Goal: Task Accomplishment & Management: Complete application form

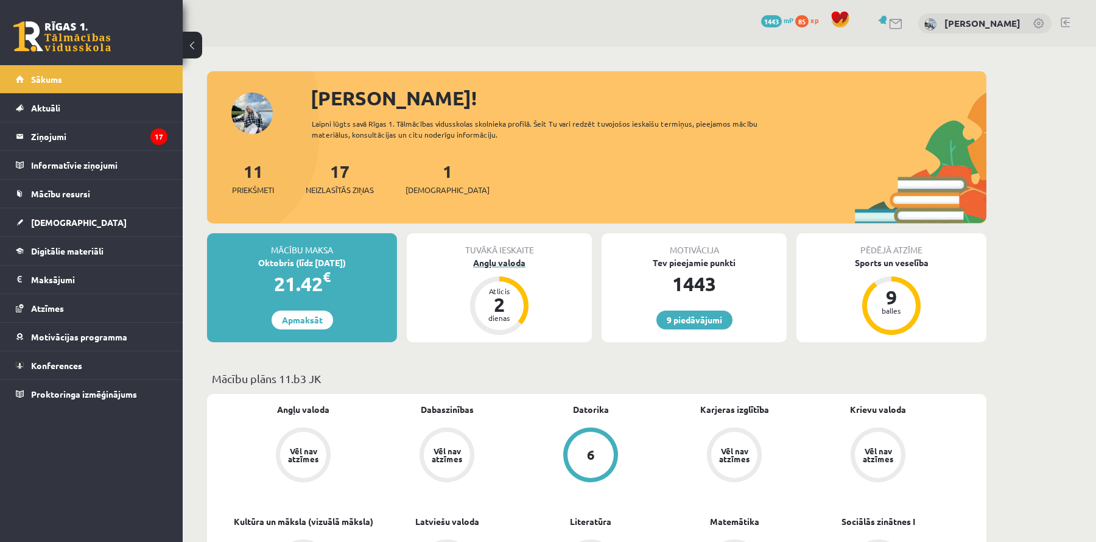
click at [507, 310] on div "2" at bounding box center [499, 304] width 37 height 19
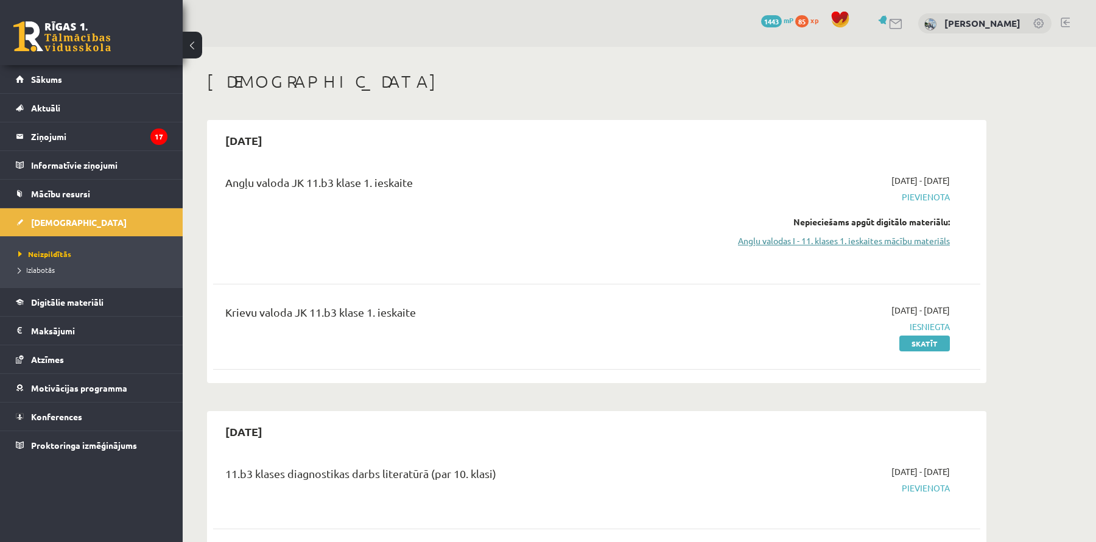
click at [852, 238] on link "Angļu valodas I - 11. klases 1. ieskaites mācību materiāls" at bounding box center [835, 240] width 230 height 13
click at [859, 242] on link "Angļu valodas I - 11. klases 1. ieskaites mācību materiāls" at bounding box center [835, 240] width 230 height 13
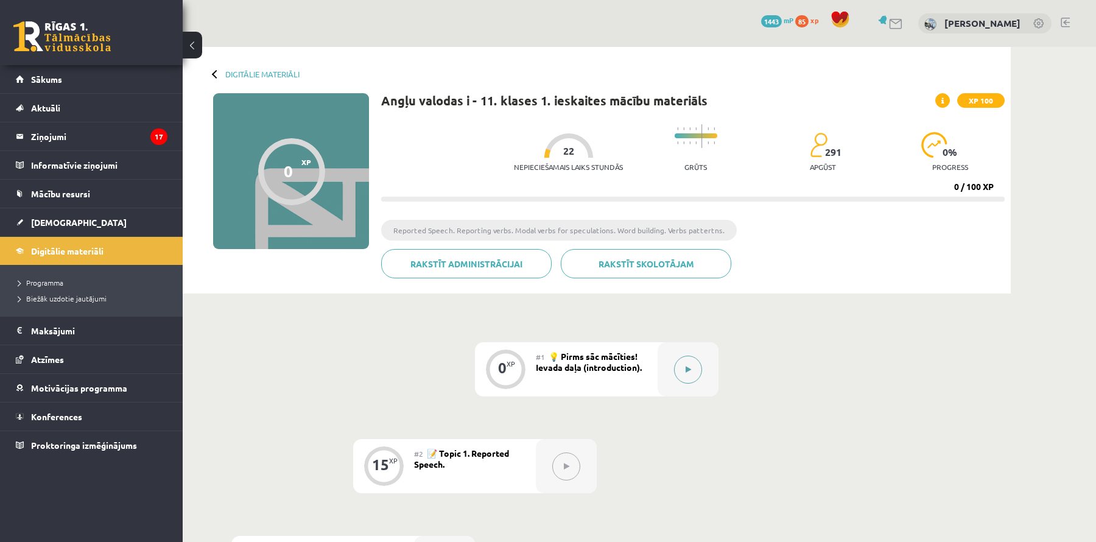
click at [685, 366] on icon at bounding box center [687, 369] width 5 height 7
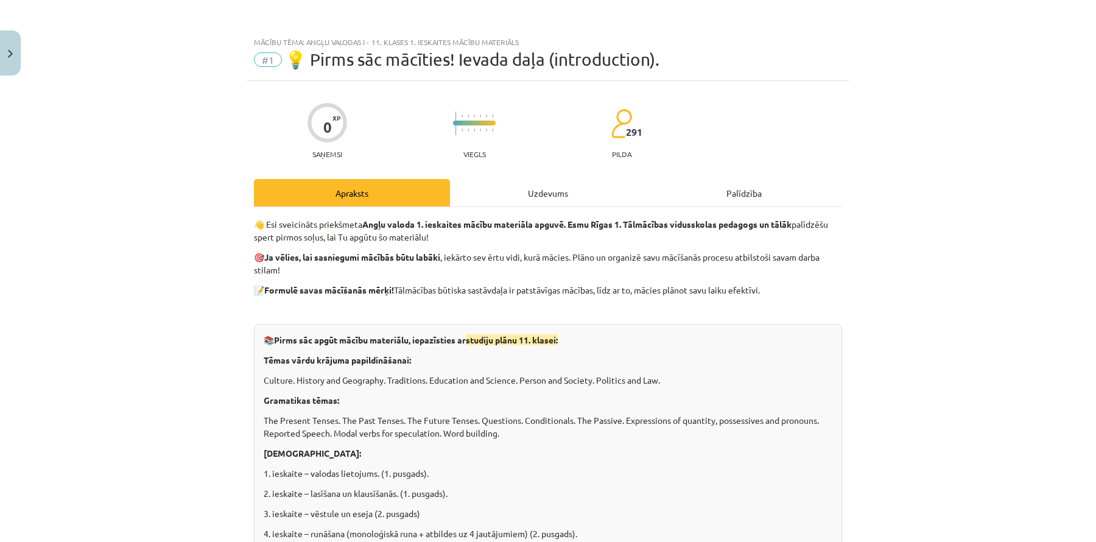
click at [549, 200] on div "Uzdevums" at bounding box center [548, 192] width 196 height 27
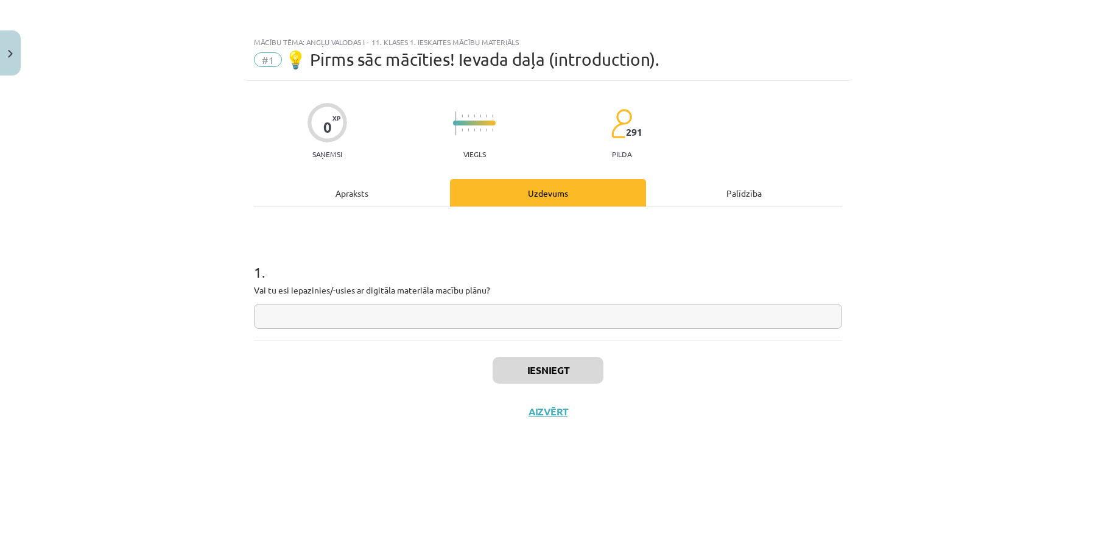
click at [394, 319] on input "text" at bounding box center [548, 316] width 588 height 25
type input "*"
type input "***"
click at [579, 375] on button "Iesniegt" at bounding box center [548, 370] width 111 height 27
click at [578, 428] on button "Nākamā nodarbība" at bounding box center [547, 419] width 119 height 28
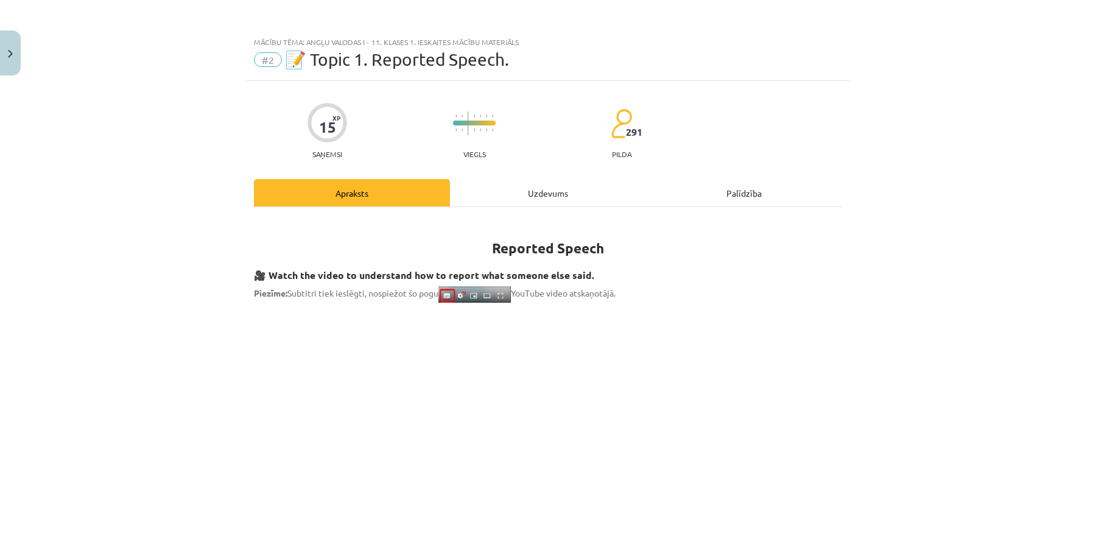
click at [516, 184] on div "Uzdevums" at bounding box center [548, 192] width 196 height 27
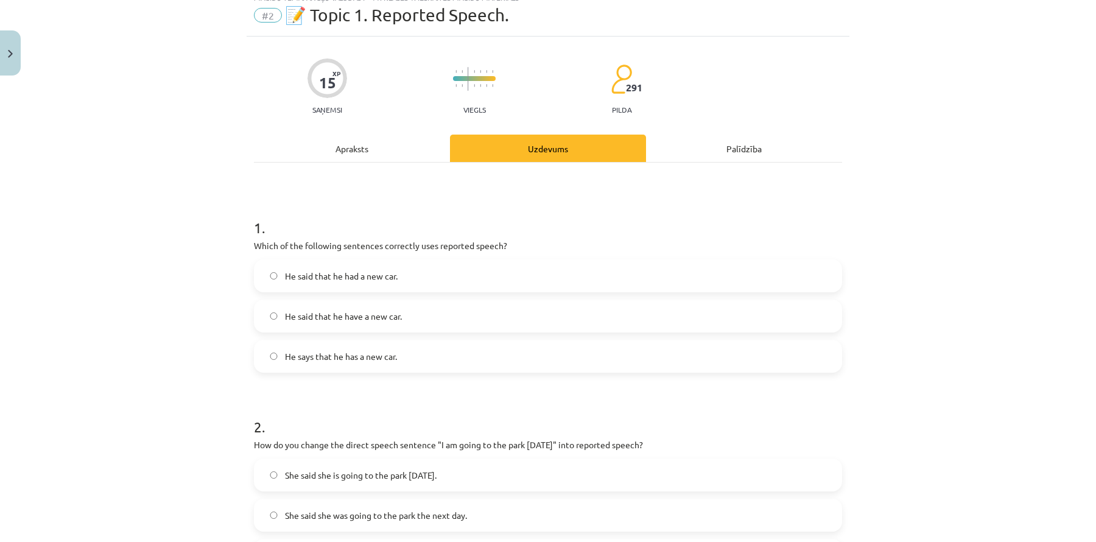
click at [679, 255] on div "1 . Which of the following sentences correctly uses reported speech? He said th…" at bounding box center [548, 285] width 588 height 175
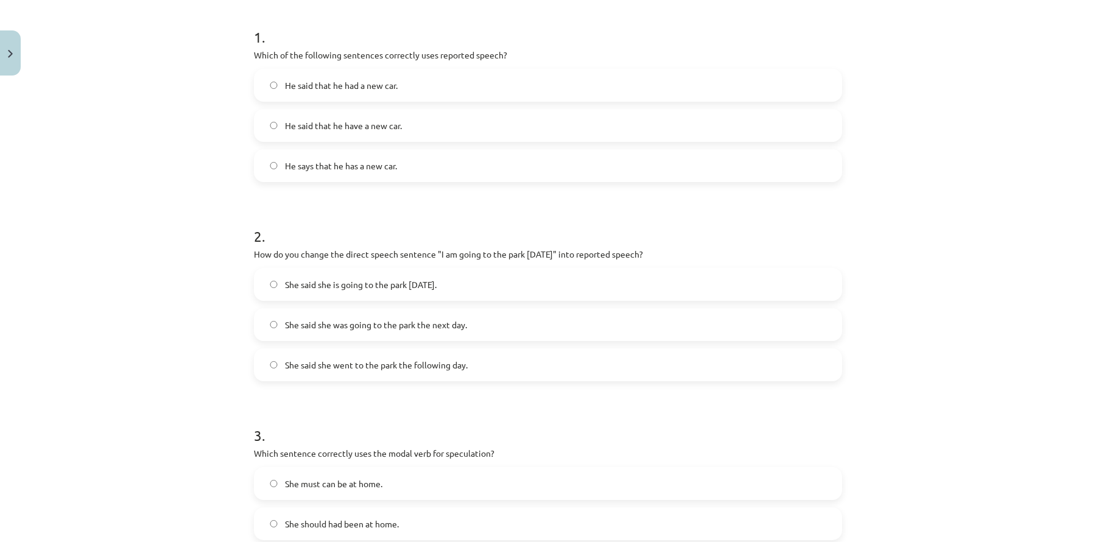
scroll to position [236, 0]
click at [401, 174] on label "He says that he has a new car." at bounding box center [548, 164] width 586 height 30
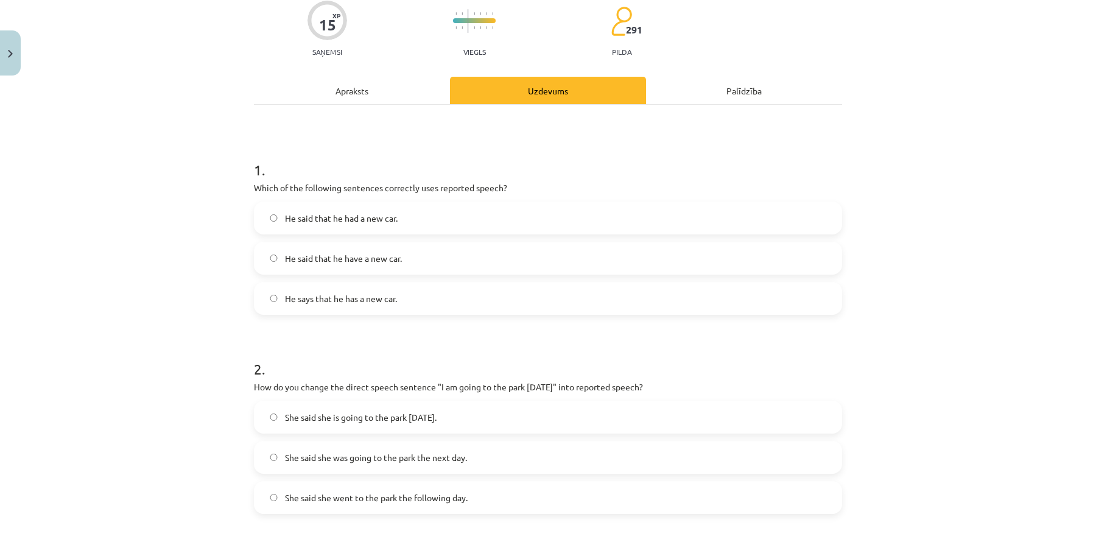
scroll to position [0, 0]
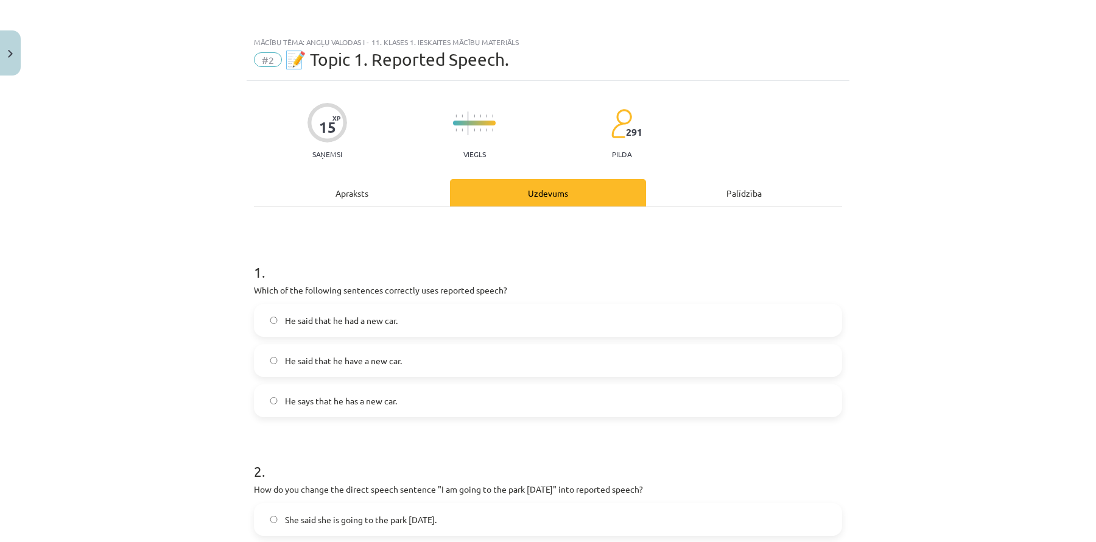
click at [357, 203] on div "Apraksts" at bounding box center [352, 192] width 196 height 27
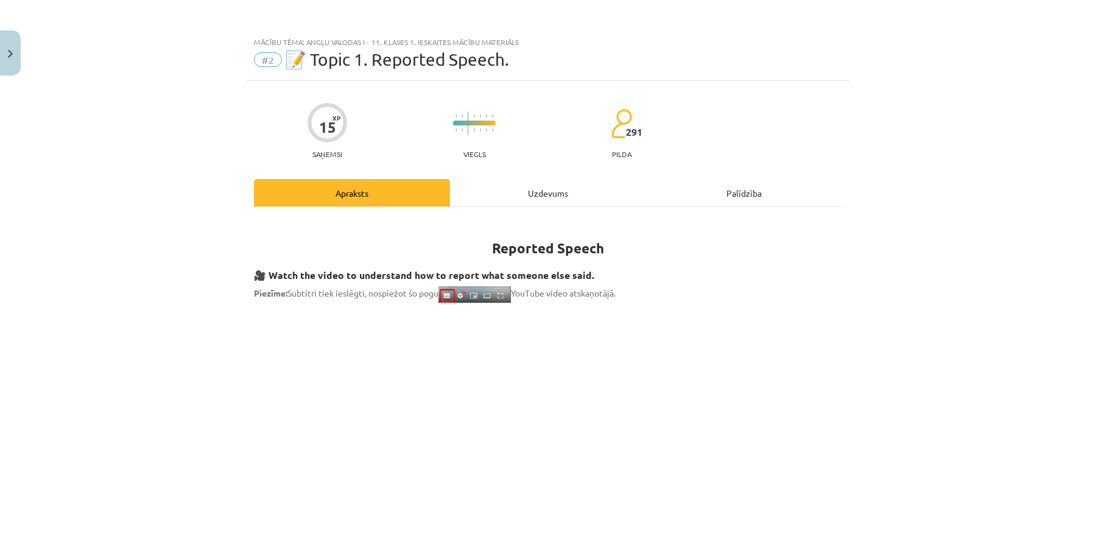
click at [495, 192] on div "Uzdevums" at bounding box center [548, 192] width 196 height 27
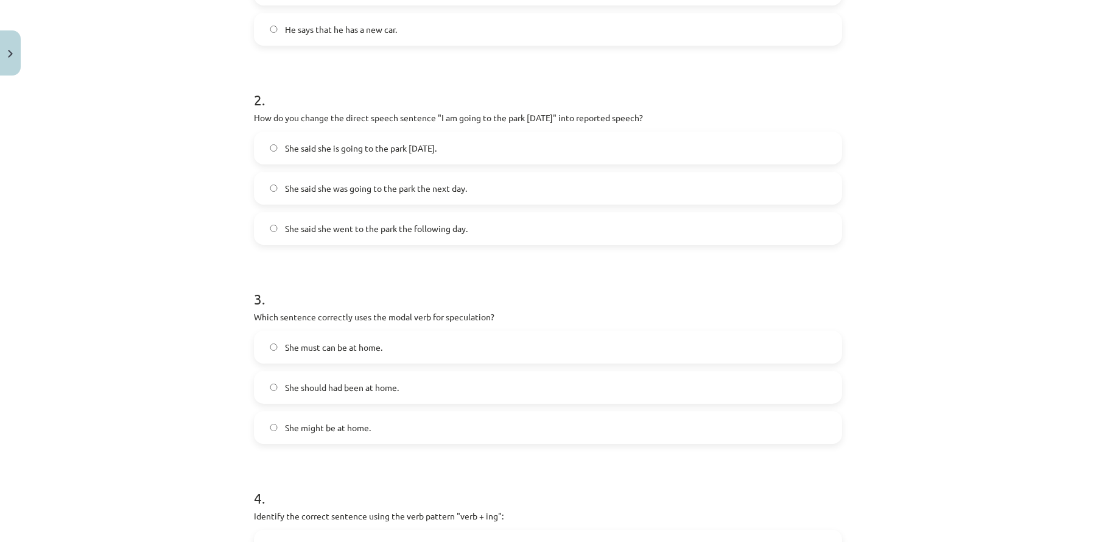
scroll to position [372, 0]
click at [407, 152] on span "She said she is going to the park tomorrow." at bounding box center [361, 147] width 152 height 13
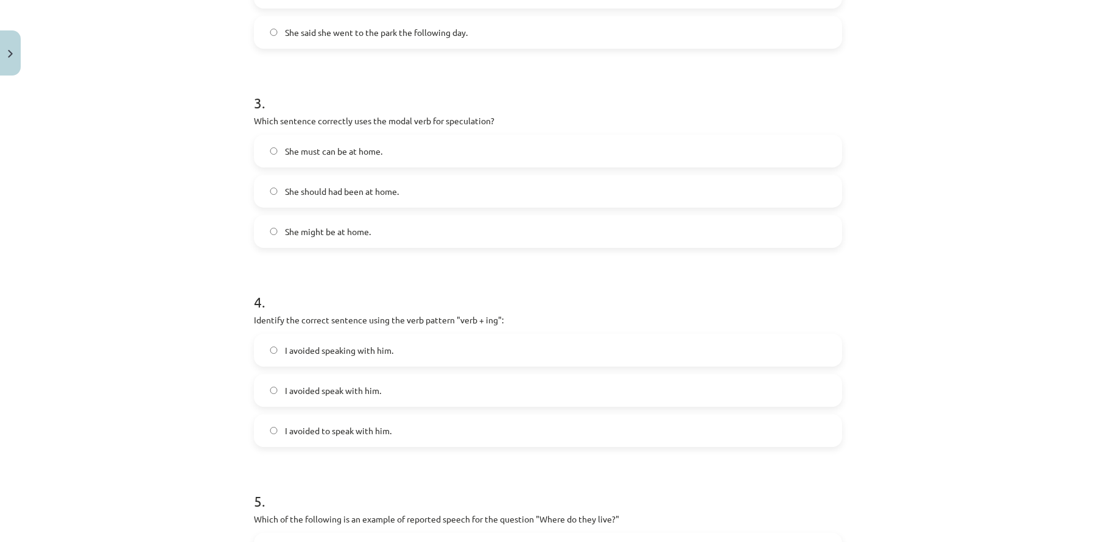
scroll to position [580, 0]
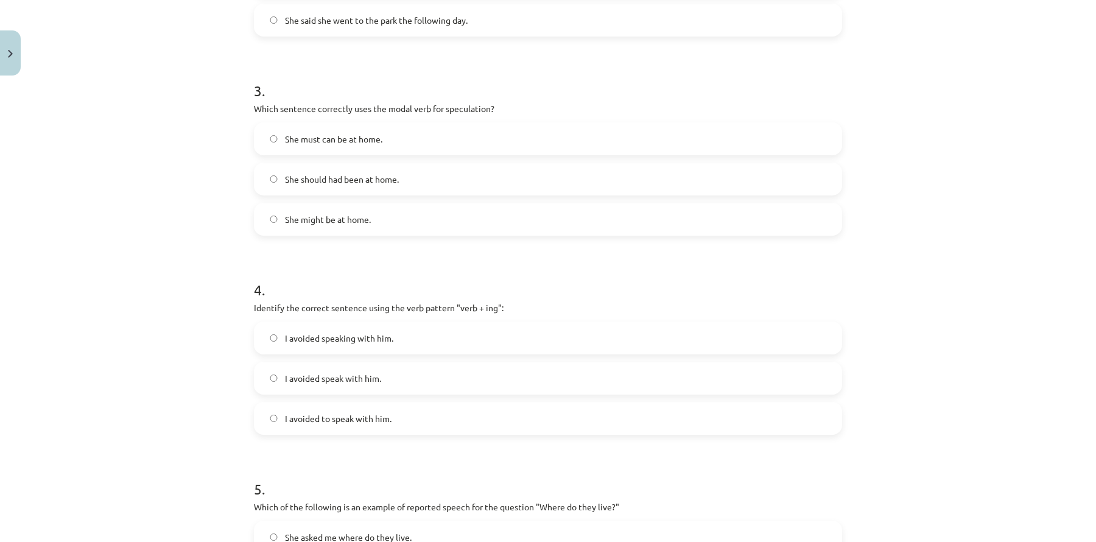
click at [373, 223] on label "She might be at home." at bounding box center [548, 219] width 586 height 30
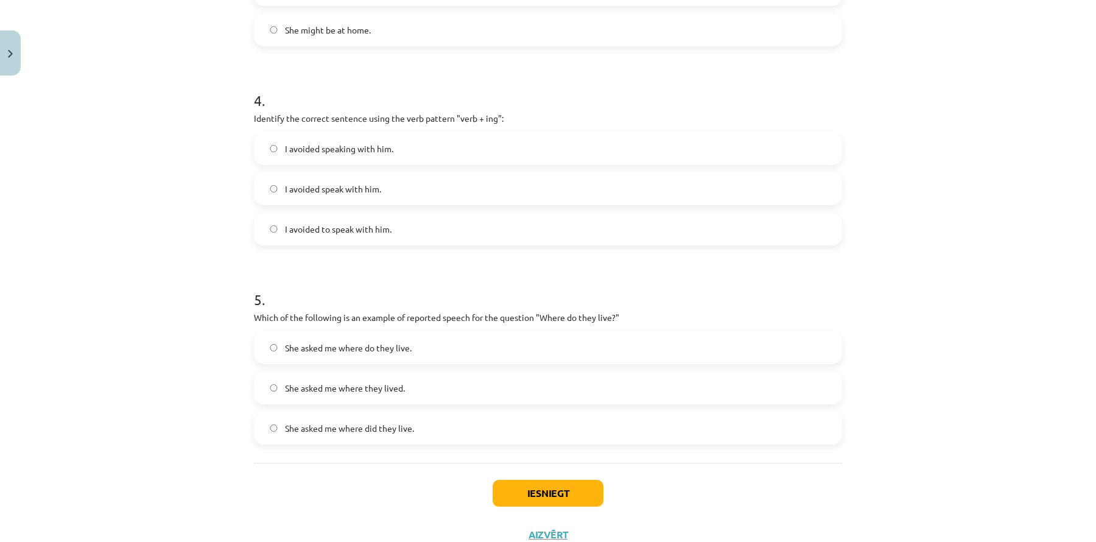
scroll to position [773, 0]
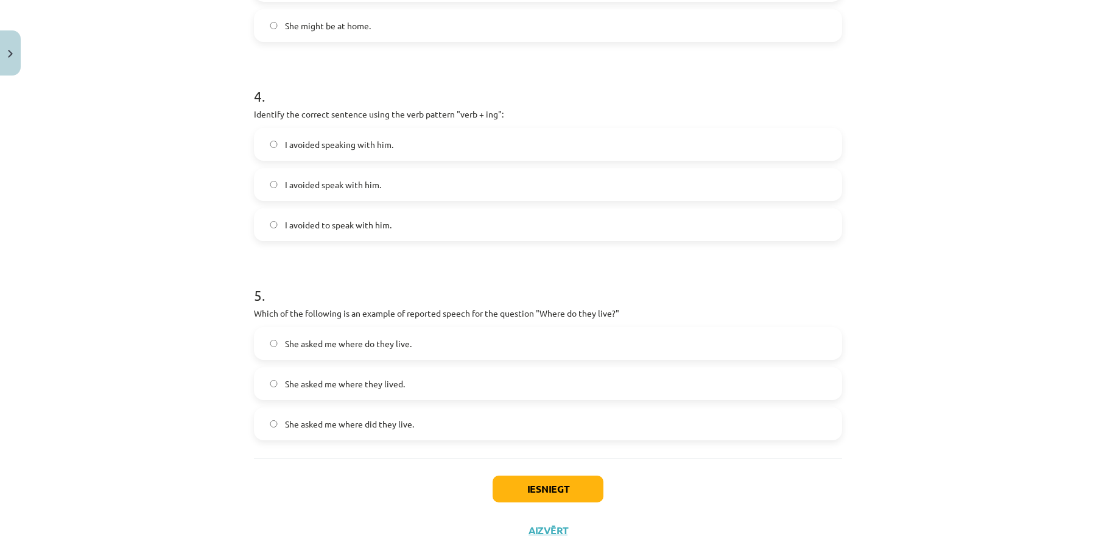
click at [384, 142] on span "I avoided speaking with him." at bounding box center [339, 144] width 108 height 13
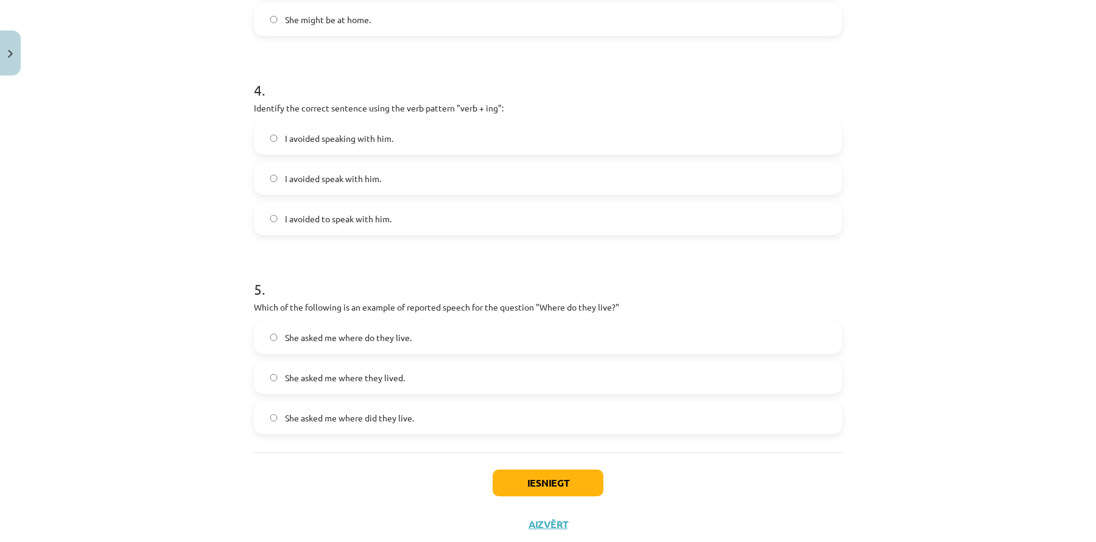
scroll to position [781, 0]
click at [343, 220] on span "I avoided to speak with him." at bounding box center [338, 217] width 107 height 13
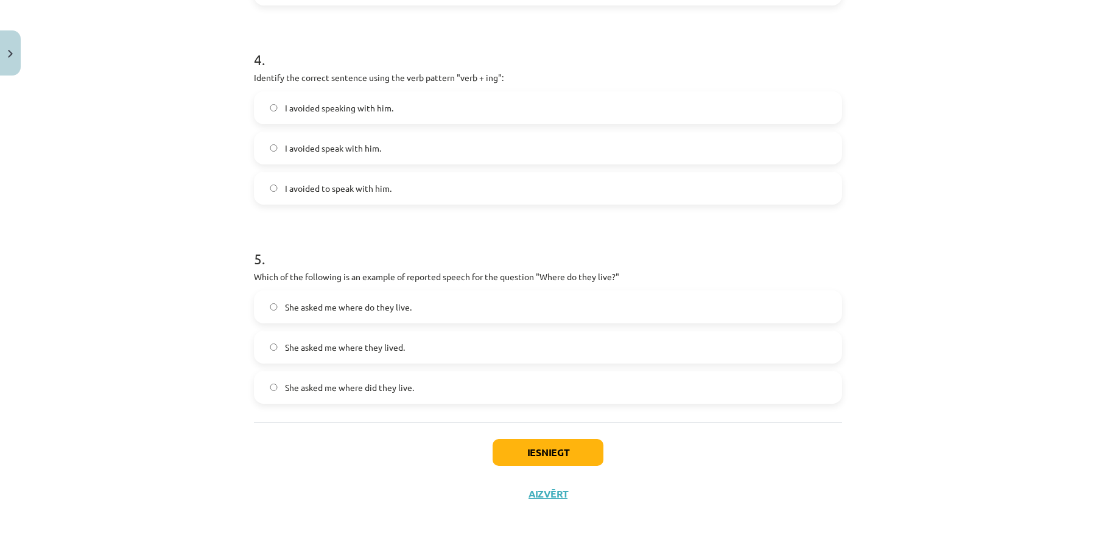
scroll to position [812, 0]
click at [336, 340] on span "She asked me where they lived." at bounding box center [345, 345] width 120 height 13
click at [531, 455] on button "Iesniegt" at bounding box center [548, 450] width 111 height 27
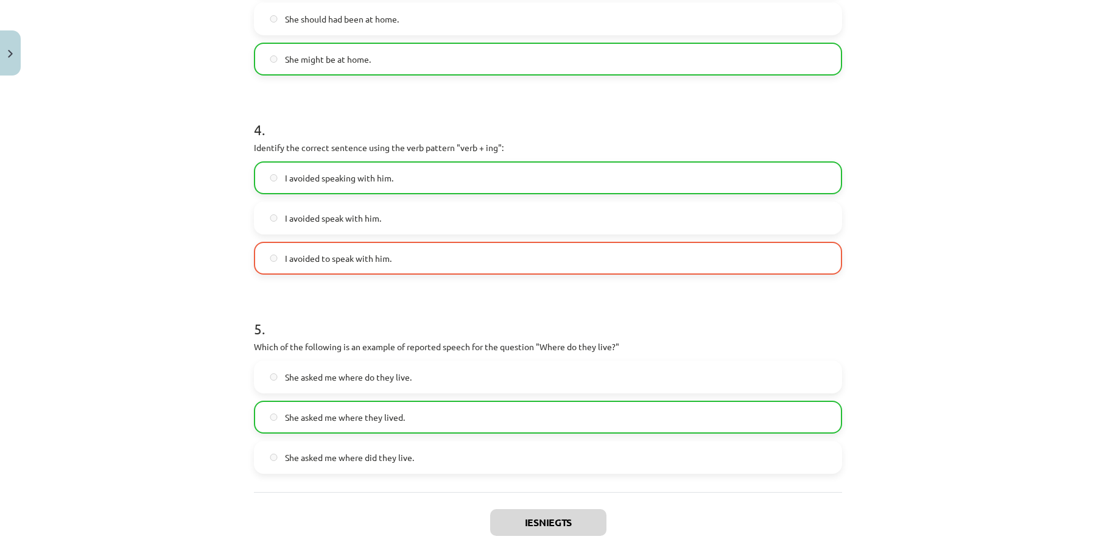
scroll to position [850, 0]
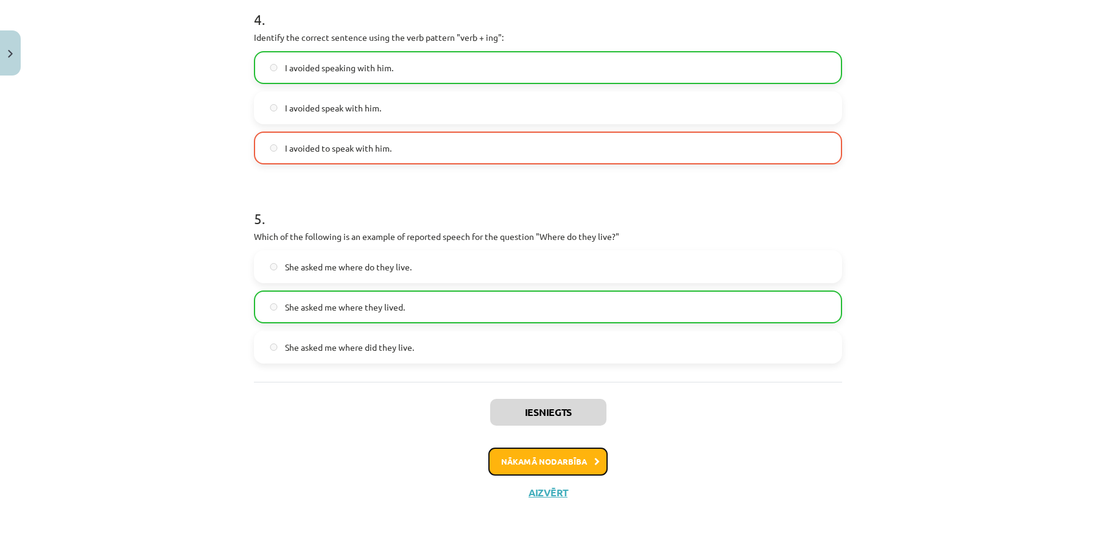
click at [555, 451] on button "Nākamā nodarbība" at bounding box center [547, 461] width 119 height 28
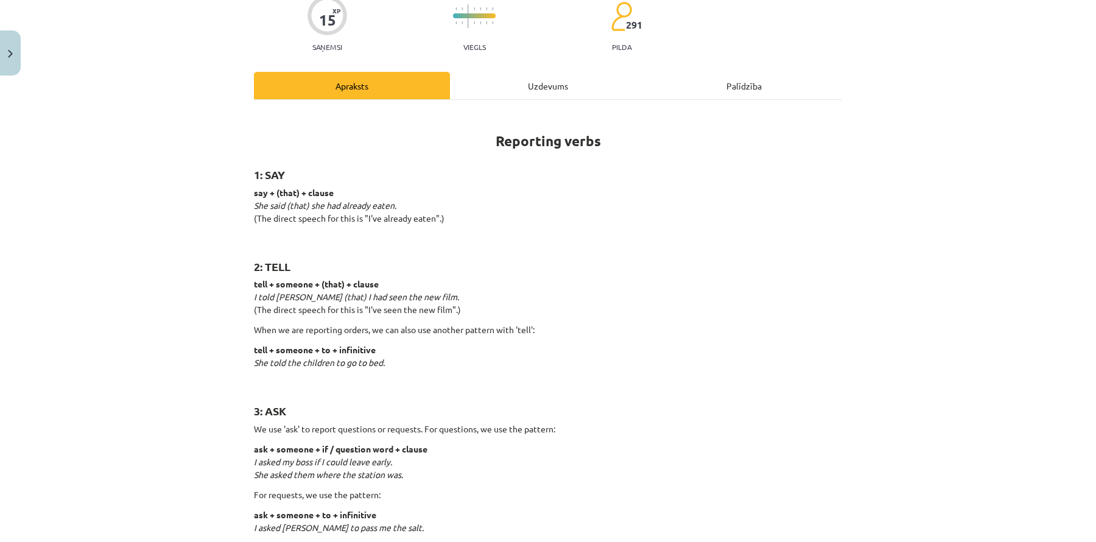
scroll to position [30, 0]
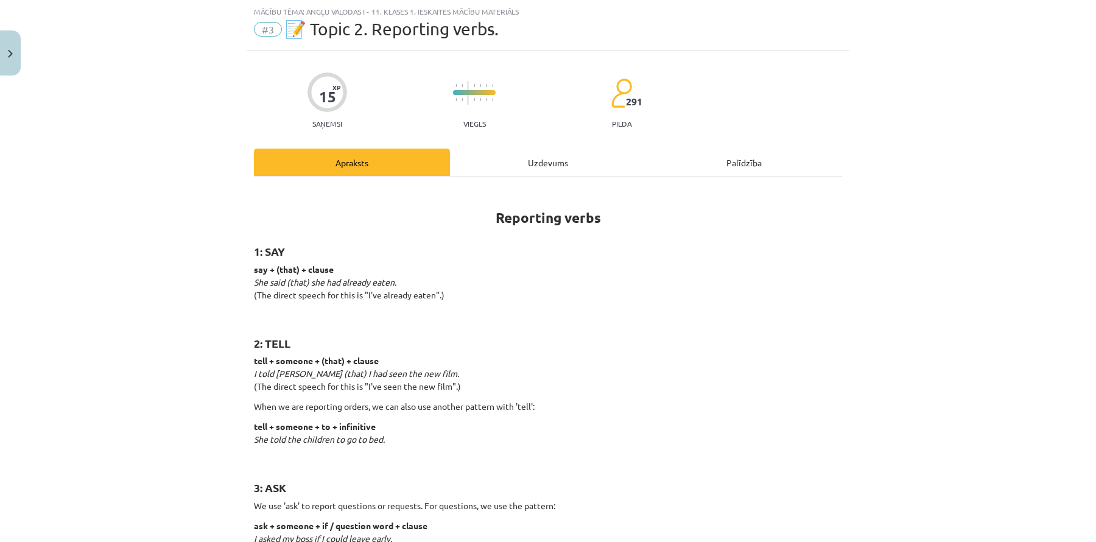
click at [570, 171] on div "Uzdevums" at bounding box center [548, 162] width 196 height 27
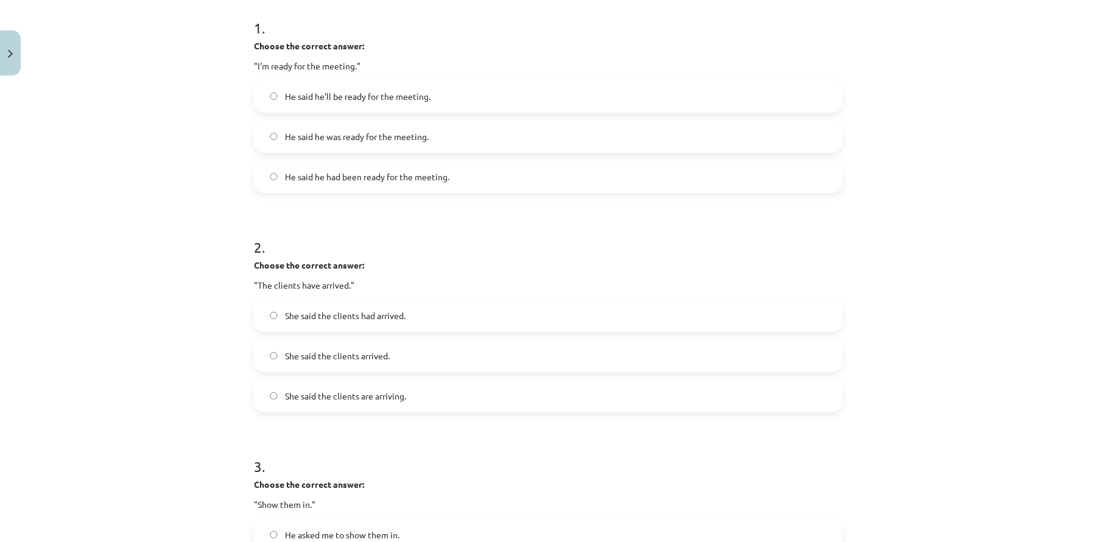
scroll to position [244, 0]
click at [502, 133] on label "He said he was ready for the meeting." at bounding box center [548, 137] width 586 height 30
click at [405, 311] on span "She said the clients had arrived." at bounding box center [345, 316] width 121 height 13
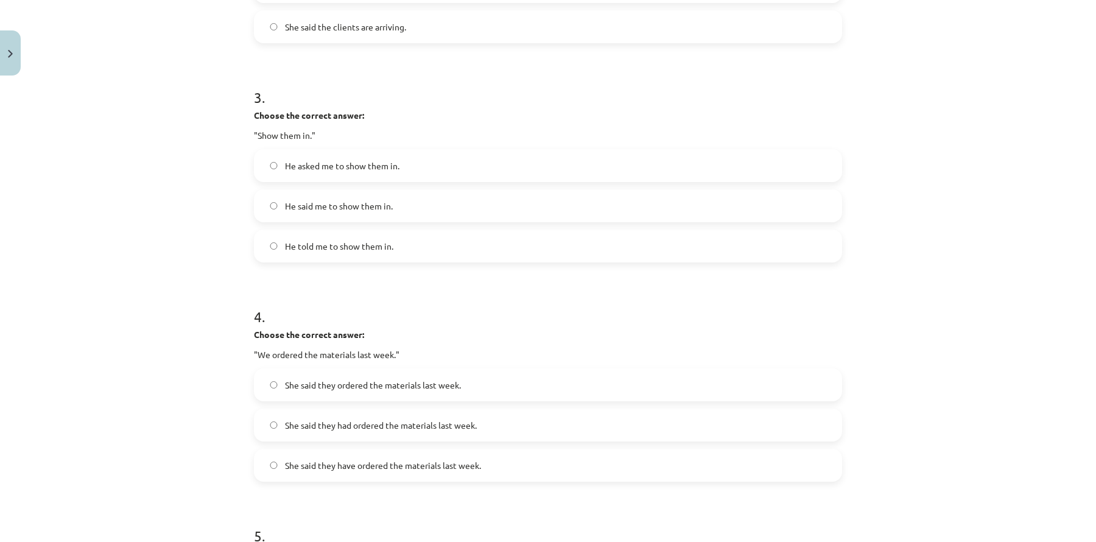
scroll to position [612, 0]
click at [369, 250] on span "He told me to show them in." at bounding box center [339, 246] width 108 height 13
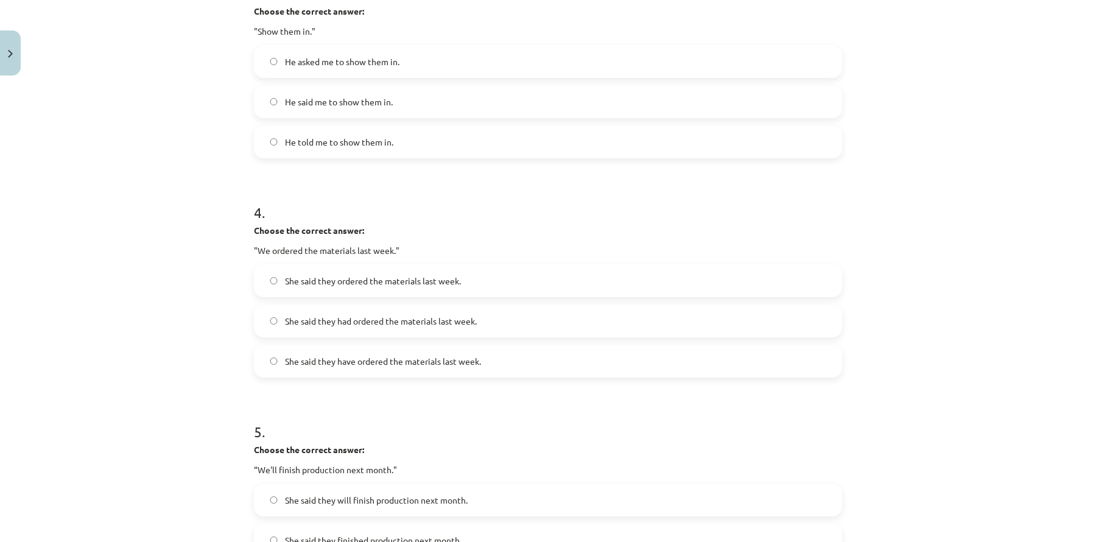
scroll to position [720, 0]
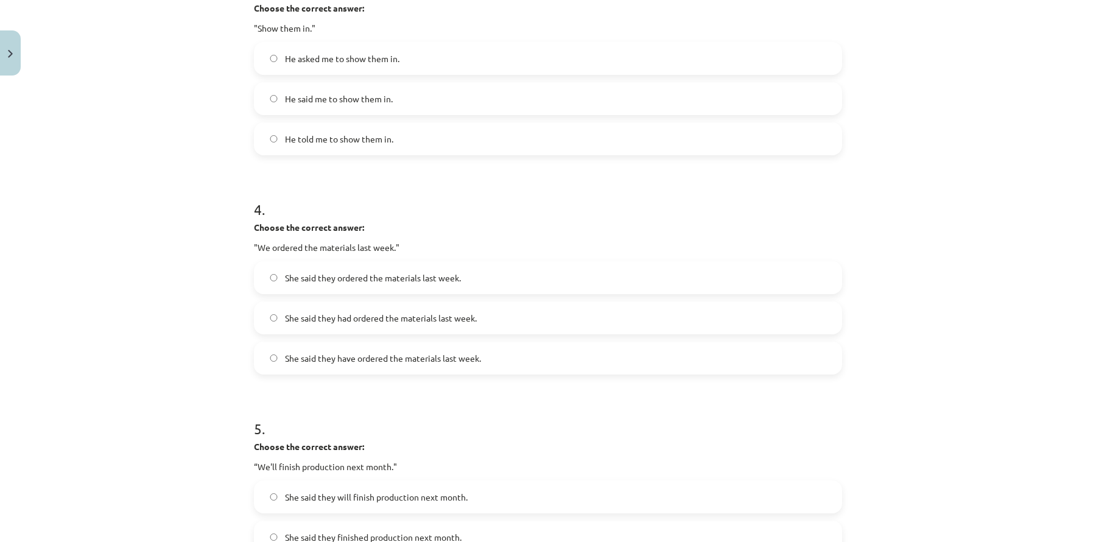
click at [377, 319] on span "She said they had ordered the materials last week." at bounding box center [381, 318] width 192 height 13
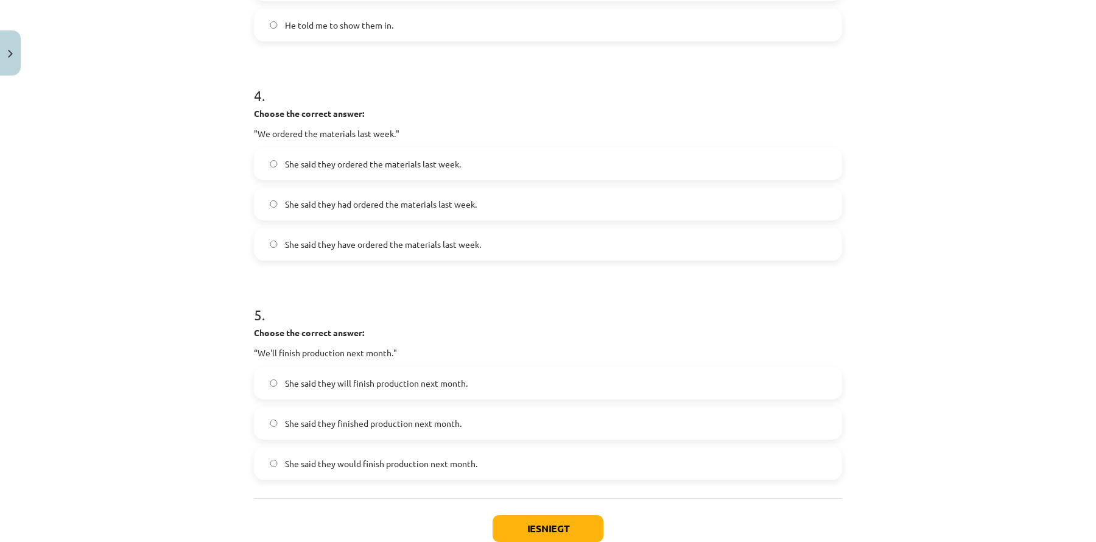
scroll to position [912, 0]
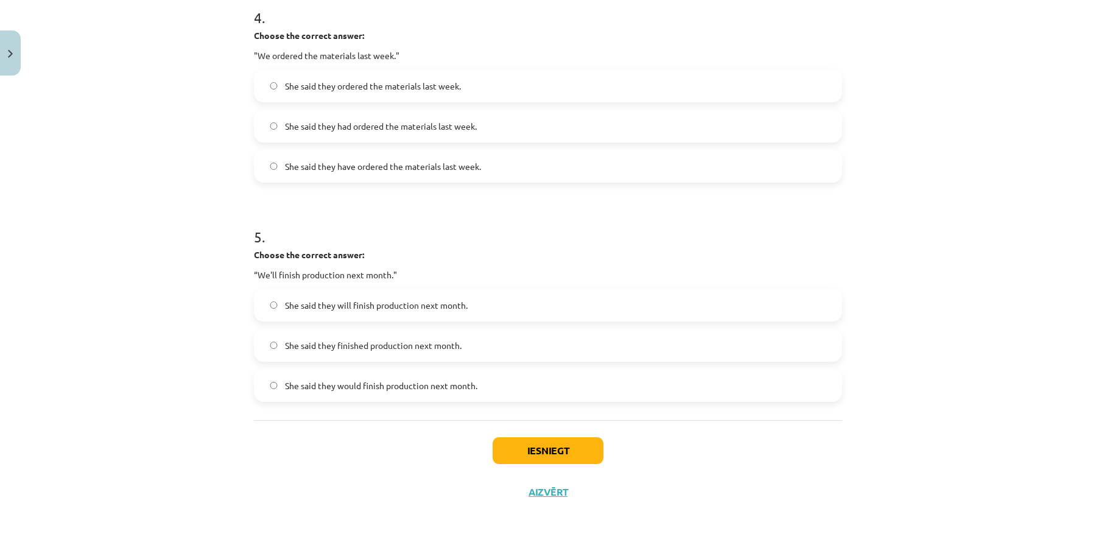
click at [402, 387] on span "She said they would finish production next month." at bounding box center [381, 385] width 192 height 13
click at [563, 446] on button "Iesniegt" at bounding box center [548, 450] width 111 height 27
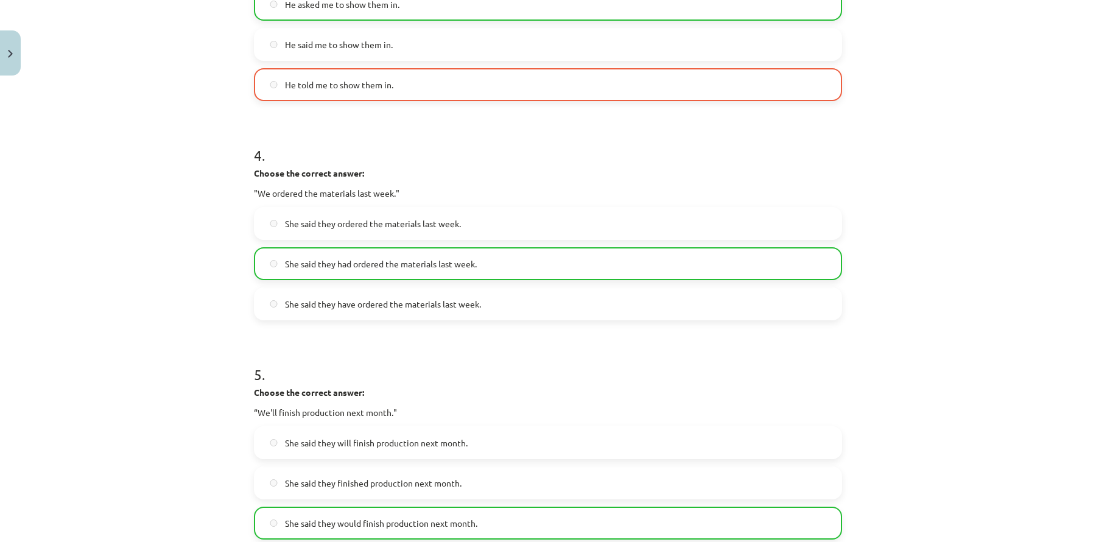
scroll to position [950, 0]
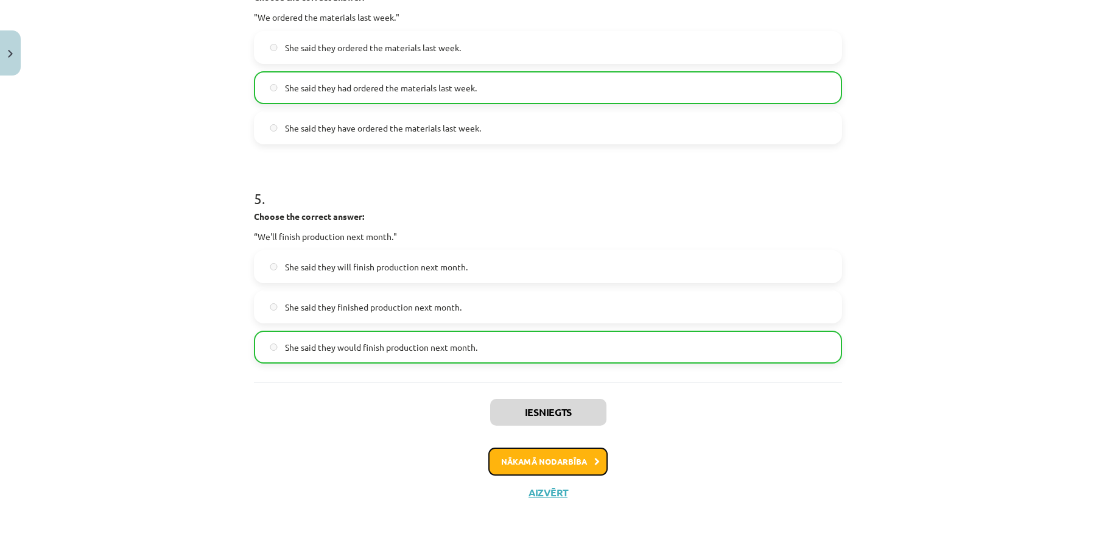
click at [600, 463] on button "Nākamā nodarbība" at bounding box center [547, 461] width 119 height 28
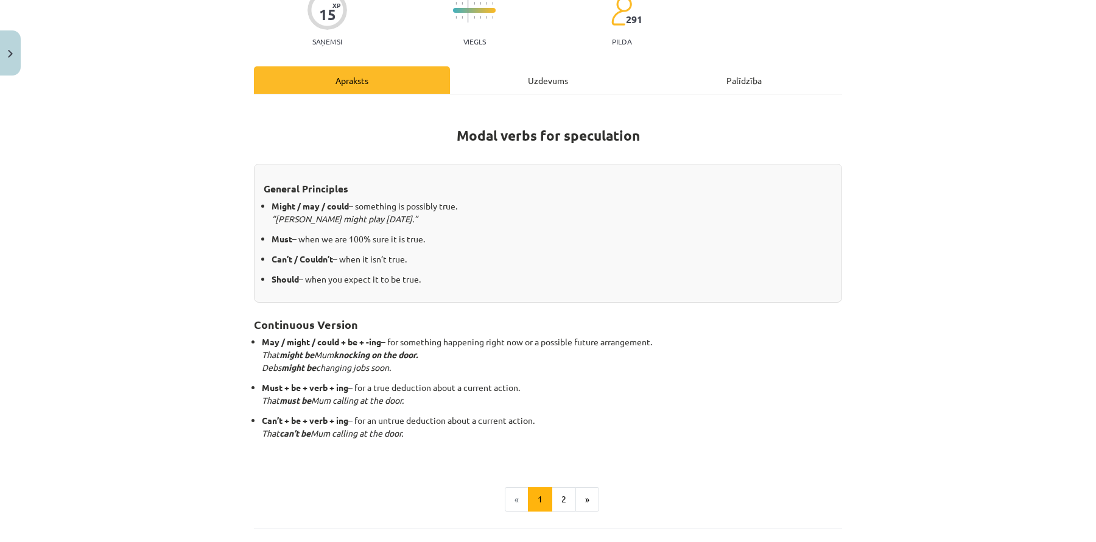
scroll to position [30, 0]
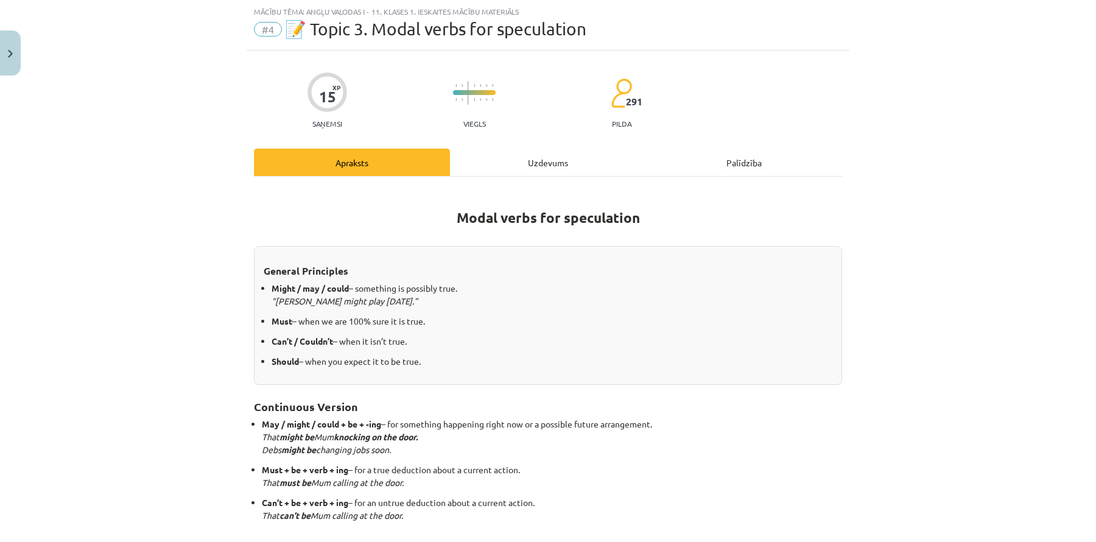
click at [552, 164] on div "Uzdevums" at bounding box center [548, 162] width 196 height 27
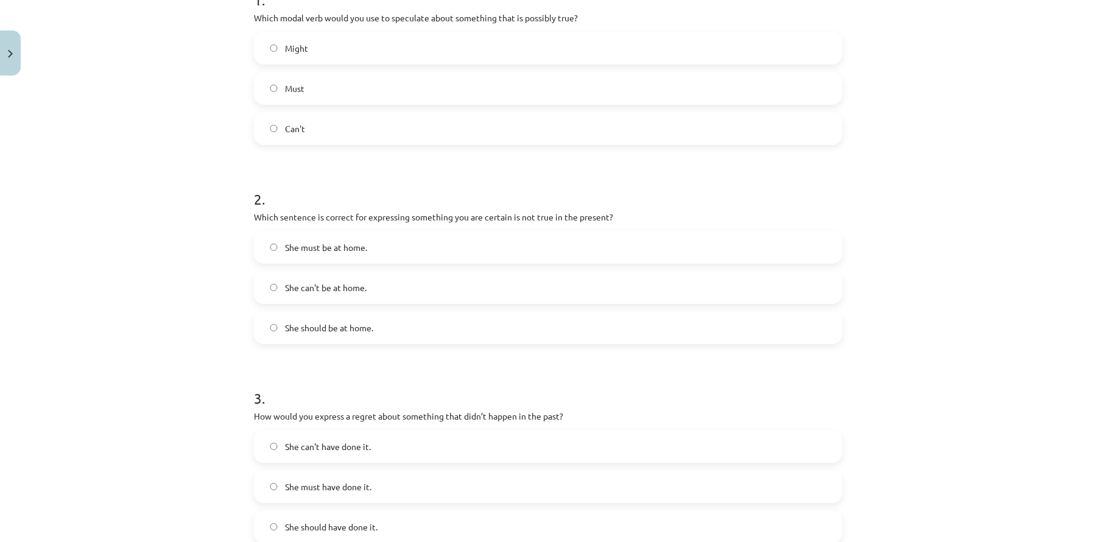
scroll to position [271, 0]
click at [469, 46] on label "Might" at bounding box center [548, 49] width 586 height 30
click at [386, 293] on label "She can't be at home." at bounding box center [548, 288] width 586 height 30
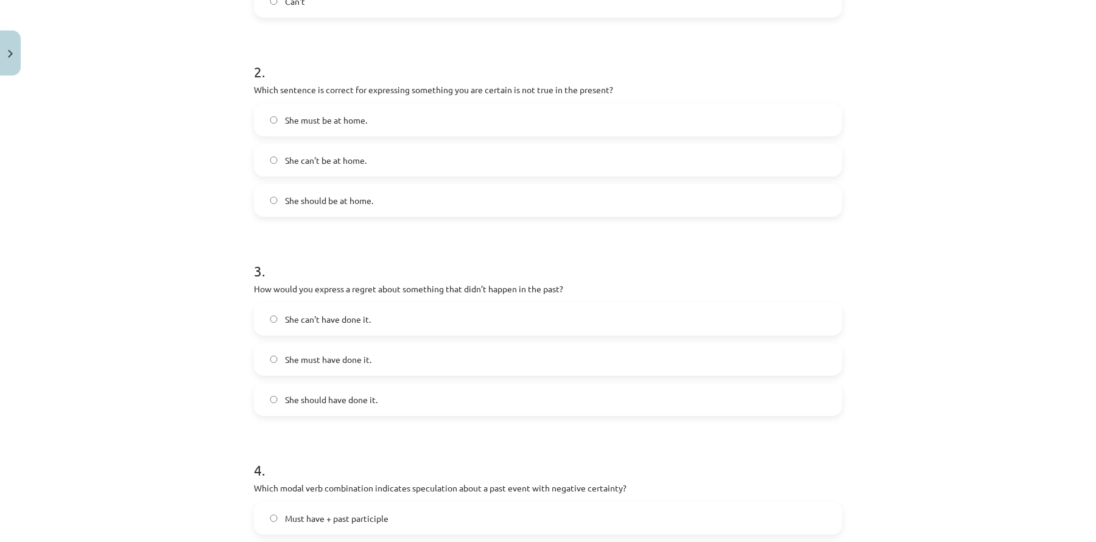
scroll to position [396, 0]
click at [363, 400] on span "She should have done it." at bounding box center [331, 402] width 93 height 13
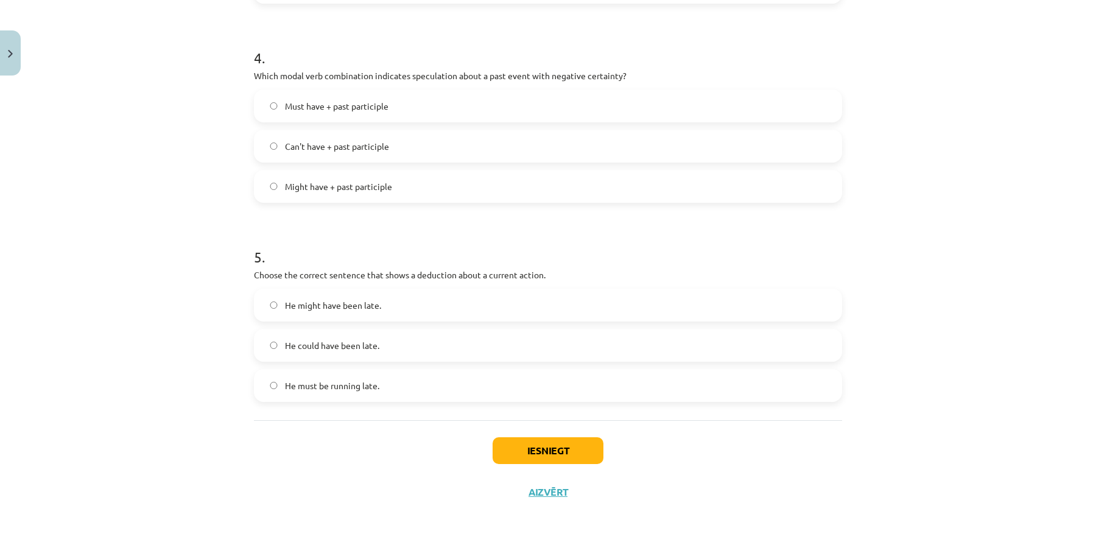
scroll to position [793, 0]
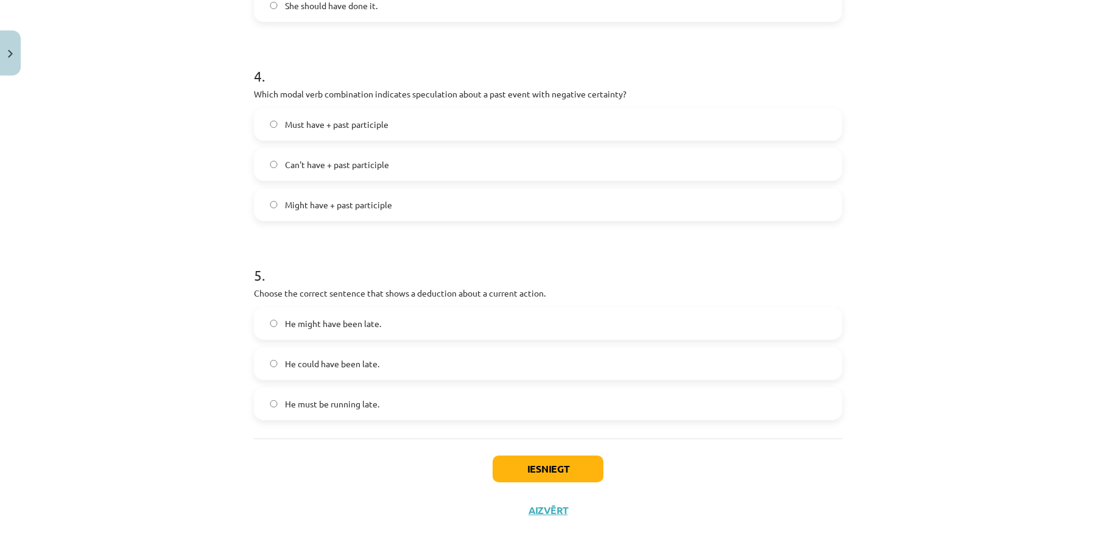
click at [430, 164] on label "Can't have + past participle" at bounding box center [548, 164] width 586 height 30
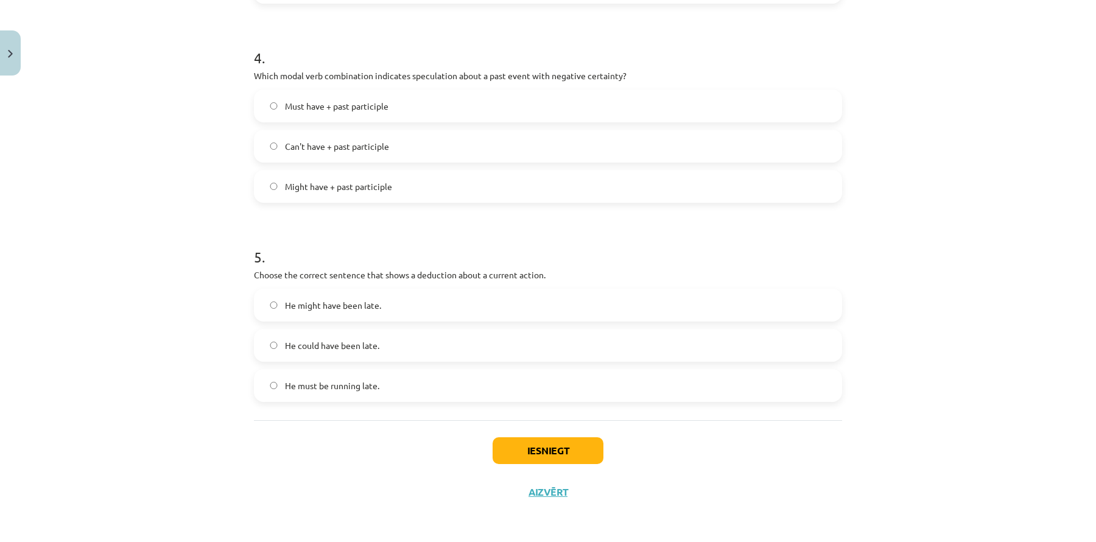
click at [369, 383] on span "He must be running late." at bounding box center [332, 385] width 94 height 13
click at [543, 452] on button "Iesniegt" at bounding box center [548, 450] width 111 height 27
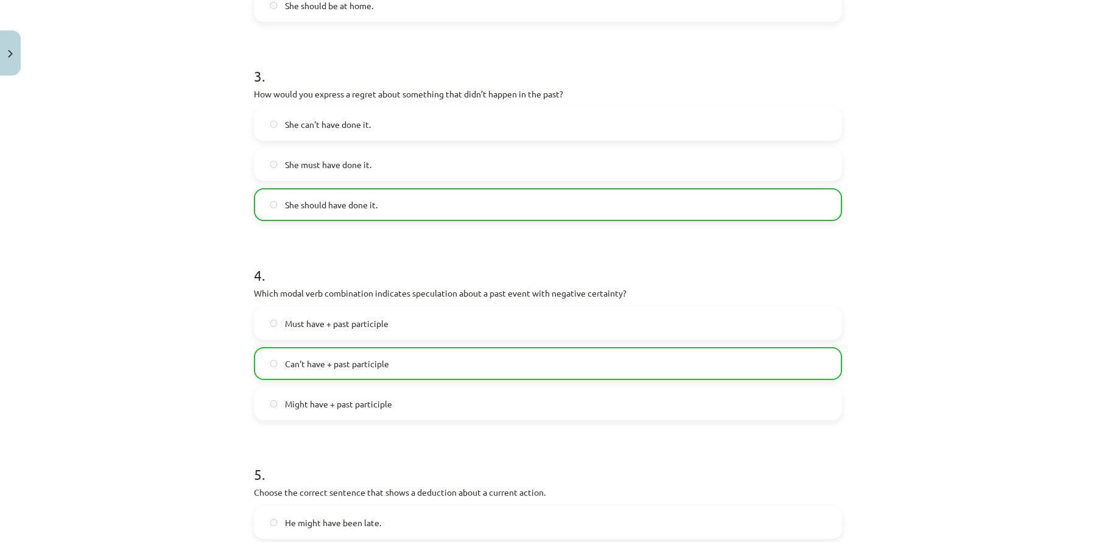
scroll to position [850, 0]
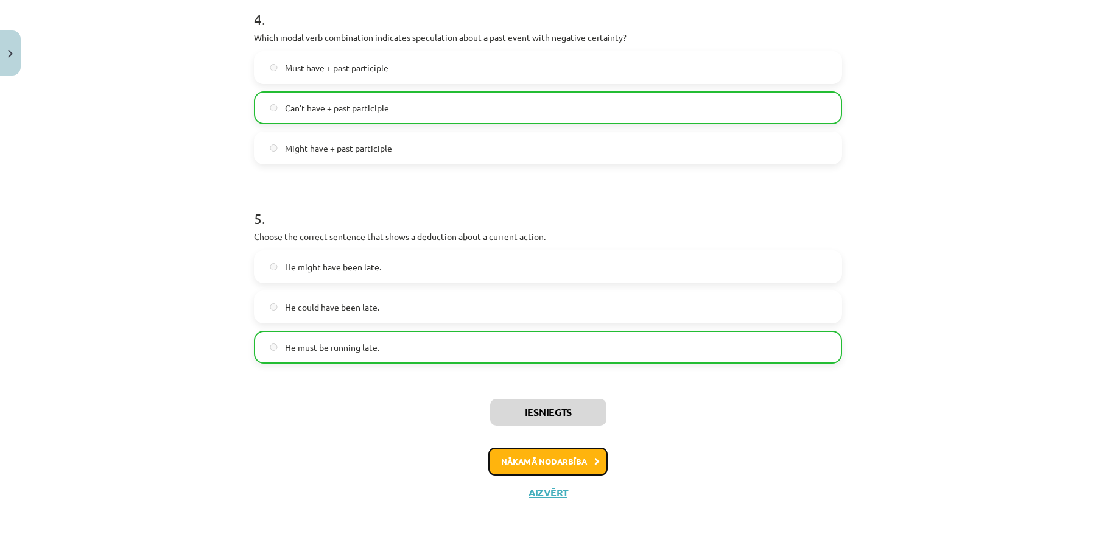
click at [583, 464] on button "Nākamā nodarbība" at bounding box center [547, 461] width 119 height 28
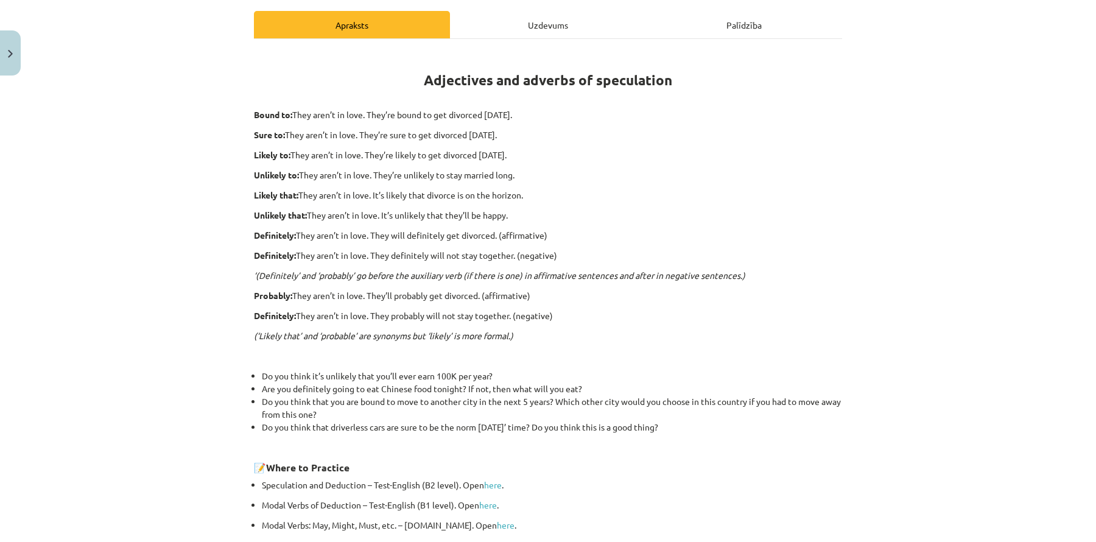
scroll to position [30, 0]
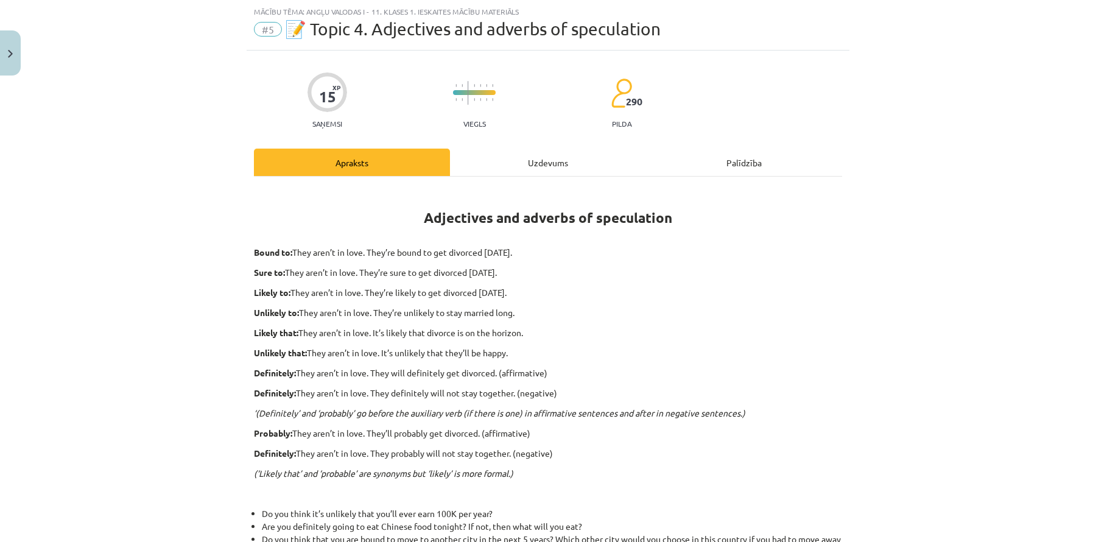
click at [548, 156] on div "Uzdevums" at bounding box center [548, 162] width 196 height 27
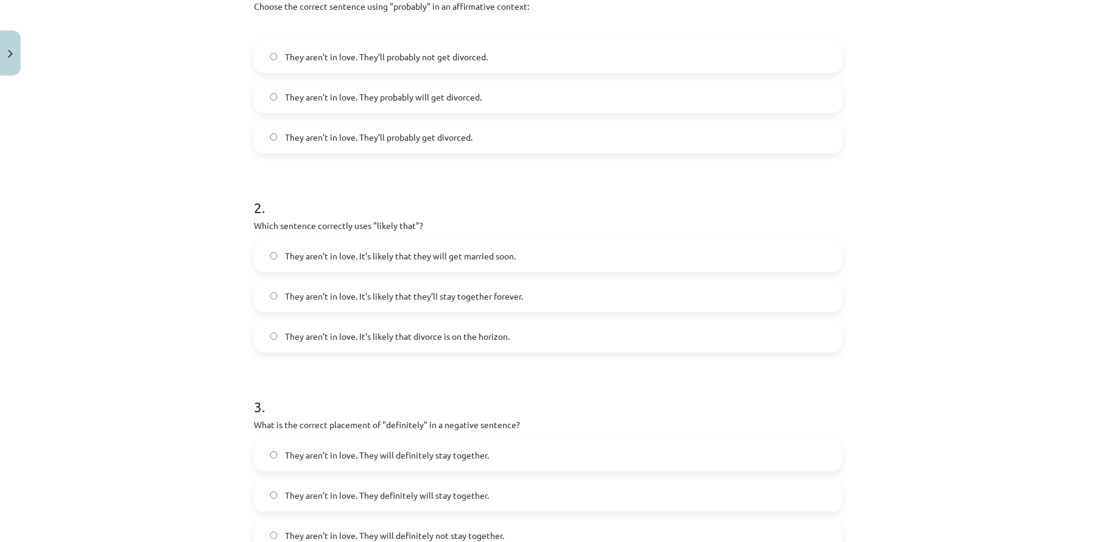
scroll to position [282, 0]
click at [425, 135] on span "They aren’t in love. They’ll probably get divorced." at bounding box center [379, 139] width 188 height 13
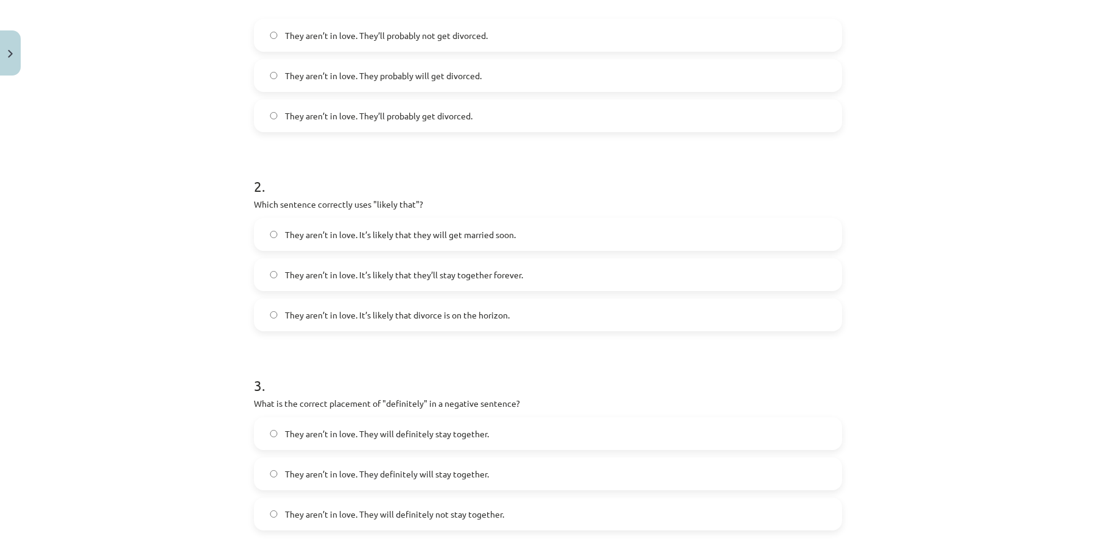
scroll to position [315, 0]
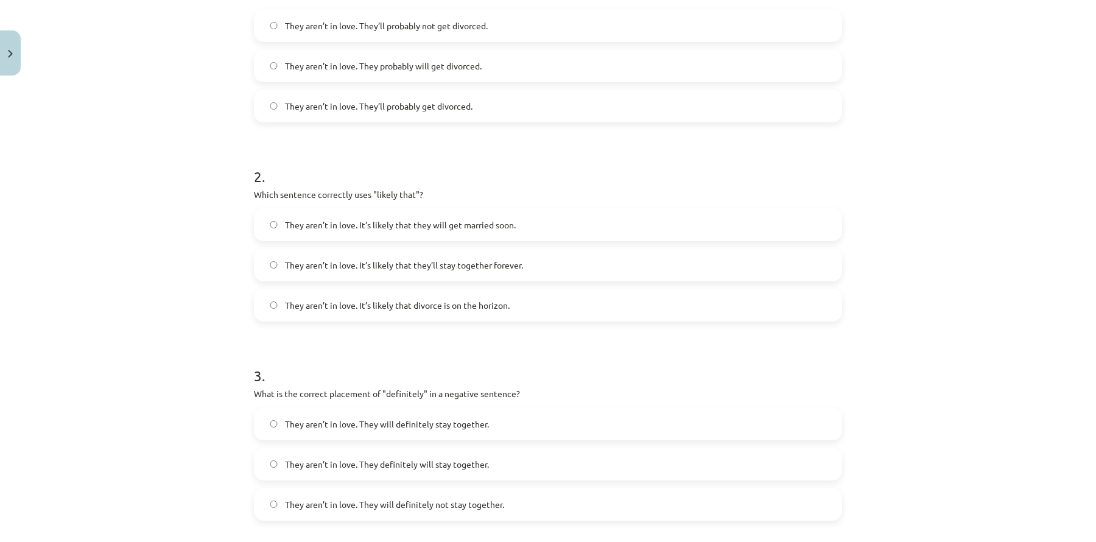
click at [523, 235] on label "They aren’t in love. It’s likely that they will get married soon." at bounding box center [548, 224] width 586 height 30
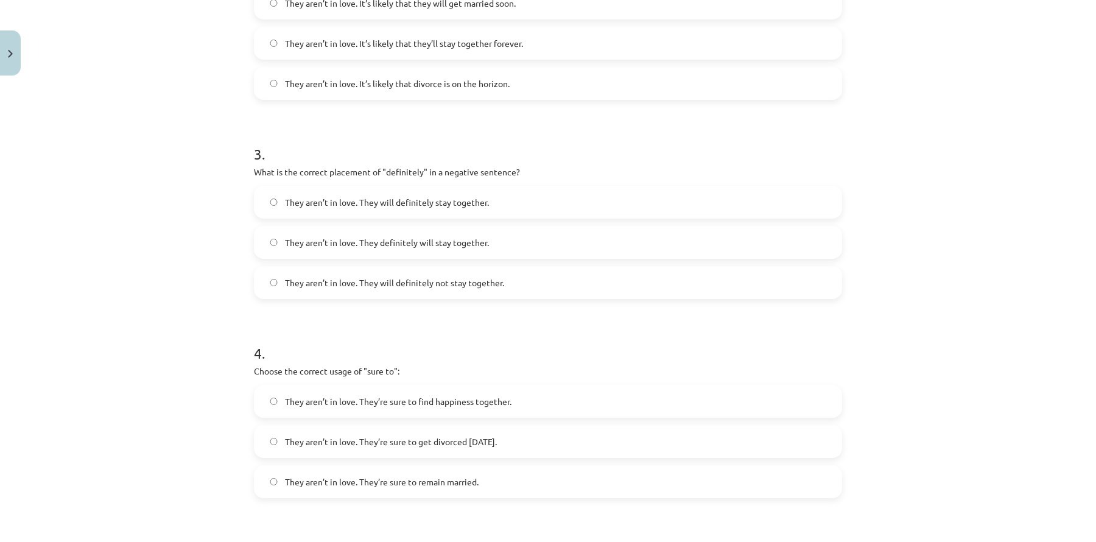
scroll to position [539, 0]
click at [510, 240] on label "They aren’t in love. They definitely will stay together." at bounding box center [548, 240] width 586 height 30
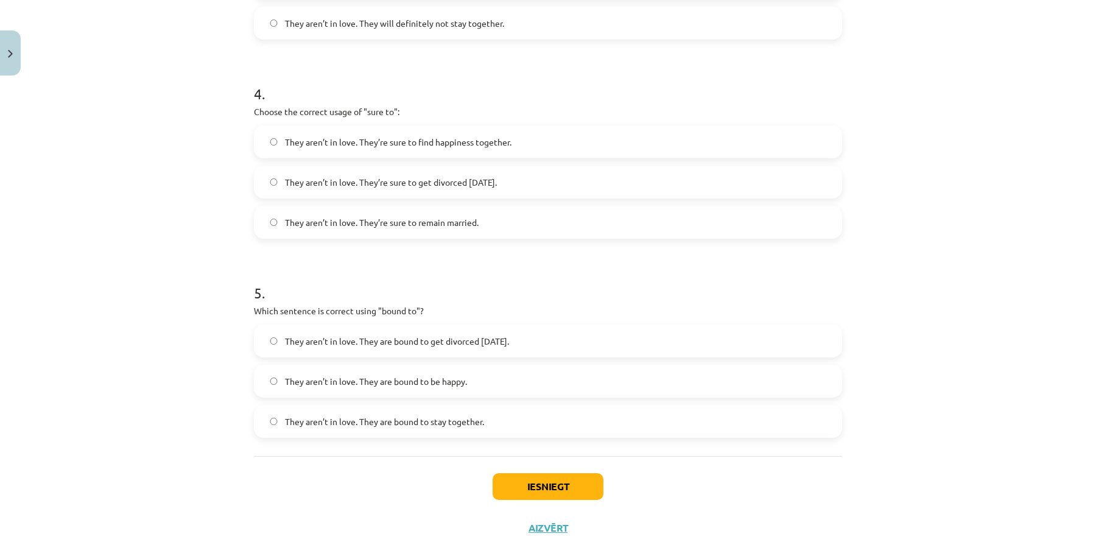
scroll to position [798, 0]
click at [497, 174] on span "They aren’t in love. They’re sure to get divorced within six months." at bounding box center [391, 180] width 212 height 13
click at [493, 339] on span "They aren’t in love. They are bound to get divorced within six months." at bounding box center [397, 338] width 224 height 13
click at [548, 483] on button "Iesniegt" at bounding box center [548, 484] width 111 height 27
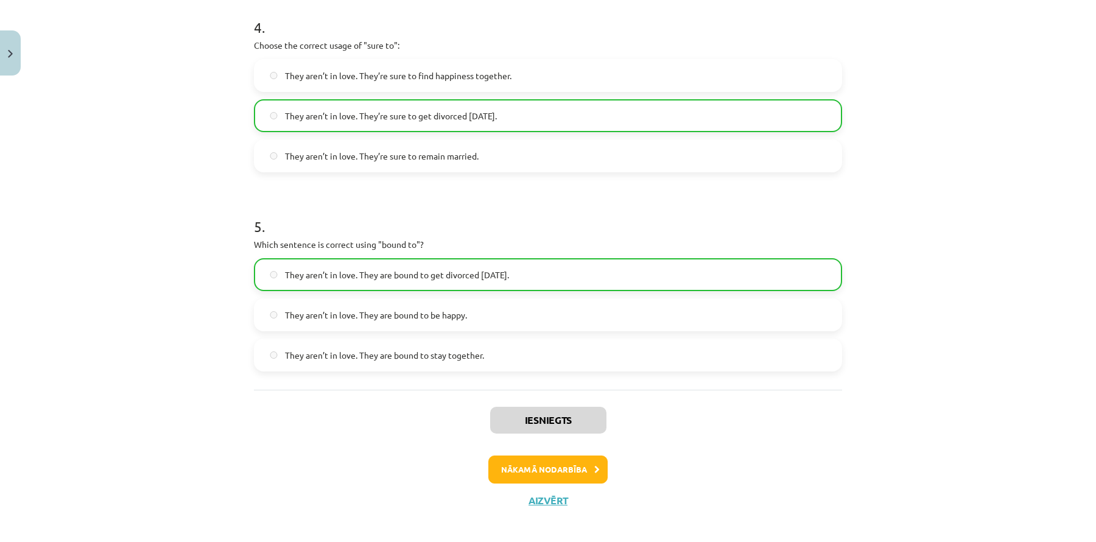
scroll to position [870, 0]
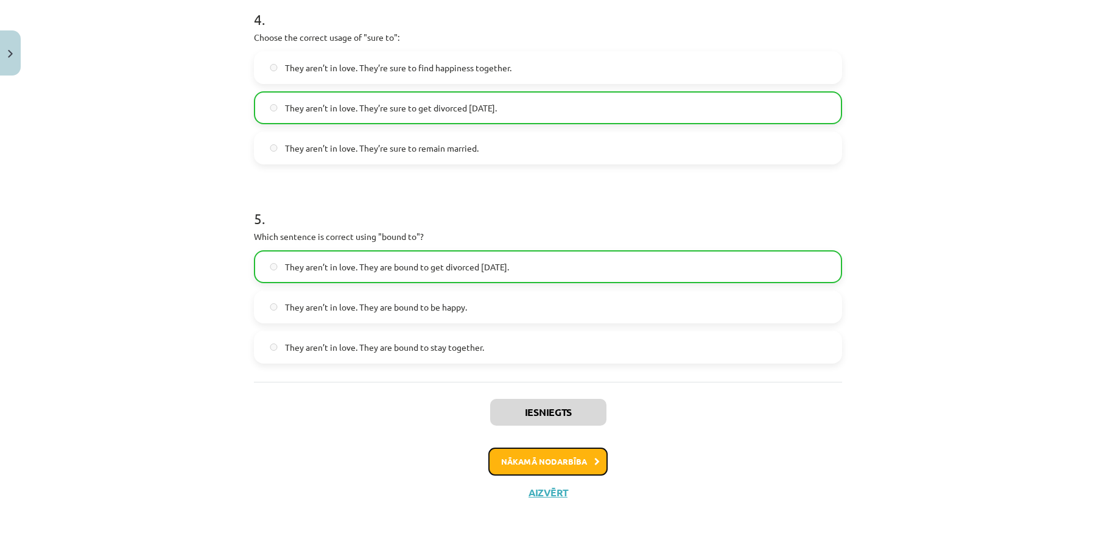
click at [583, 455] on button "Nākamā nodarbība" at bounding box center [547, 461] width 119 height 28
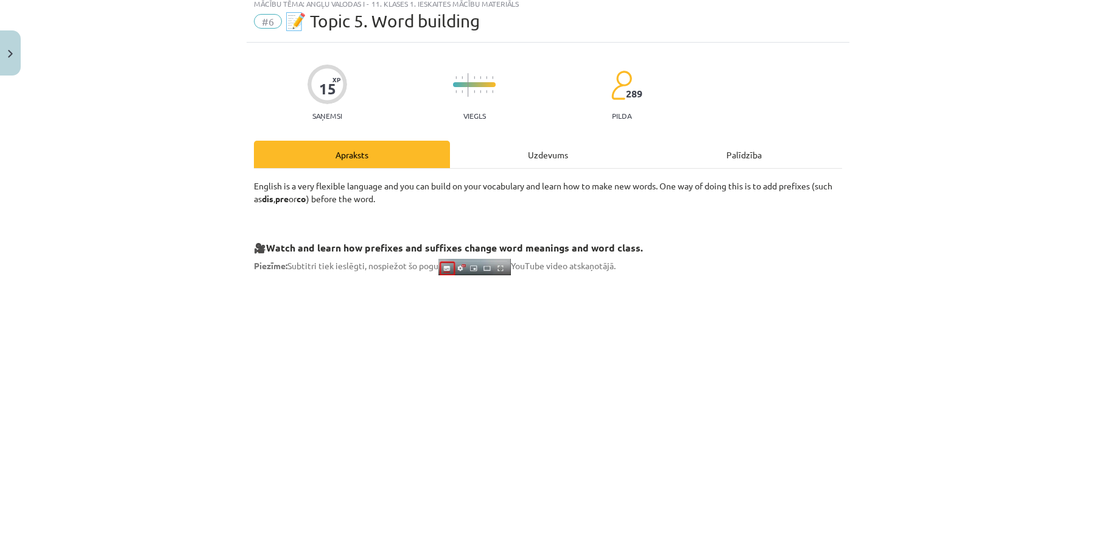
scroll to position [30, 0]
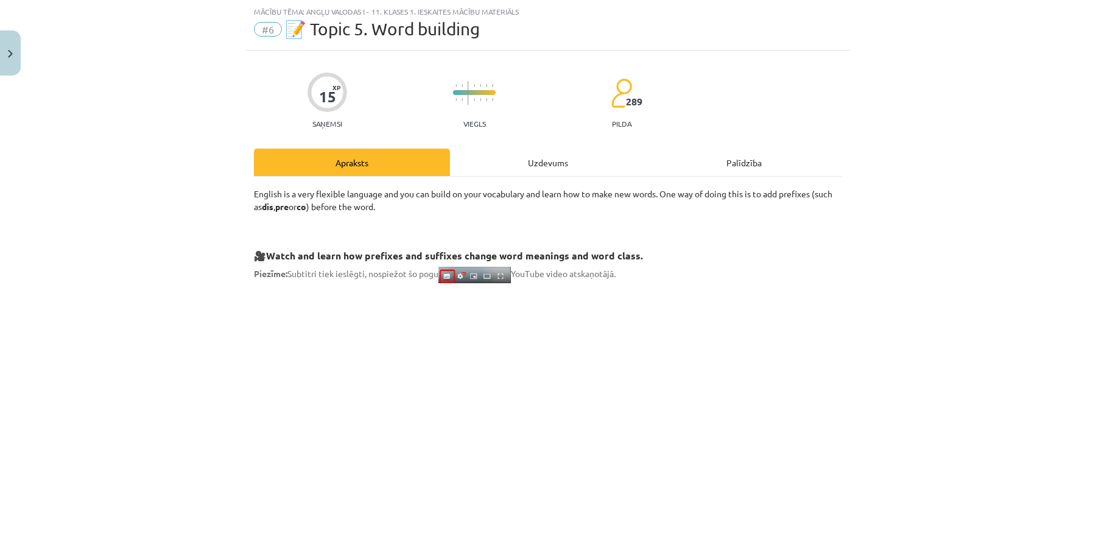
click at [549, 165] on div "Uzdevums" at bounding box center [548, 162] width 196 height 27
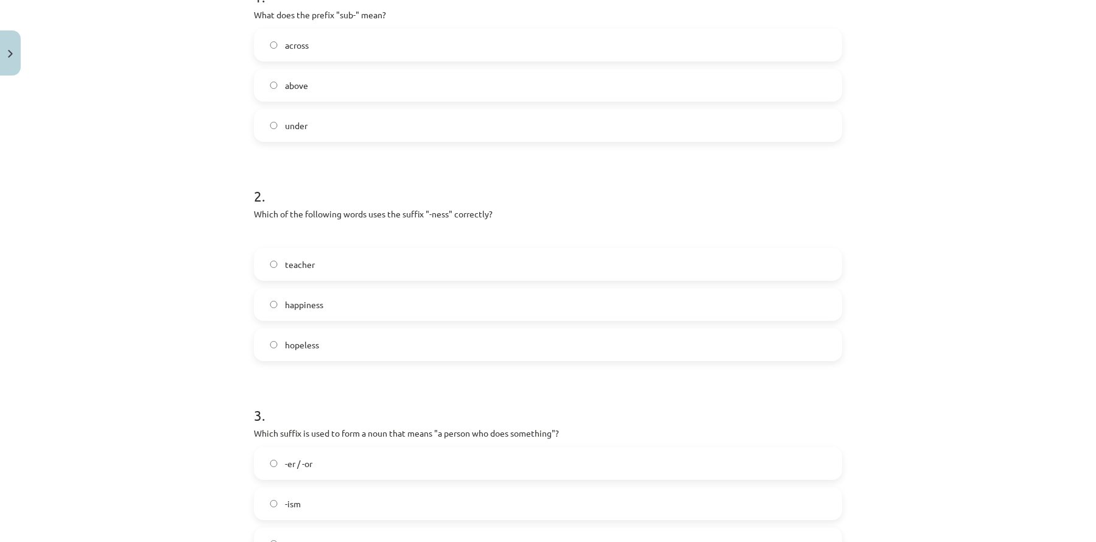
scroll to position [279, 0]
click at [403, 111] on label "under" at bounding box center [548, 122] width 586 height 30
click at [360, 292] on label "happiness" at bounding box center [548, 301] width 586 height 30
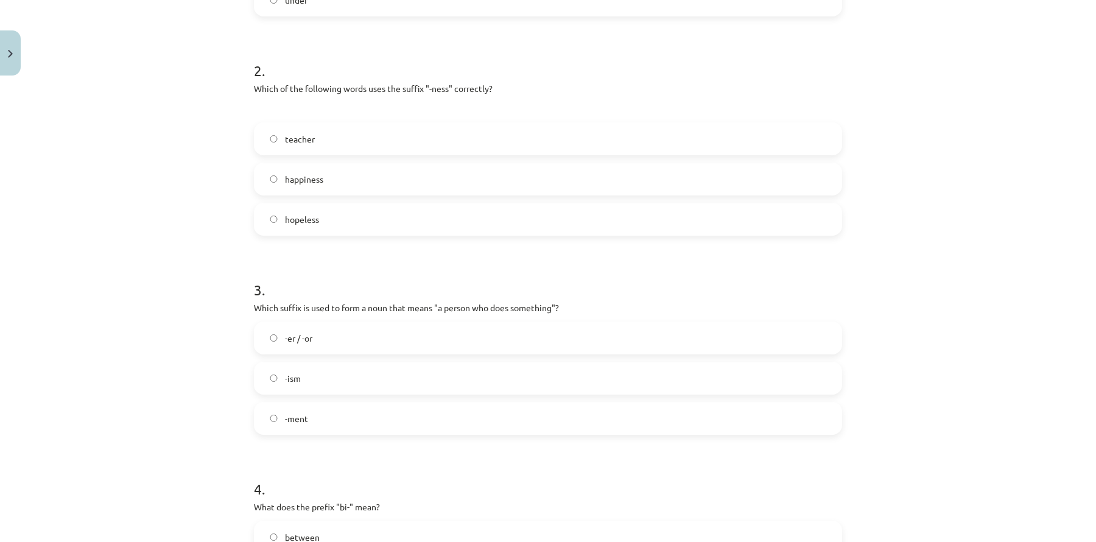
scroll to position [403, 0]
click at [357, 338] on label "-er / -or" at bounding box center [548, 335] width 586 height 30
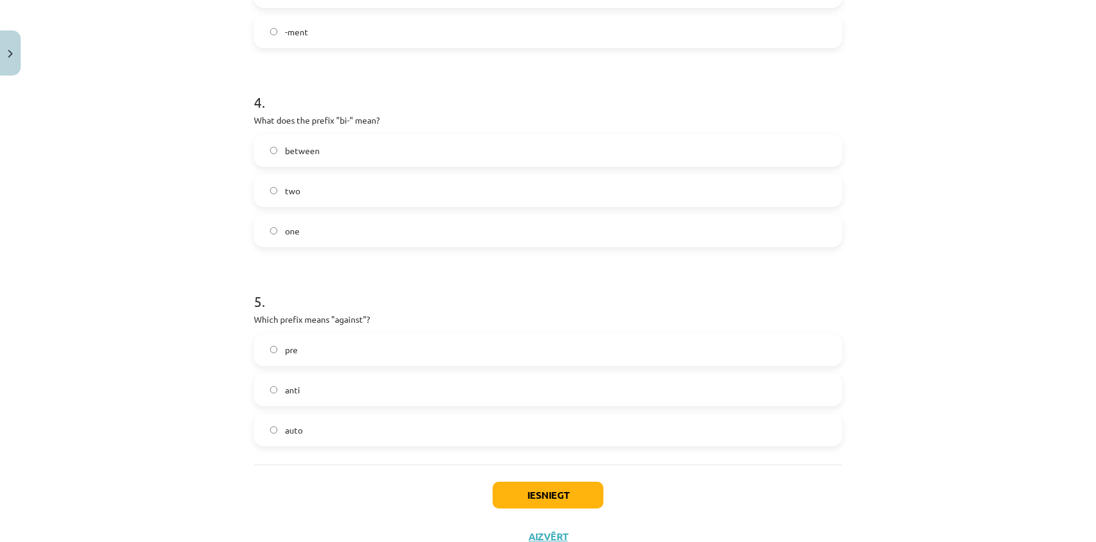
scroll to position [789, 0]
drag, startPoint x: 343, startPoint y: 192, endPoint x: 344, endPoint y: 231, distance: 38.4
click at [343, 192] on label "two" at bounding box center [548, 189] width 586 height 30
click at [332, 385] on label "anti" at bounding box center [548, 388] width 586 height 30
click at [534, 499] on button "Iesniegt" at bounding box center [548, 493] width 111 height 27
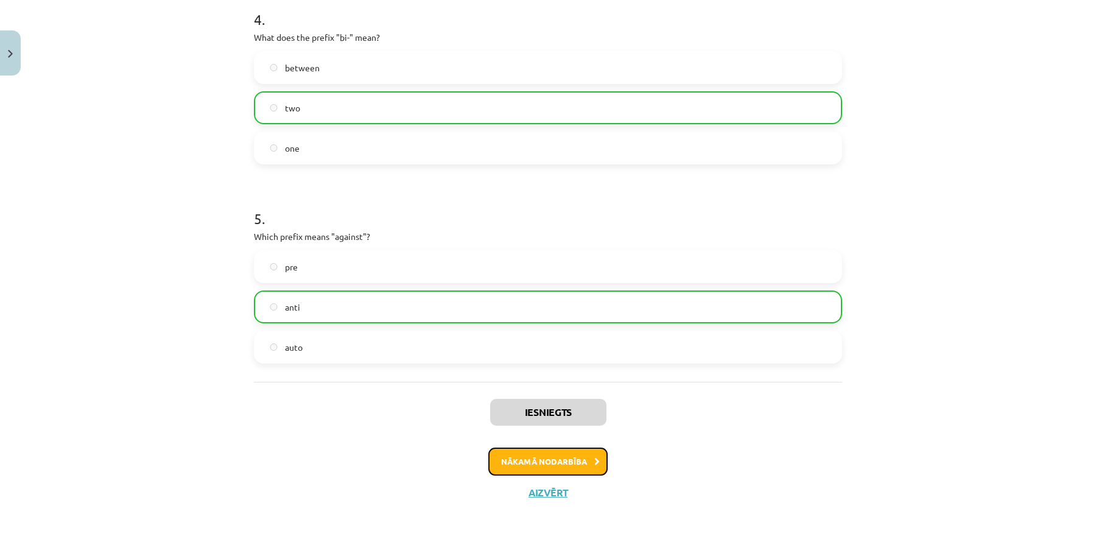
click at [545, 459] on button "Nākamā nodarbība" at bounding box center [547, 461] width 119 height 28
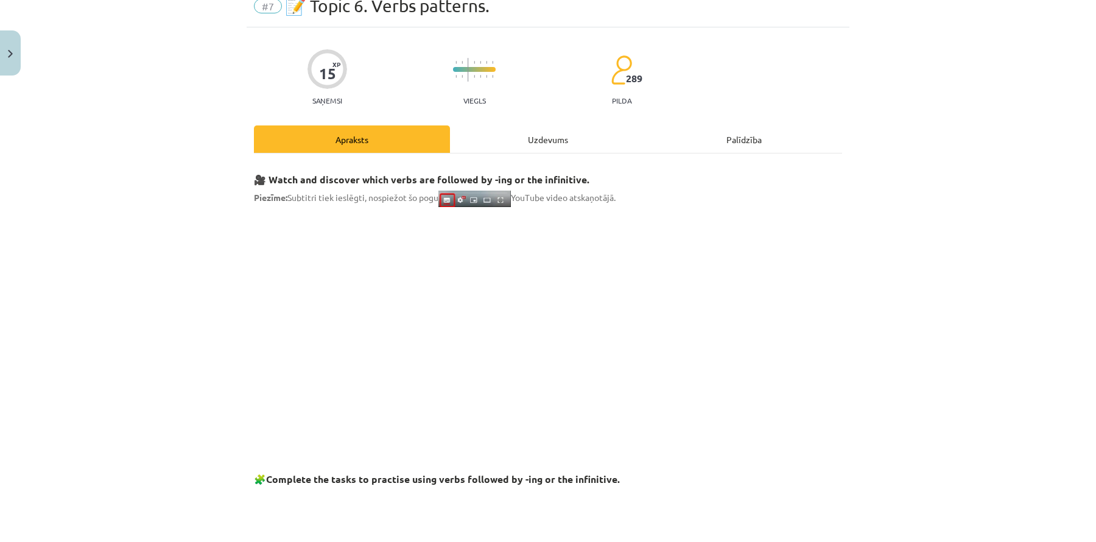
scroll to position [30, 0]
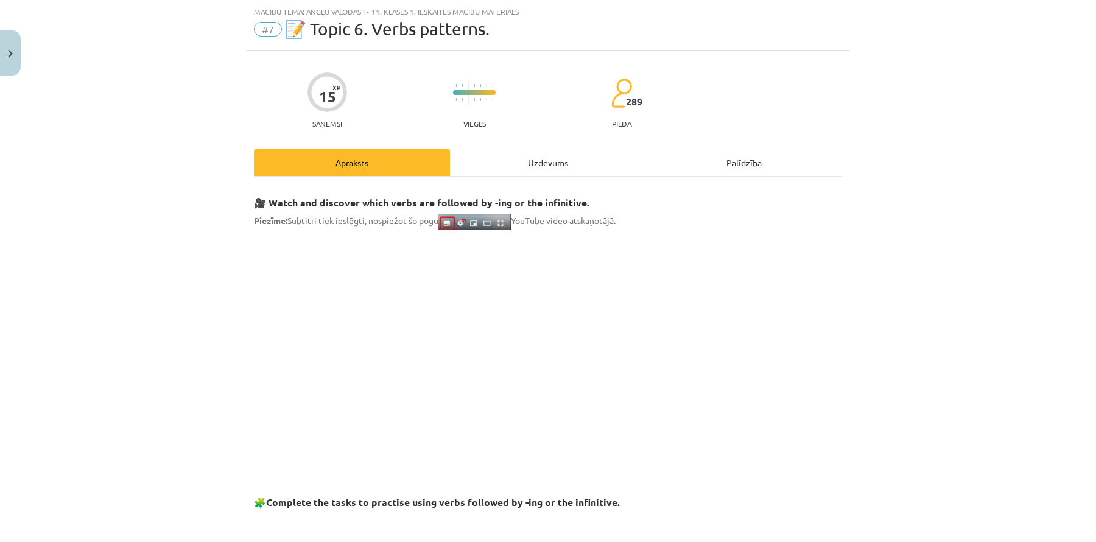
click at [553, 163] on div "Uzdevums" at bounding box center [548, 162] width 196 height 27
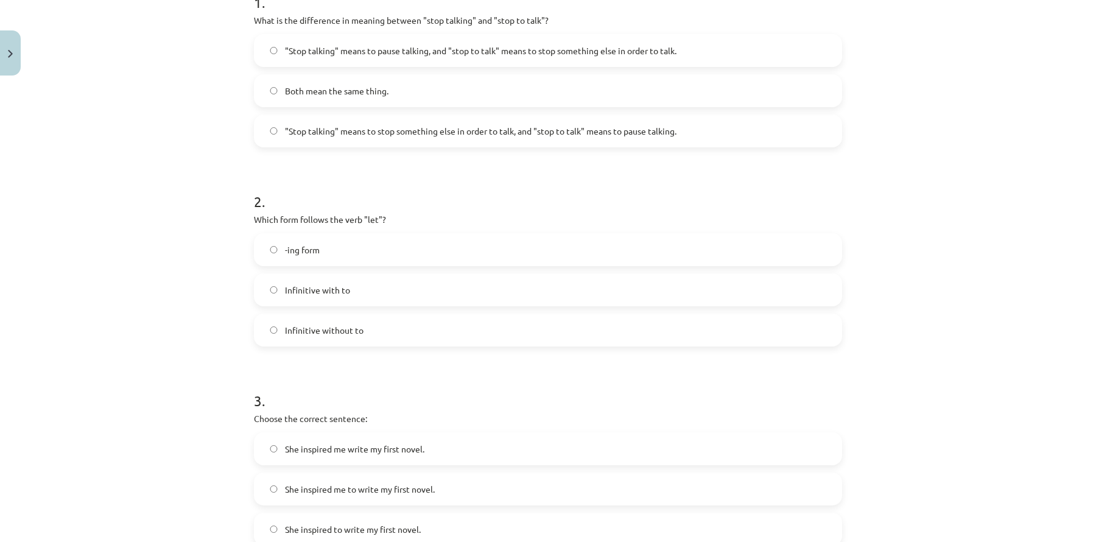
scroll to position [287, 0]
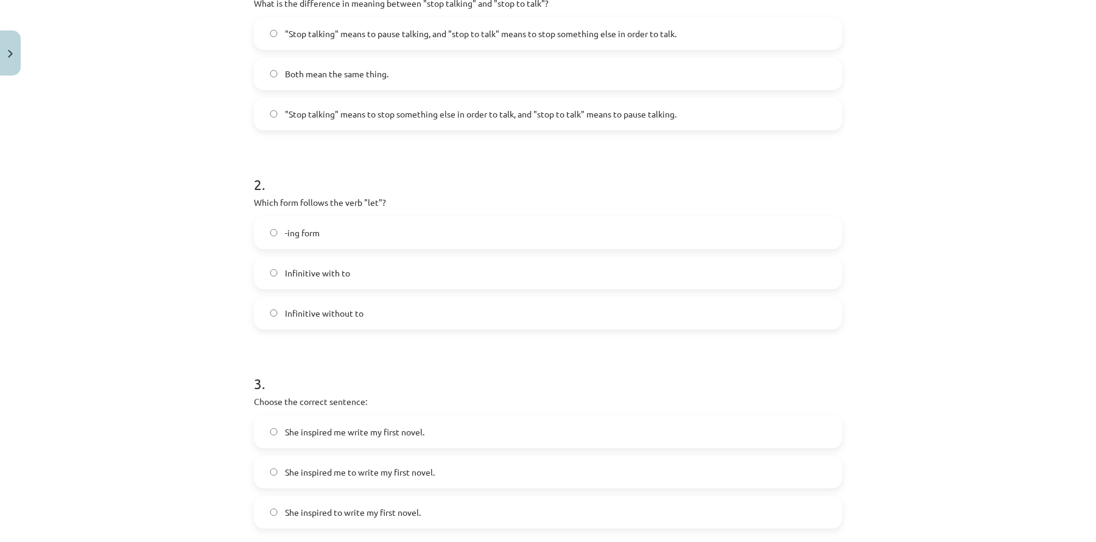
click at [475, 35] on span ""Stop talking" means to pause talking, and "stop to talk" means to stop somethi…" at bounding box center [480, 33] width 391 height 13
click at [397, 307] on label "Infinitive without to" at bounding box center [548, 313] width 586 height 30
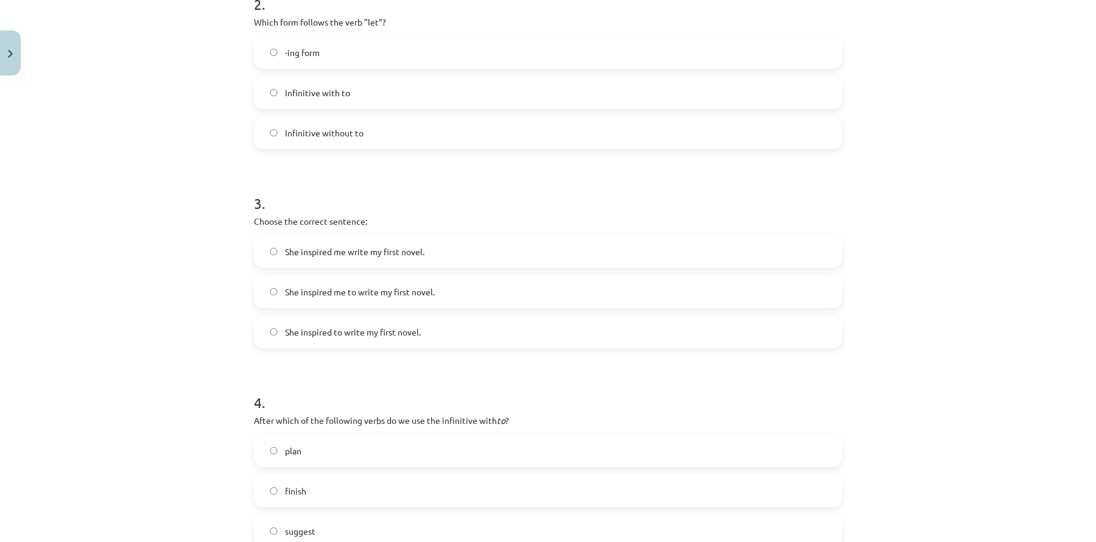
scroll to position [481, 0]
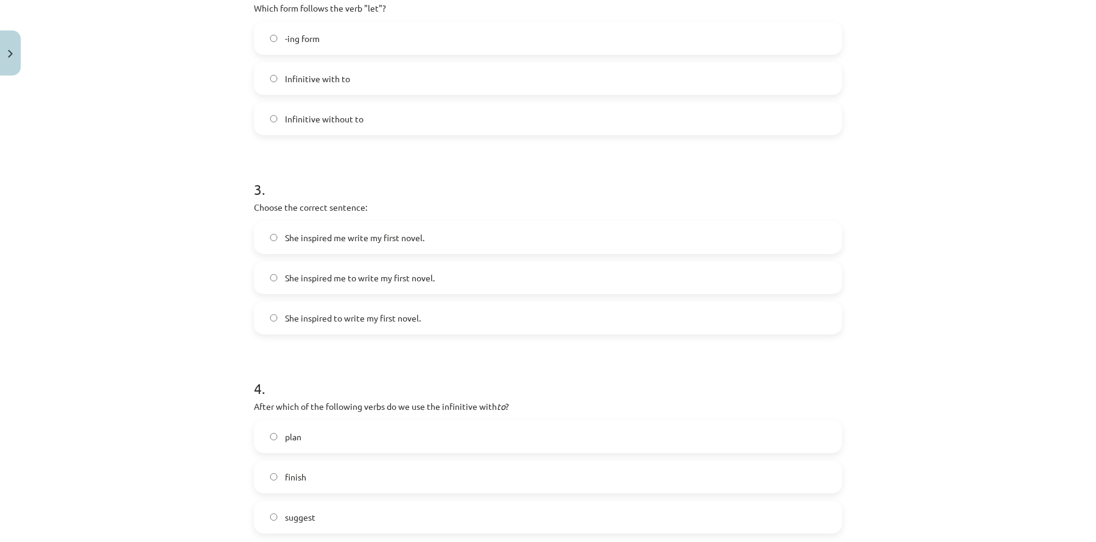
click at [407, 281] on span "She inspired me to write my first novel." at bounding box center [360, 278] width 150 height 13
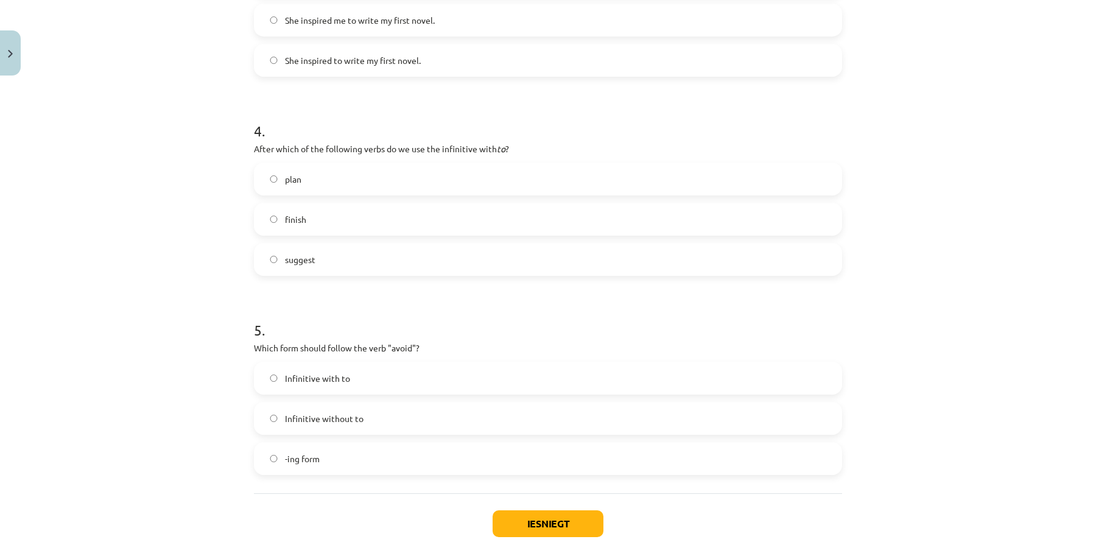
scroll to position [754, 0]
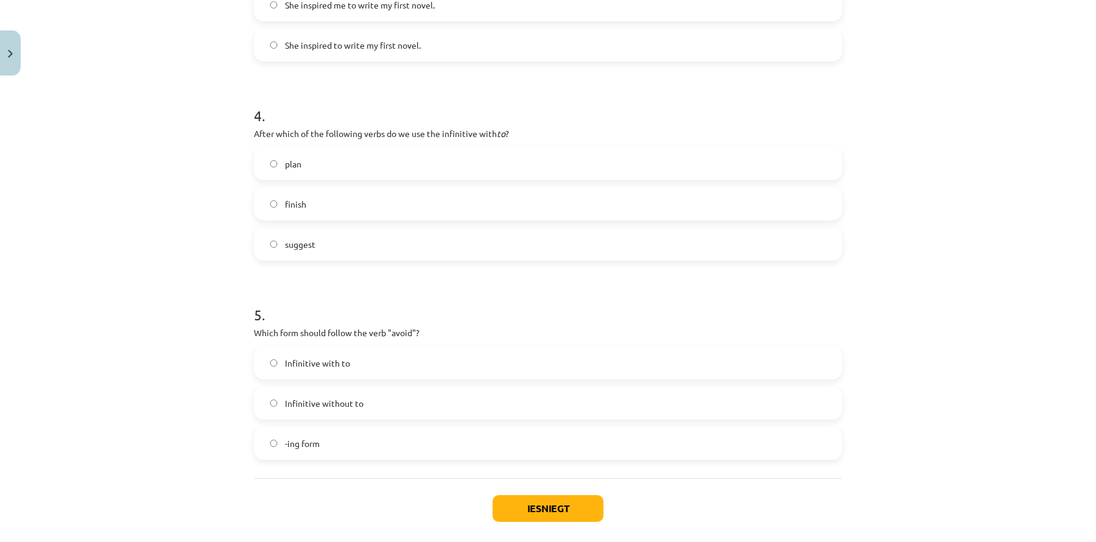
click at [392, 163] on label "plan" at bounding box center [548, 164] width 586 height 30
drag, startPoint x: 368, startPoint y: 430, endPoint x: 380, endPoint y: 440, distance: 15.5
click at [368, 430] on label "-ing form" at bounding box center [548, 443] width 586 height 30
click at [526, 500] on button "Iesniegt" at bounding box center [548, 508] width 111 height 27
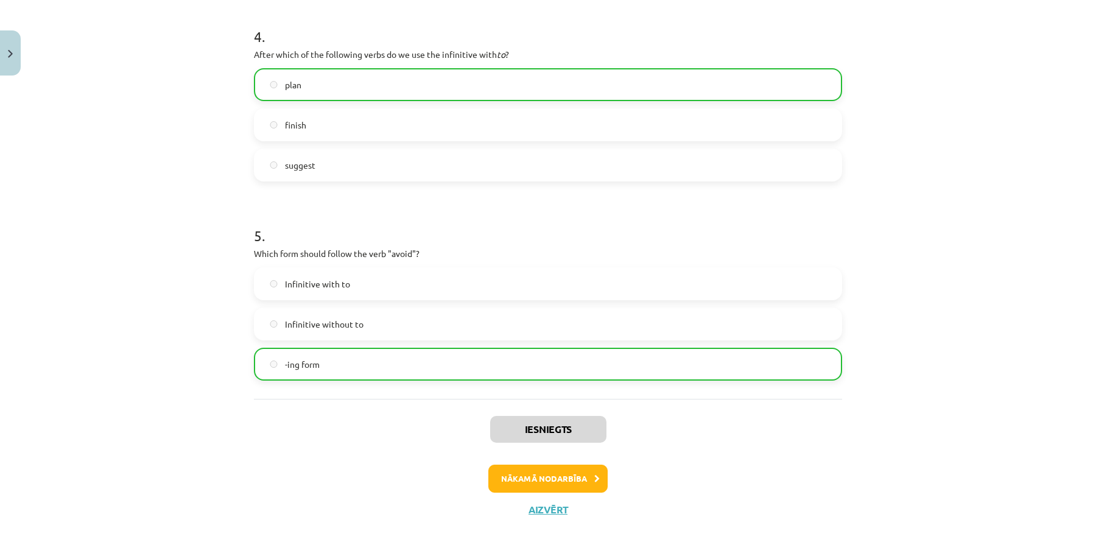
scroll to position [850, 0]
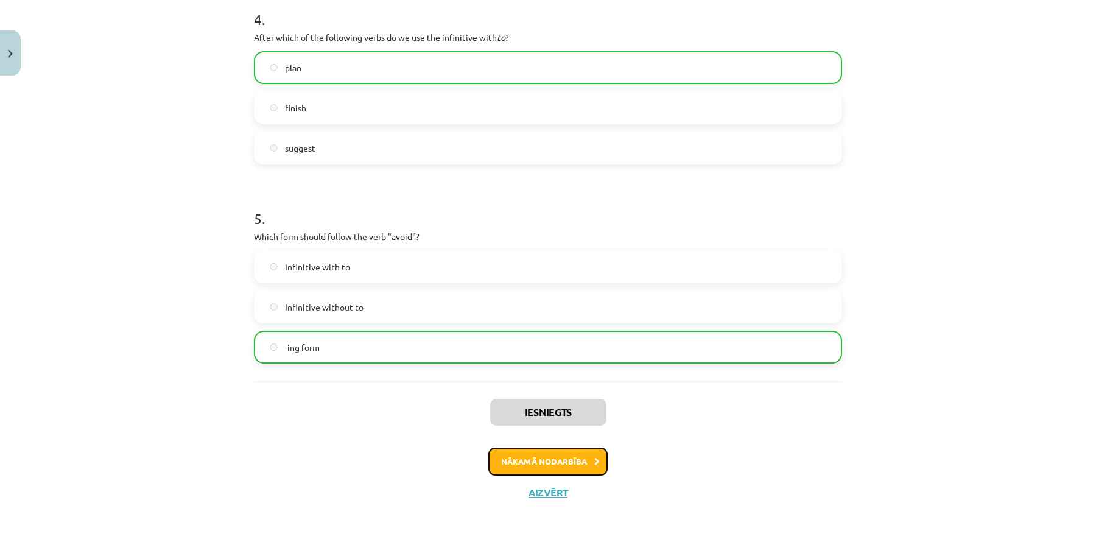
click at [548, 449] on button "Nākamā nodarbība" at bounding box center [547, 461] width 119 height 28
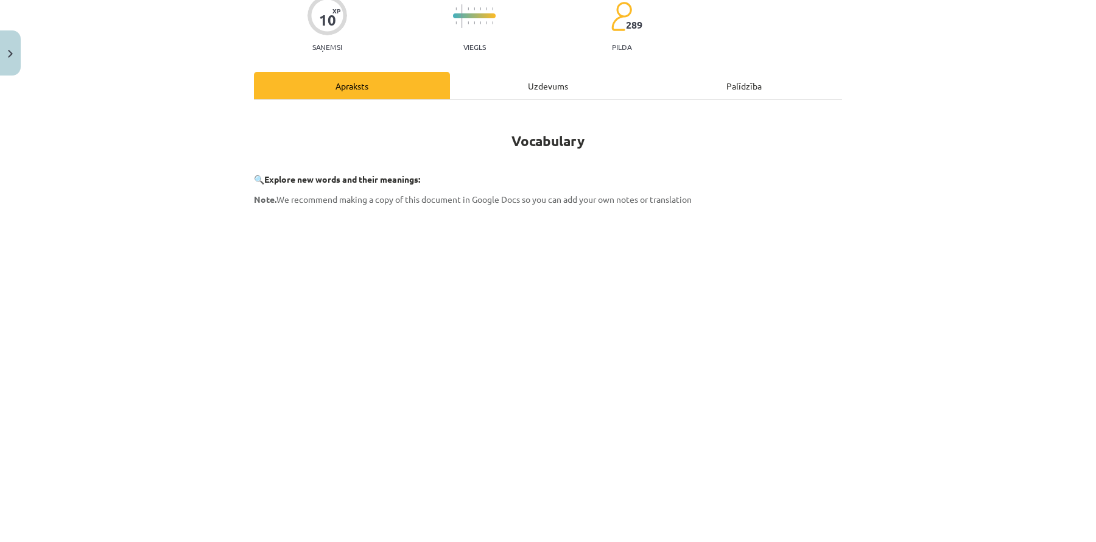
scroll to position [30, 0]
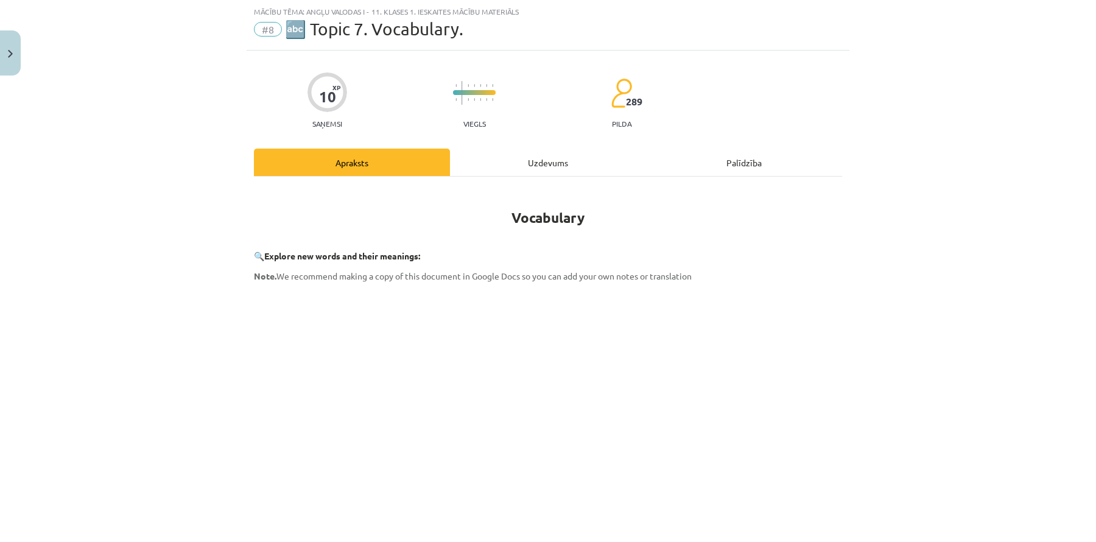
click at [569, 169] on div "Uzdevums" at bounding box center [548, 162] width 196 height 27
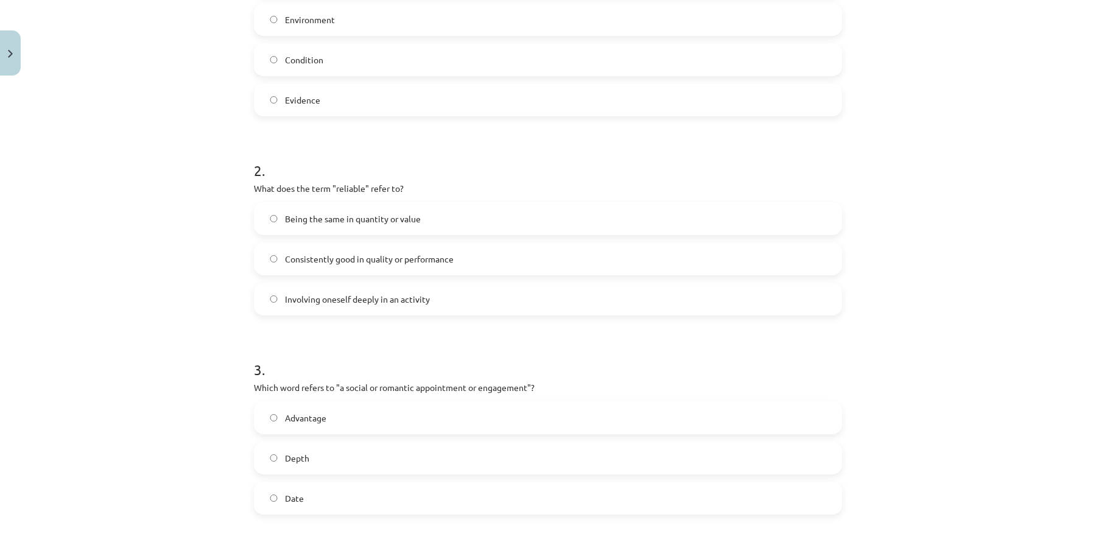
scroll to position [342, 0]
click at [511, 29] on label "Environment" at bounding box center [548, 19] width 586 height 30
click at [461, 248] on label "Consistently good in quality or performance" at bounding box center [548, 258] width 586 height 30
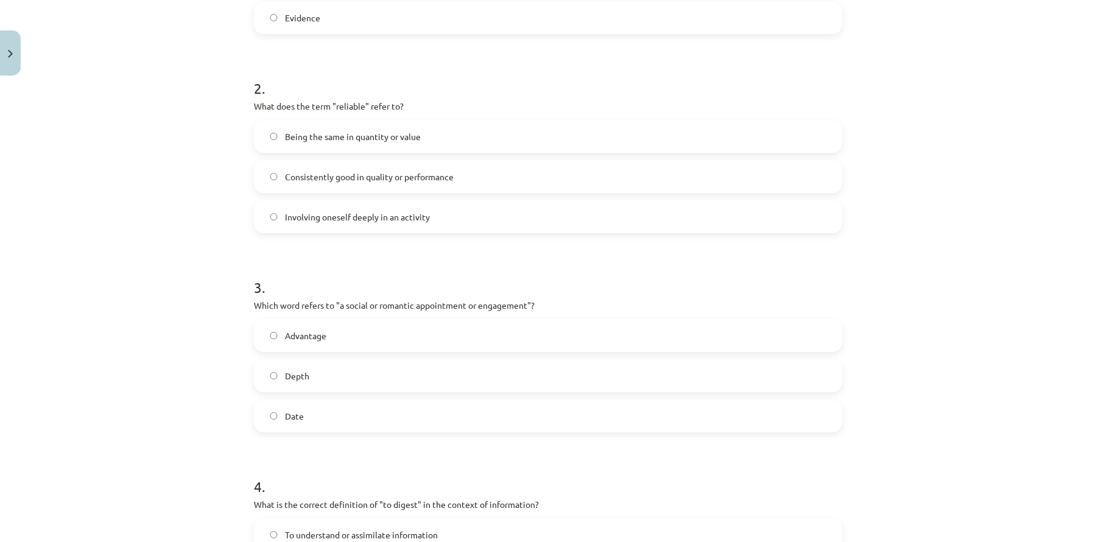
scroll to position [427, 0]
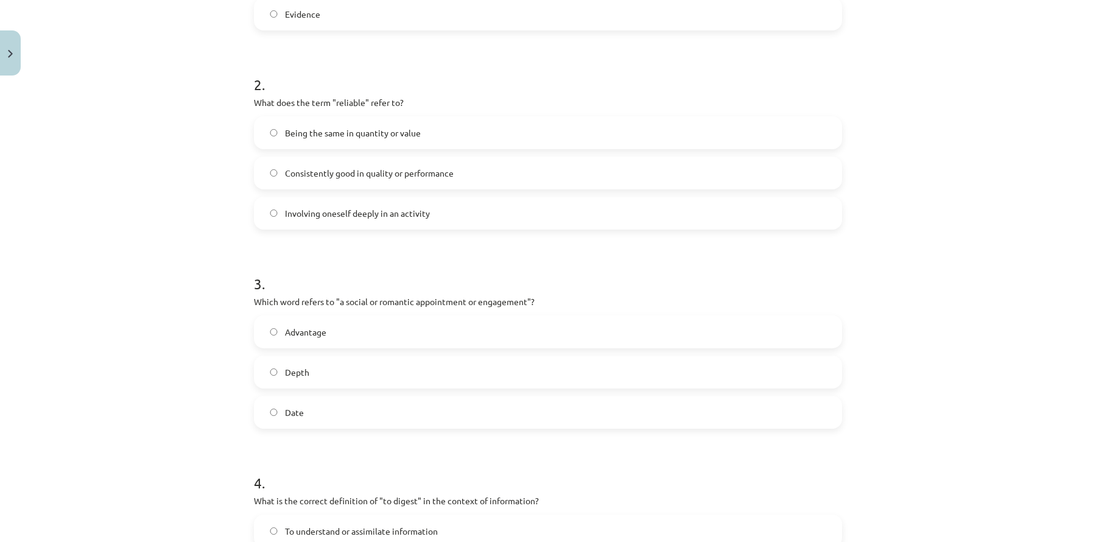
click at [290, 417] on span "Date" at bounding box center [294, 412] width 19 height 13
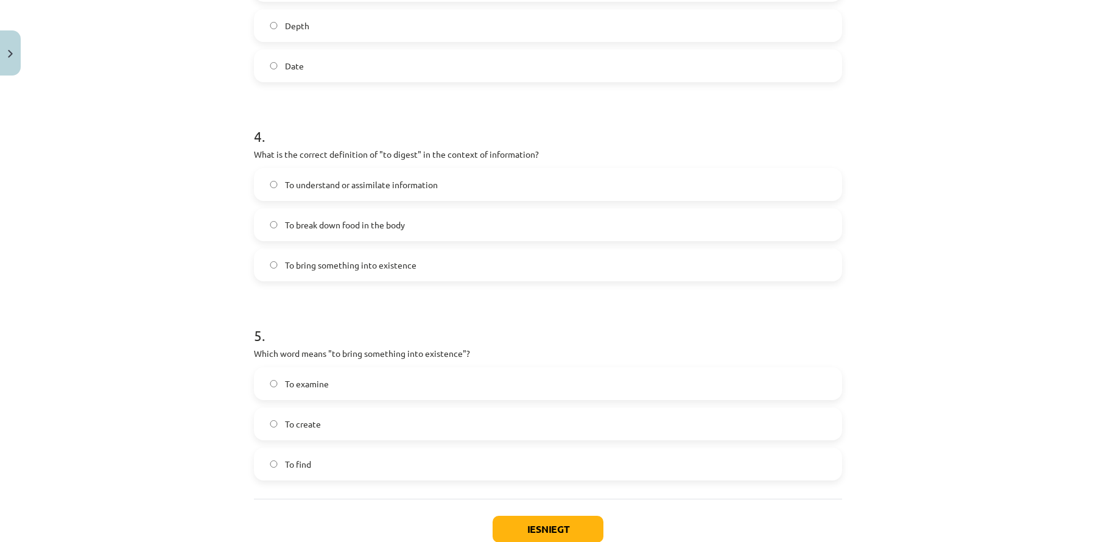
scroll to position [852, 0]
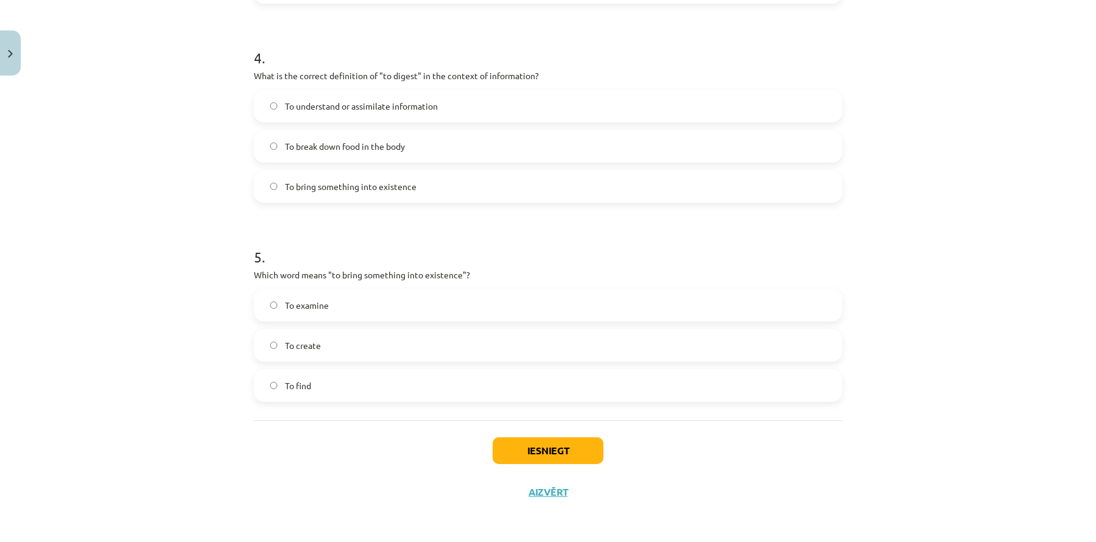
drag, startPoint x: 384, startPoint y: 106, endPoint x: 386, endPoint y: 143, distance: 37.2
click at [384, 106] on span "To understand or assimilate information" at bounding box center [361, 106] width 153 height 13
drag, startPoint x: 359, startPoint y: 353, endPoint x: 376, endPoint y: 388, distance: 38.4
click at [359, 353] on label "To create" at bounding box center [548, 345] width 586 height 30
click at [517, 452] on button "Iesniegt" at bounding box center [548, 450] width 111 height 27
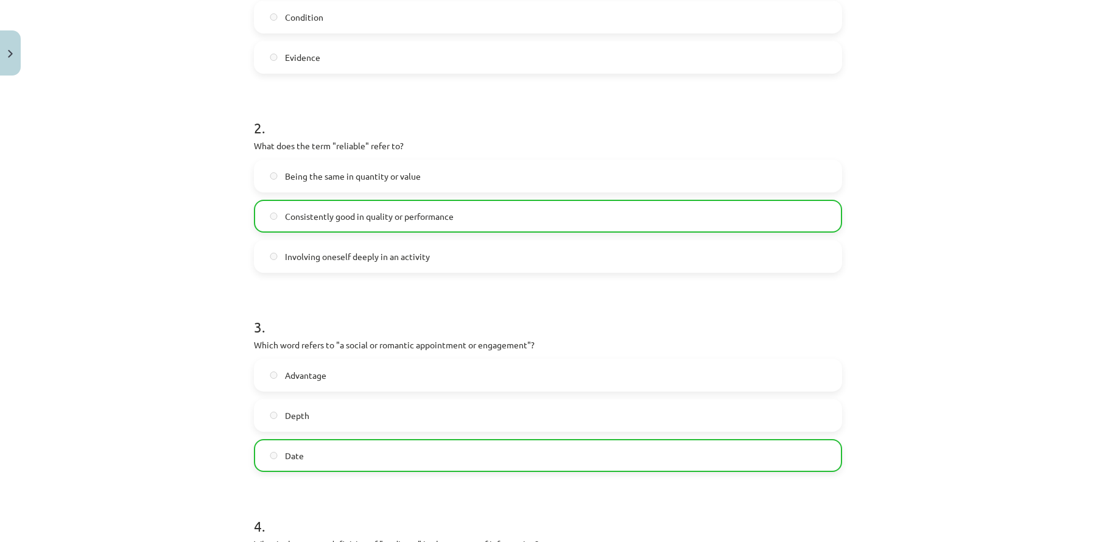
scroll to position [890, 0]
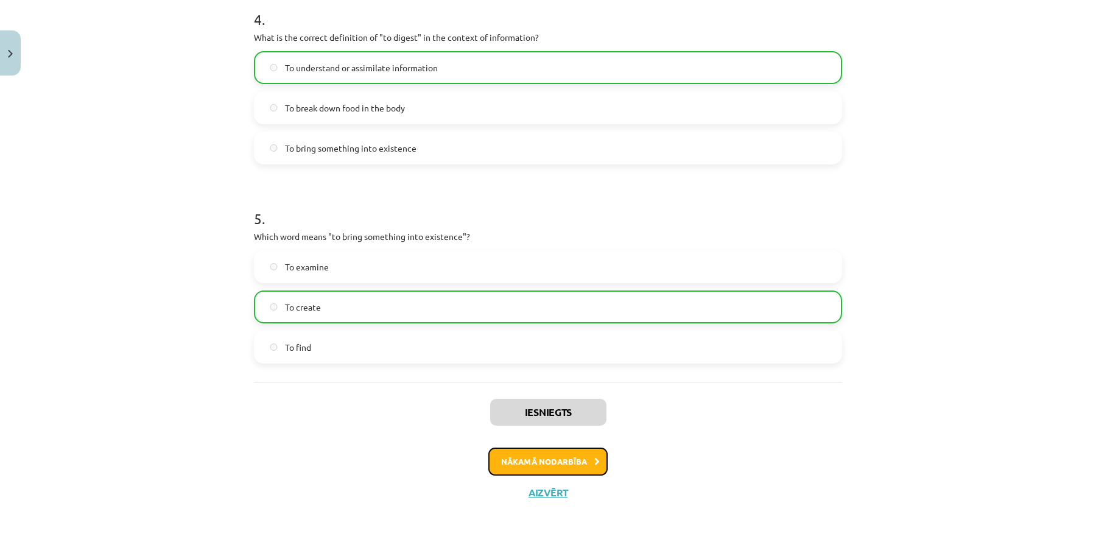
click at [554, 466] on button "Nākamā nodarbība" at bounding box center [547, 461] width 119 height 28
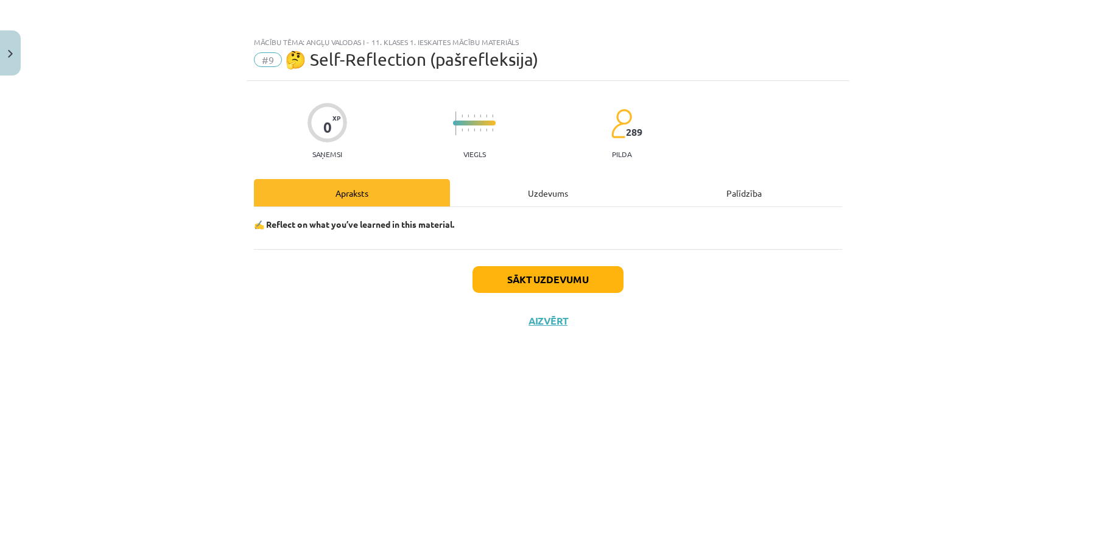
click at [555, 195] on div "Uzdevums" at bounding box center [548, 192] width 196 height 27
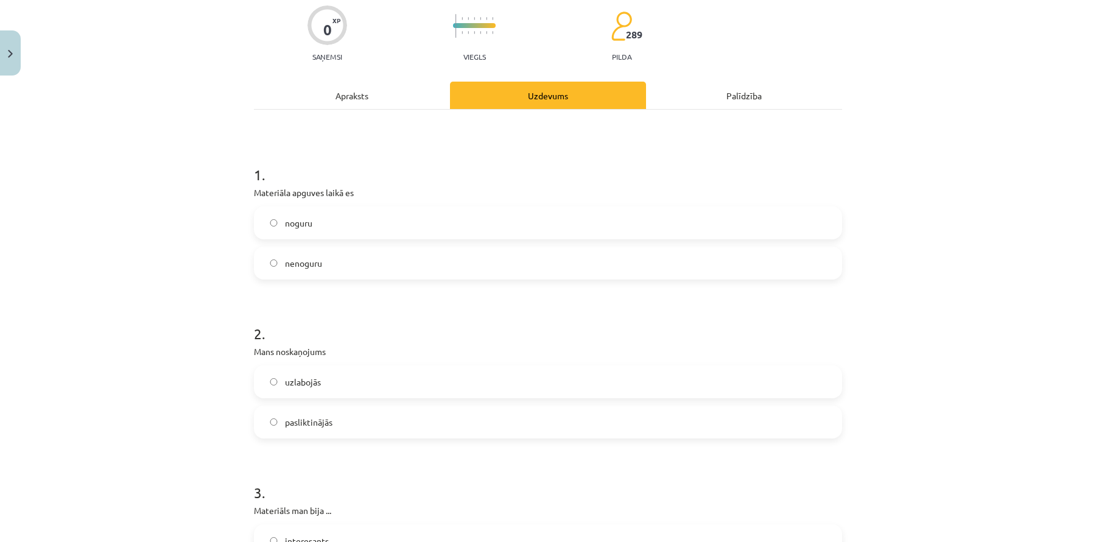
scroll to position [99, 0]
click at [331, 260] on label "nenoguru" at bounding box center [548, 262] width 586 height 30
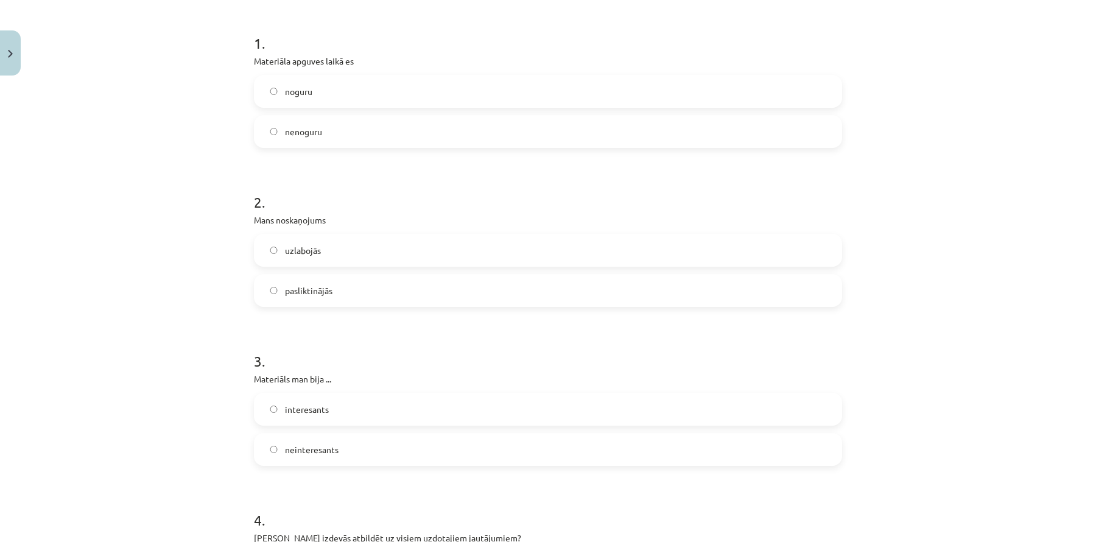
scroll to position [237, 0]
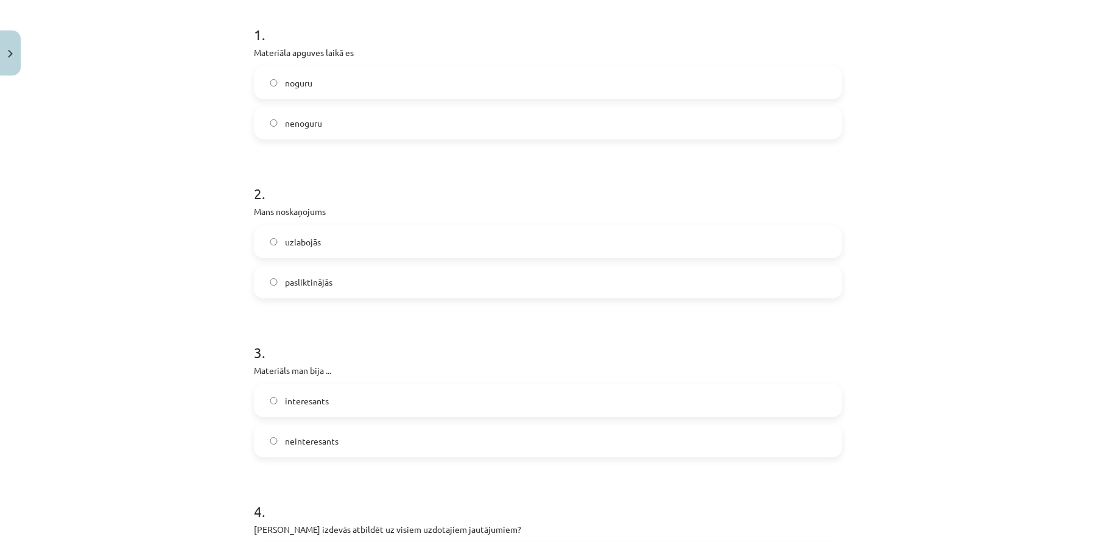
click at [331, 247] on label "uzlabojās" at bounding box center [548, 241] width 586 height 30
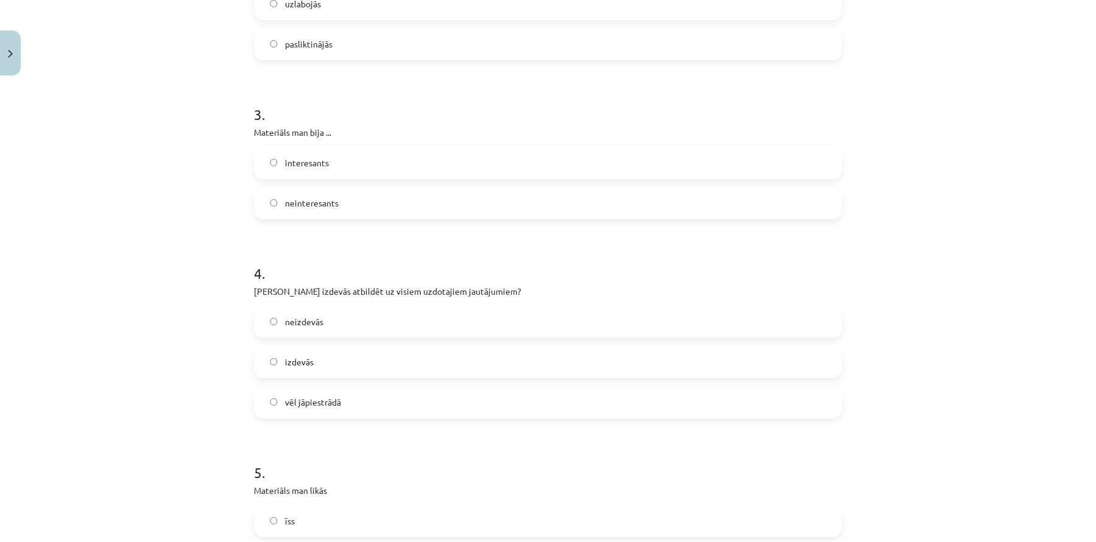
scroll to position [488, 0]
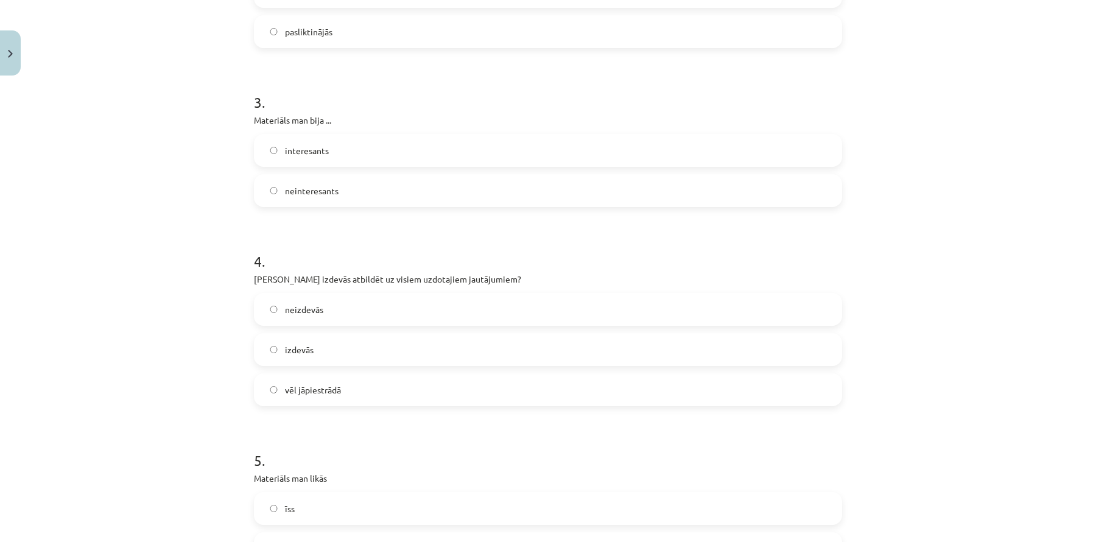
click at [340, 158] on label "interesants" at bounding box center [548, 150] width 586 height 30
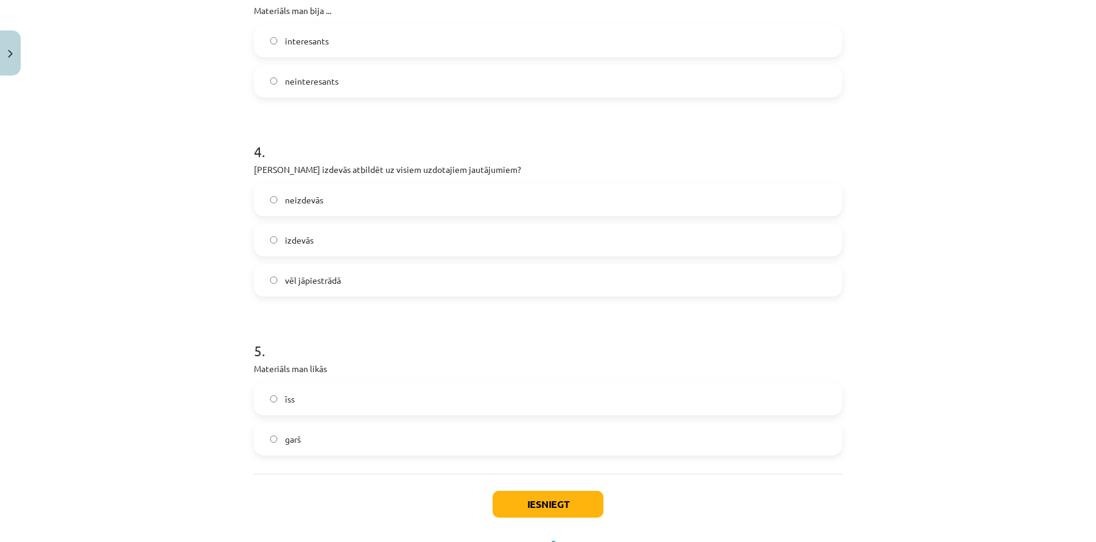
scroll to position [606, 0]
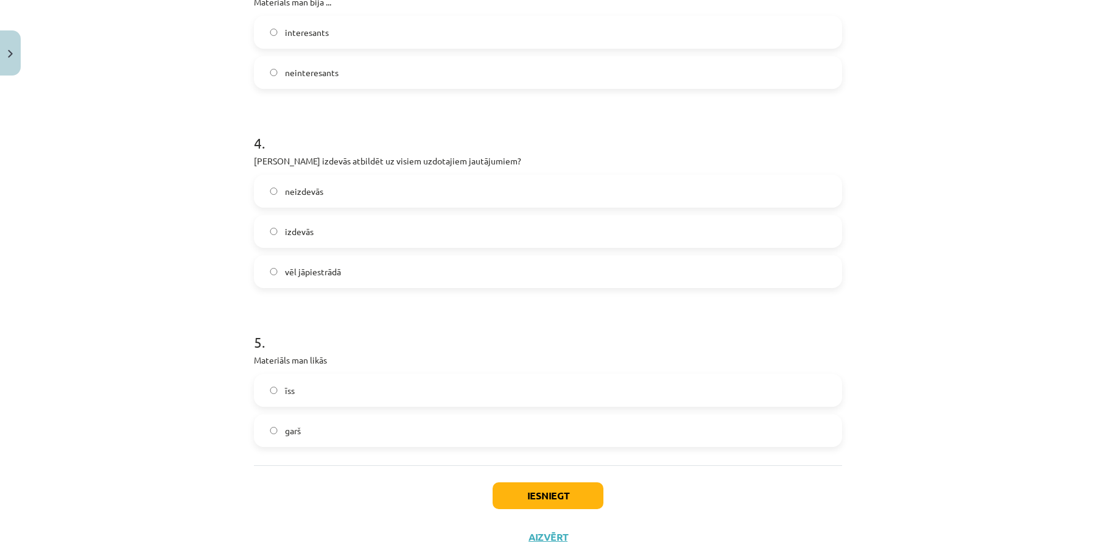
click at [314, 195] on span "neizdevās" at bounding box center [304, 191] width 38 height 13
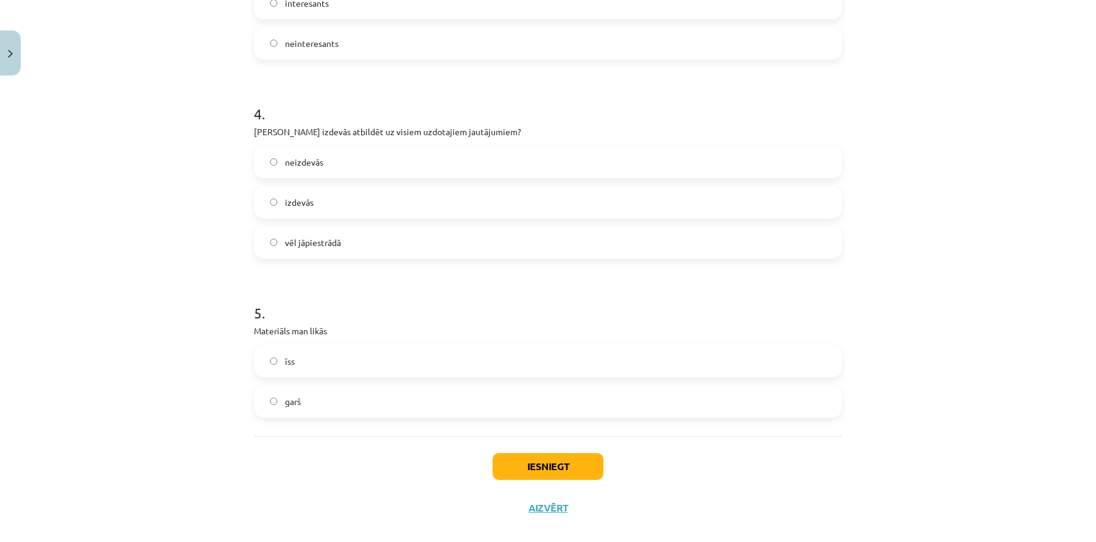
scroll to position [651, 0]
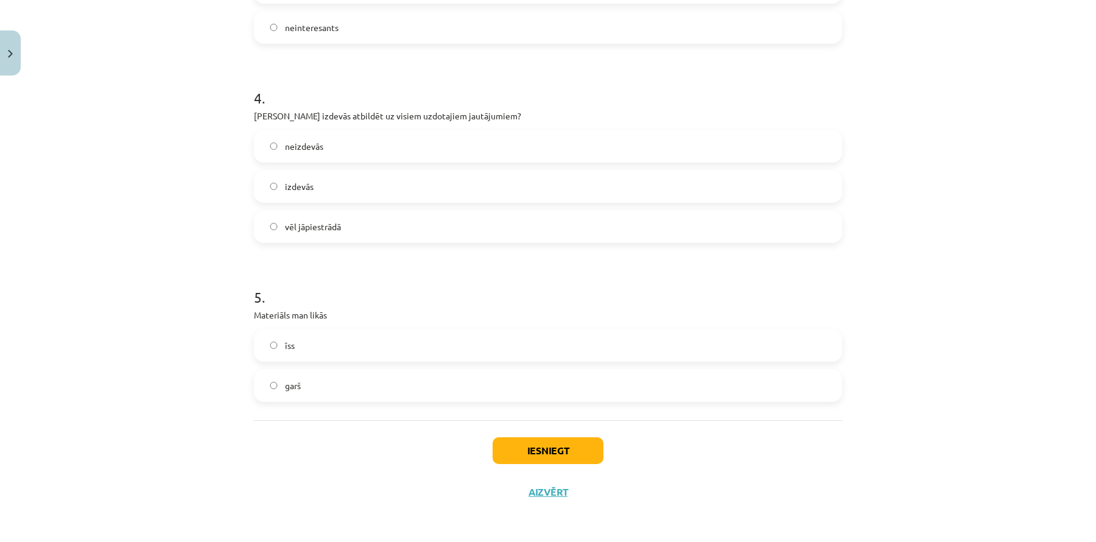
click at [327, 384] on label "garš" at bounding box center [548, 385] width 586 height 30
click at [554, 444] on button "Iesniegt" at bounding box center [548, 450] width 111 height 27
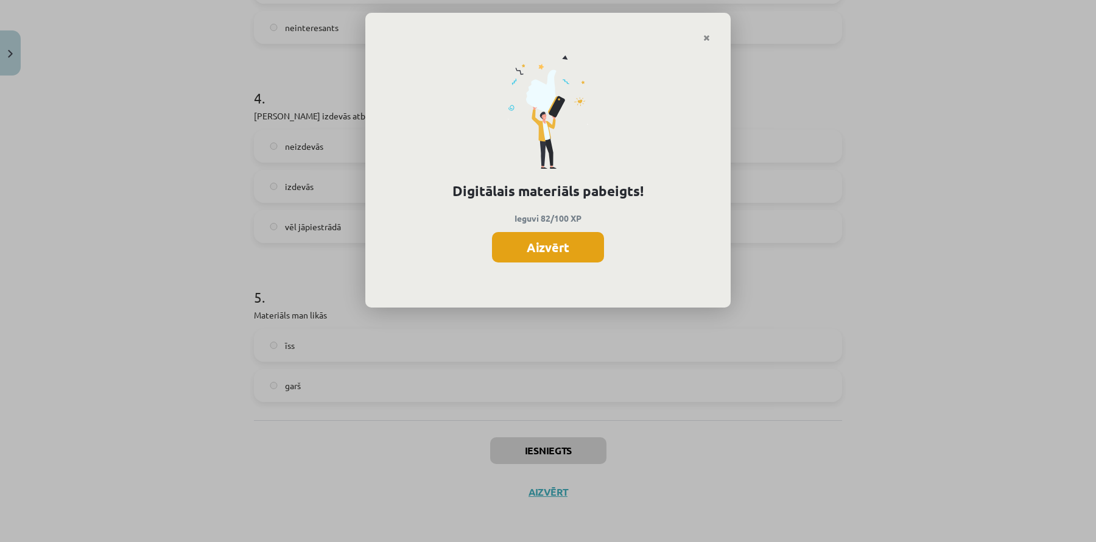
click at [565, 250] on button "Aizvērt" at bounding box center [548, 247] width 112 height 30
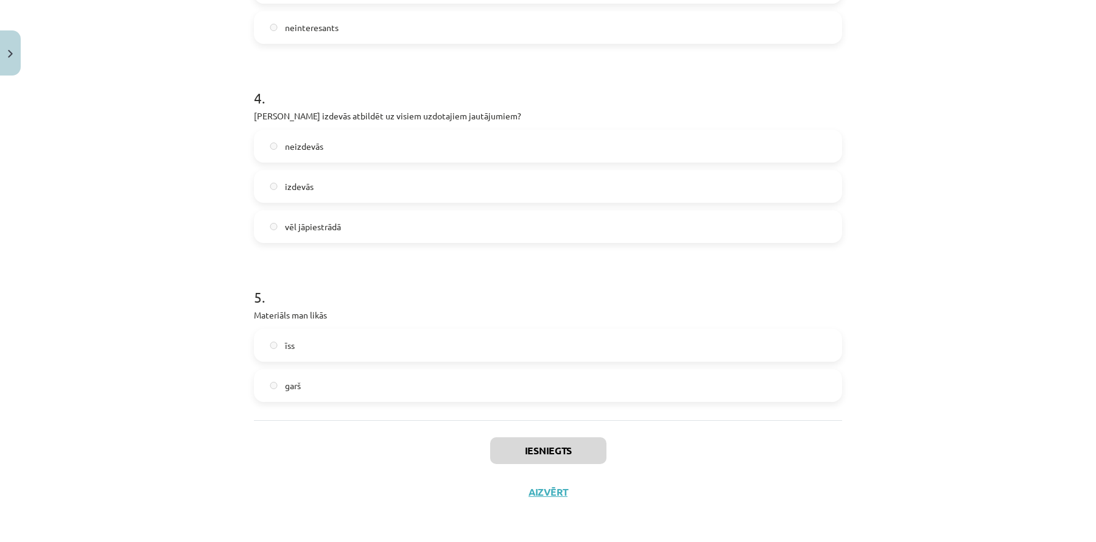
scroll to position [676, 0]
click at [562, 493] on button "Aizvērt" at bounding box center [548, 492] width 46 height 12
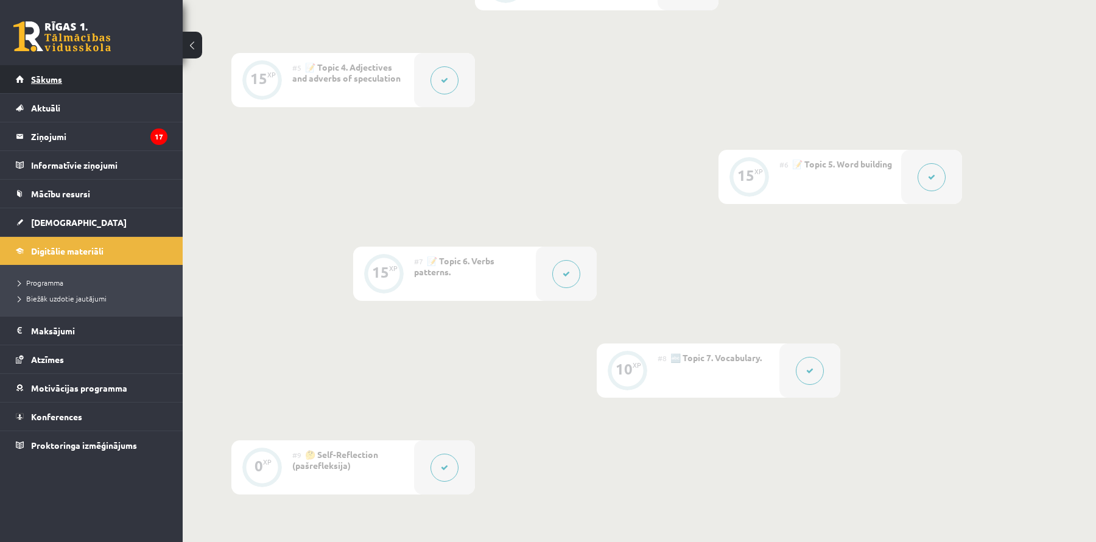
click at [126, 72] on link "Sākums" at bounding box center [92, 79] width 152 height 28
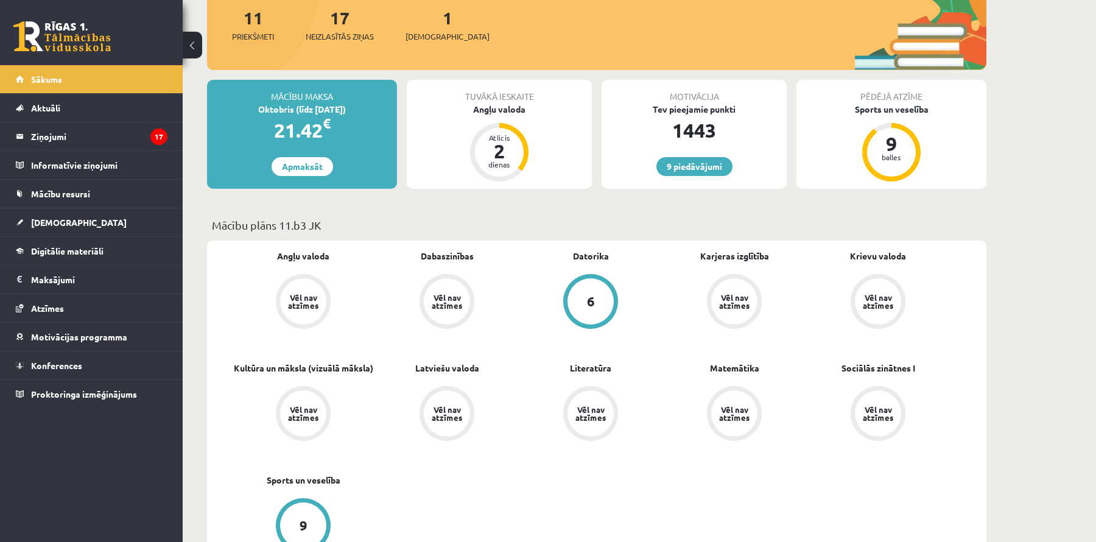
scroll to position [153, 0]
click at [893, 111] on div "Sports un veselība" at bounding box center [891, 109] width 190 height 13
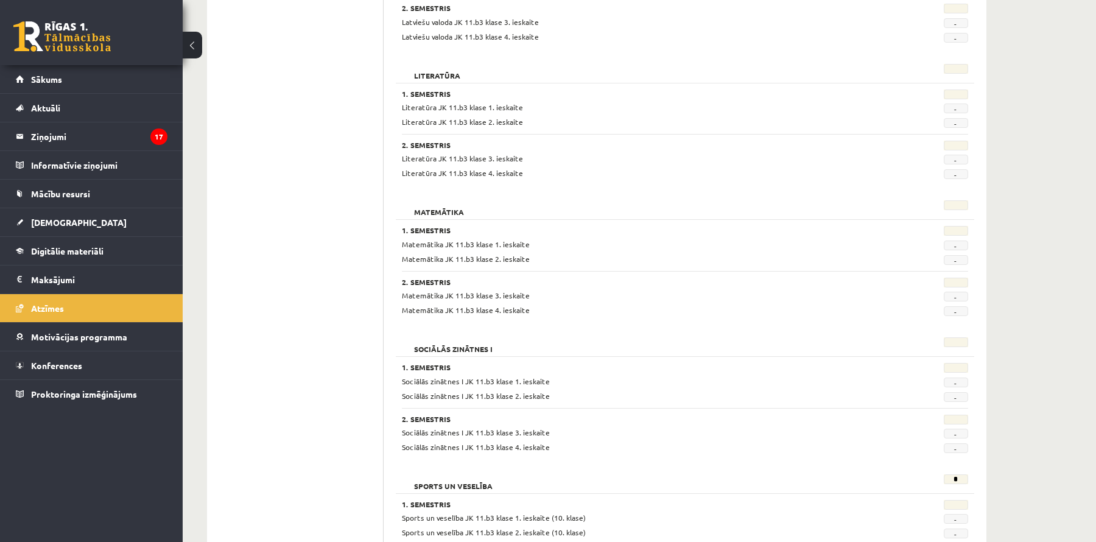
scroll to position [1052, 0]
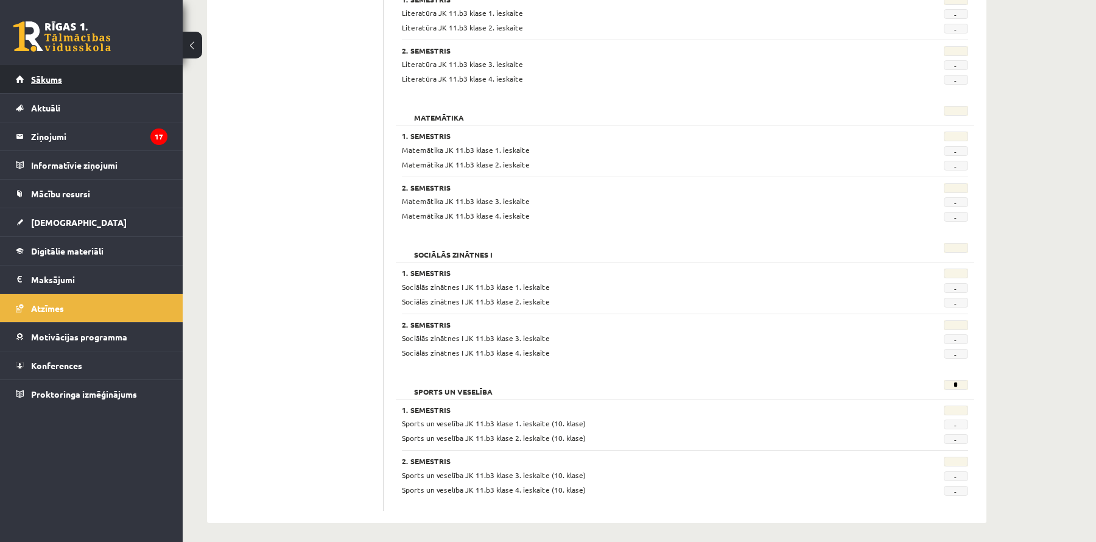
click at [114, 78] on link "Sākums" at bounding box center [92, 79] width 152 height 28
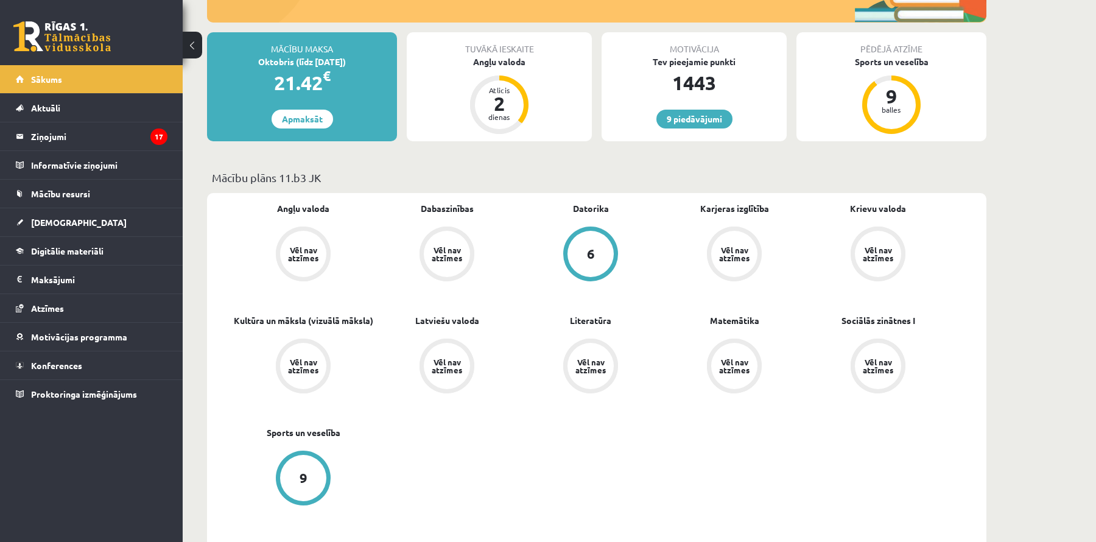
scroll to position [192, 0]
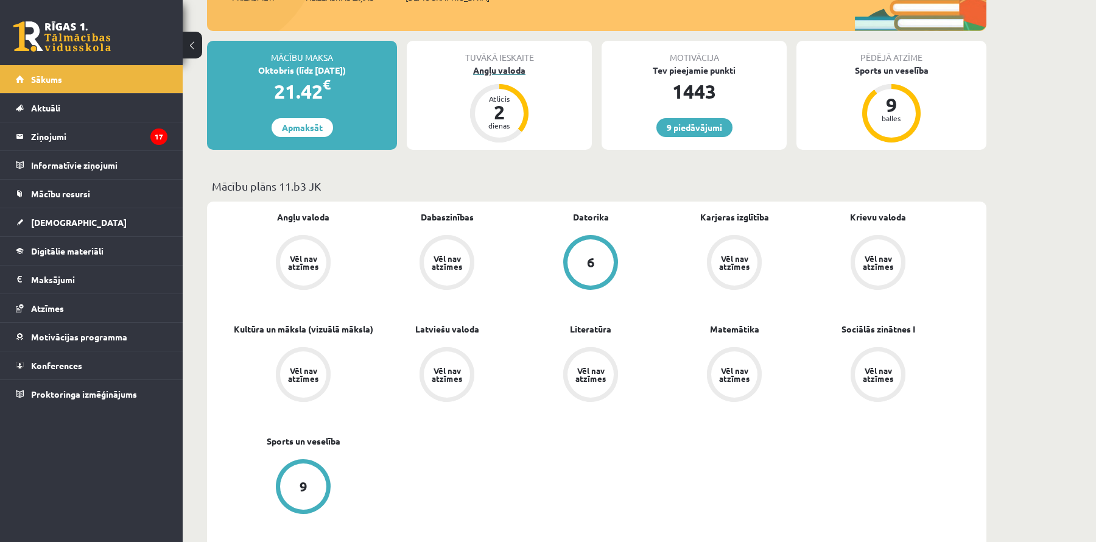
click at [509, 115] on div "2" at bounding box center [499, 111] width 37 height 19
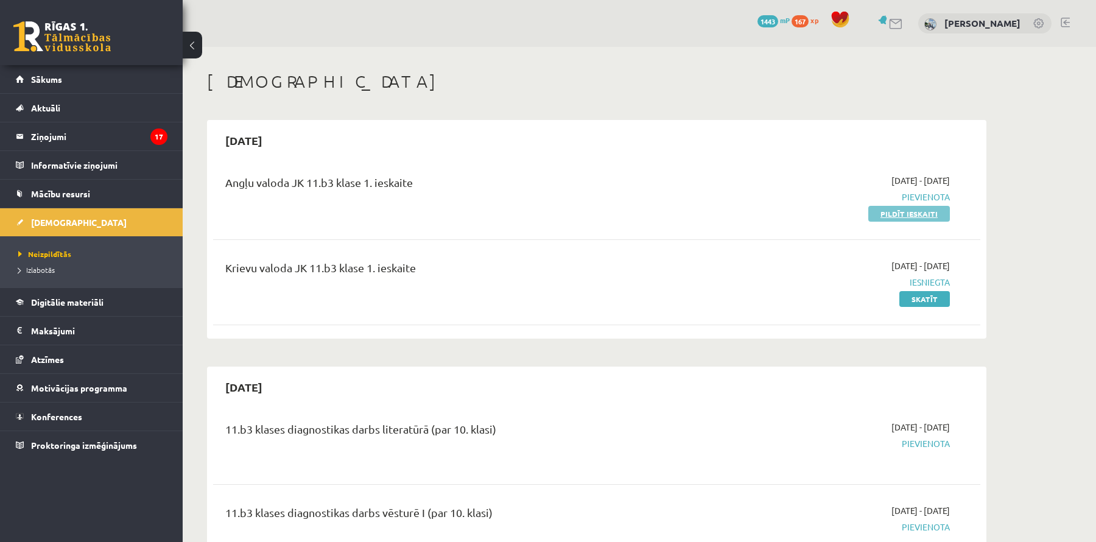
click at [900, 215] on link "Pildīt ieskaiti" at bounding box center [909, 214] width 82 height 16
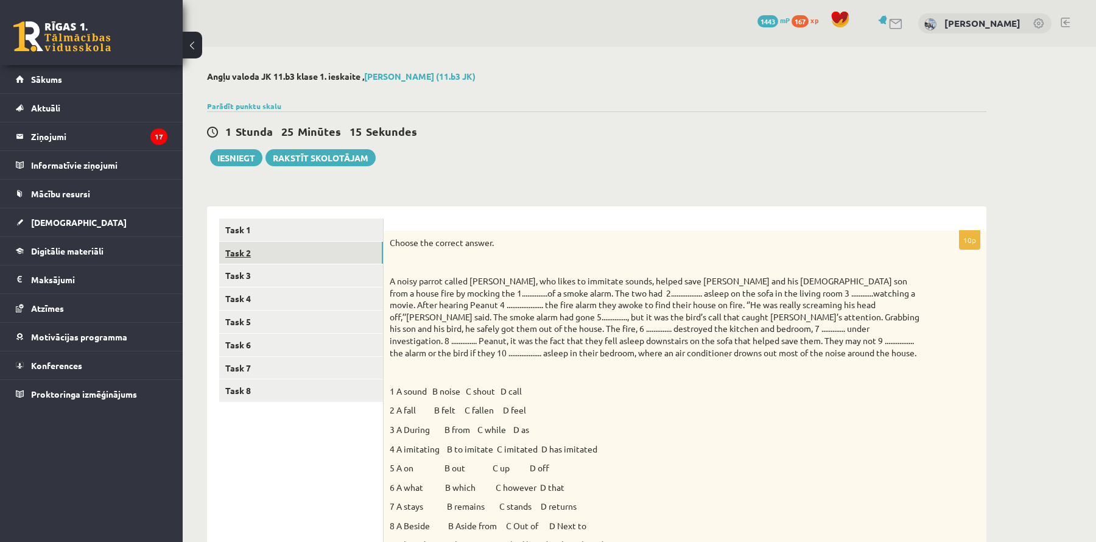
click at [309, 253] on link "Task 2" at bounding box center [301, 253] width 164 height 23
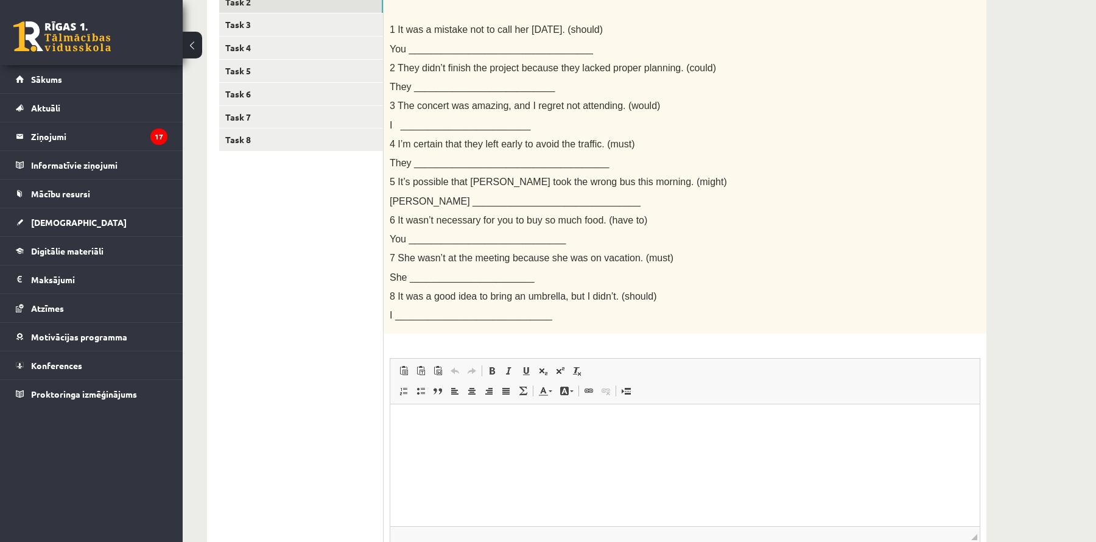
scroll to position [253, 0]
click at [536, 440] on html at bounding box center [684, 420] width 589 height 37
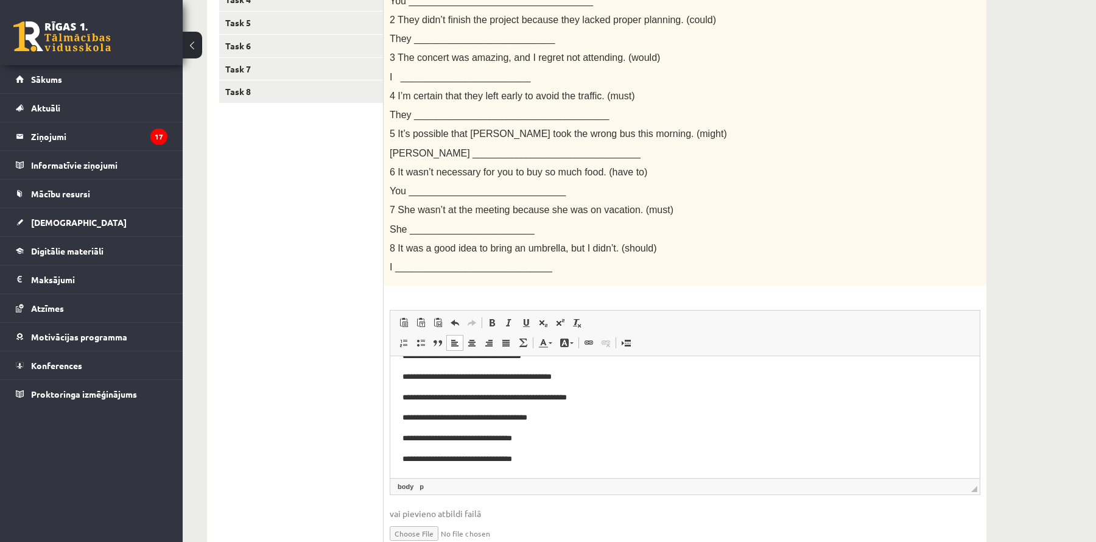
scroll to position [356, 0]
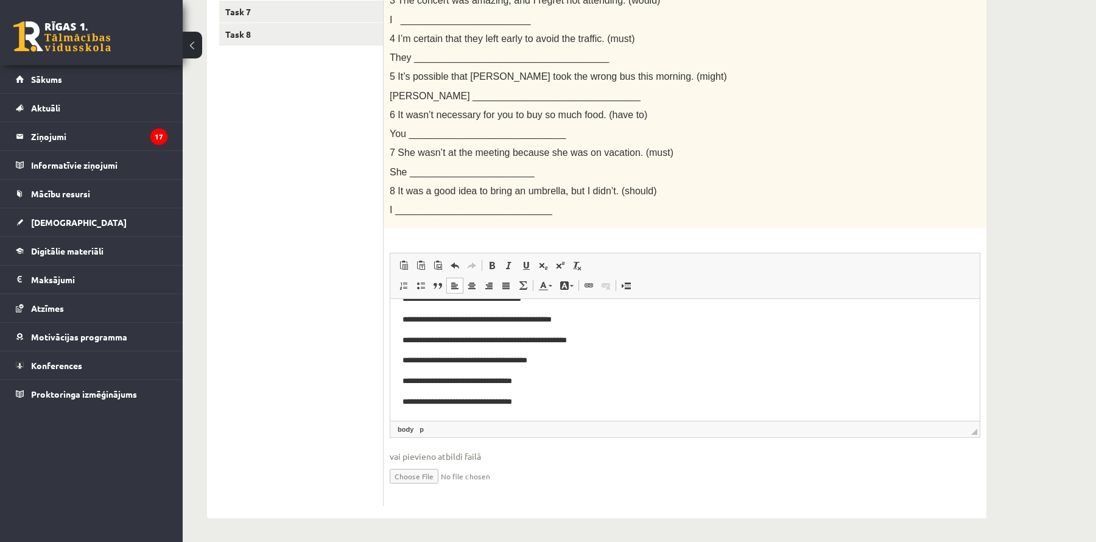
click at [619, 393] on body "**********" at bounding box center [684, 330] width 565 height 156
click at [975, 429] on span "◢" at bounding box center [974, 432] width 6 height 6
click at [698, 366] on p "**********" at bounding box center [685, 360] width 566 height 13
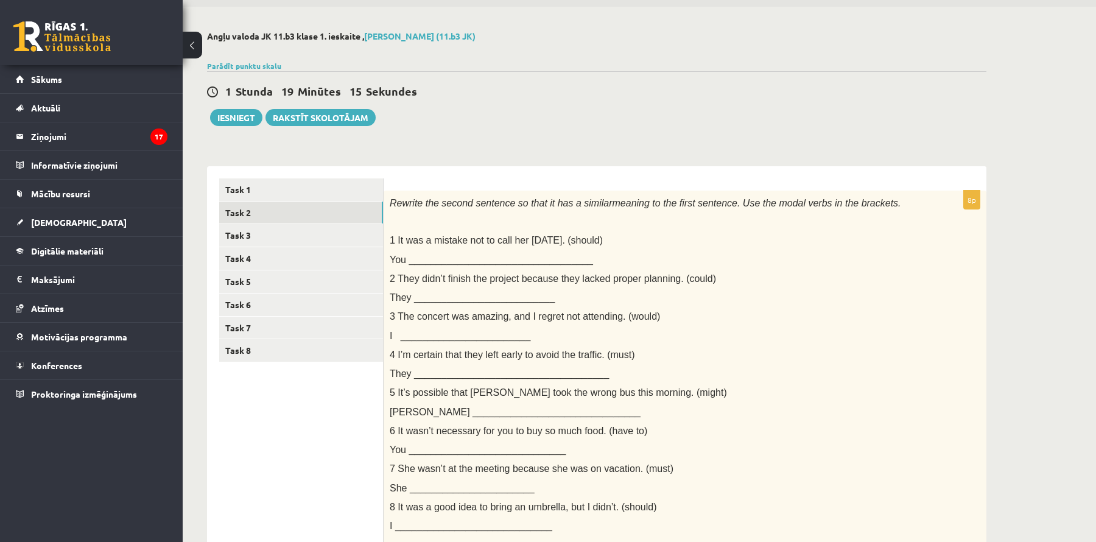
scroll to position [0, 0]
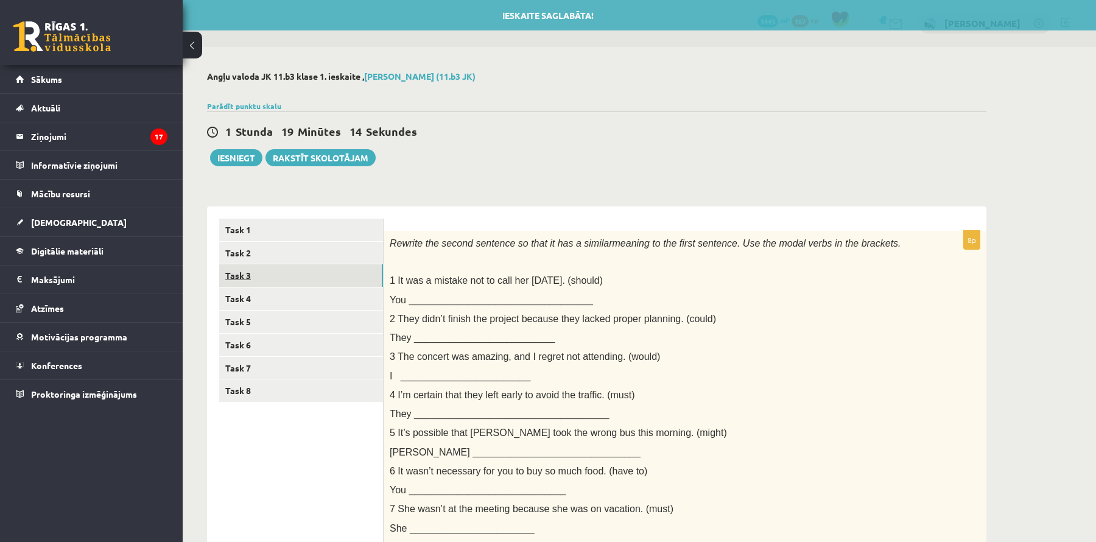
click at [280, 279] on link "Task 3" at bounding box center [301, 275] width 164 height 23
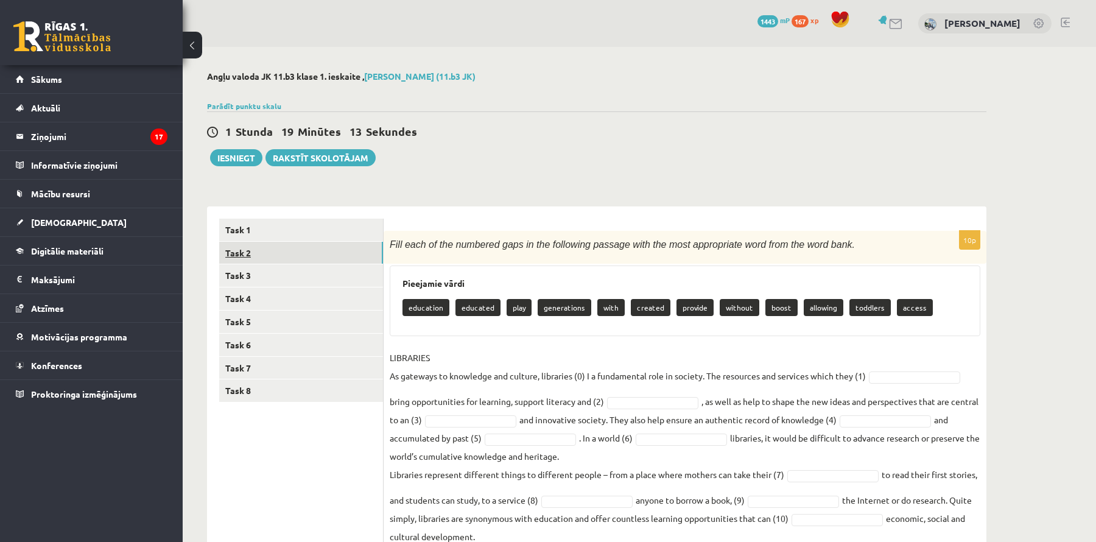
click at [282, 259] on link "Task 2" at bounding box center [301, 253] width 164 height 23
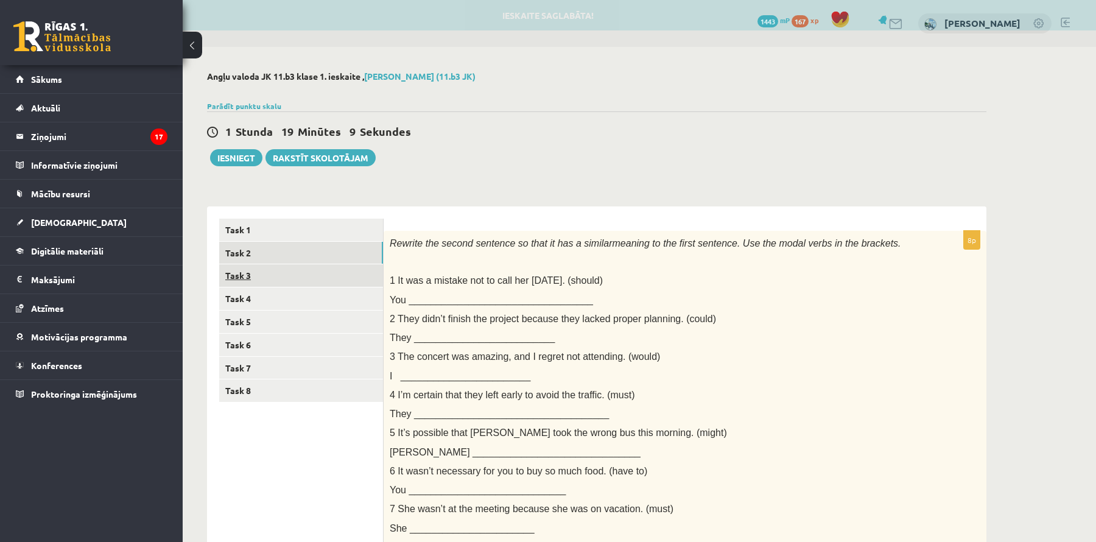
click at [292, 271] on link "Task 3" at bounding box center [301, 275] width 164 height 23
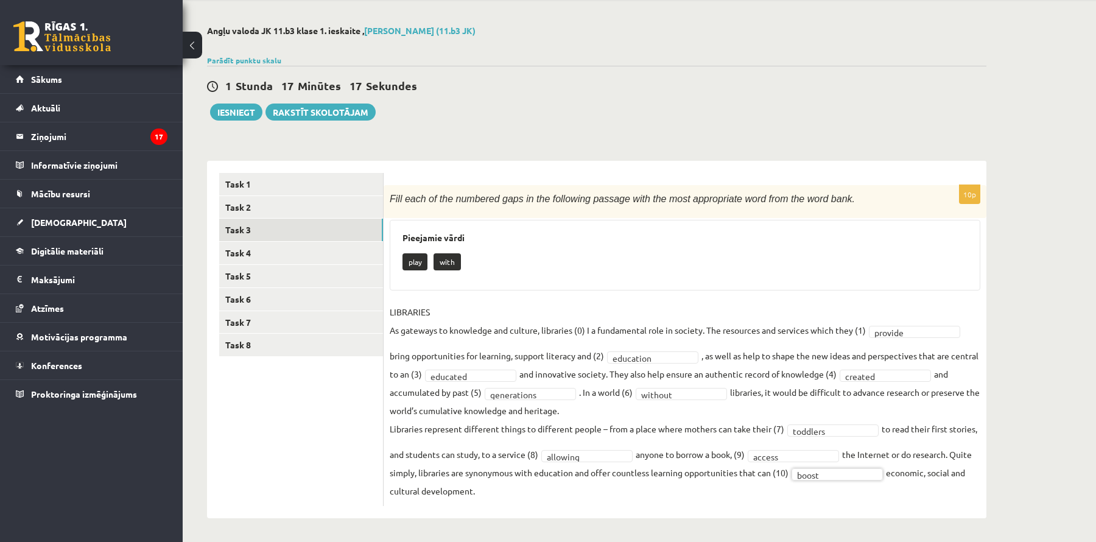
scroll to position [46, 0]
click at [347, 251] on link "Task 4" at bounding box center [301, 252] width 164 height 23
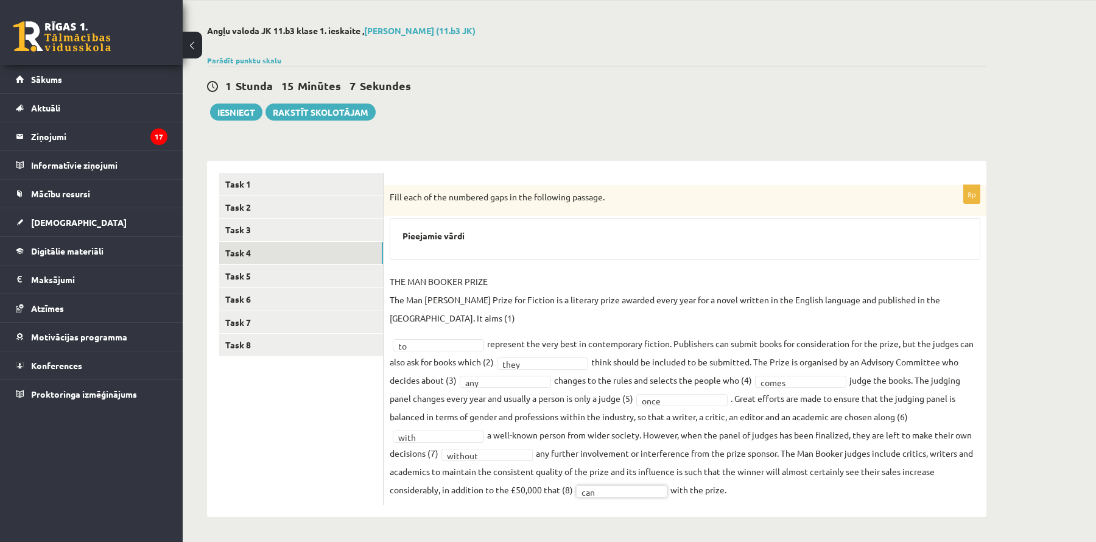
scroll to position [27, 0]
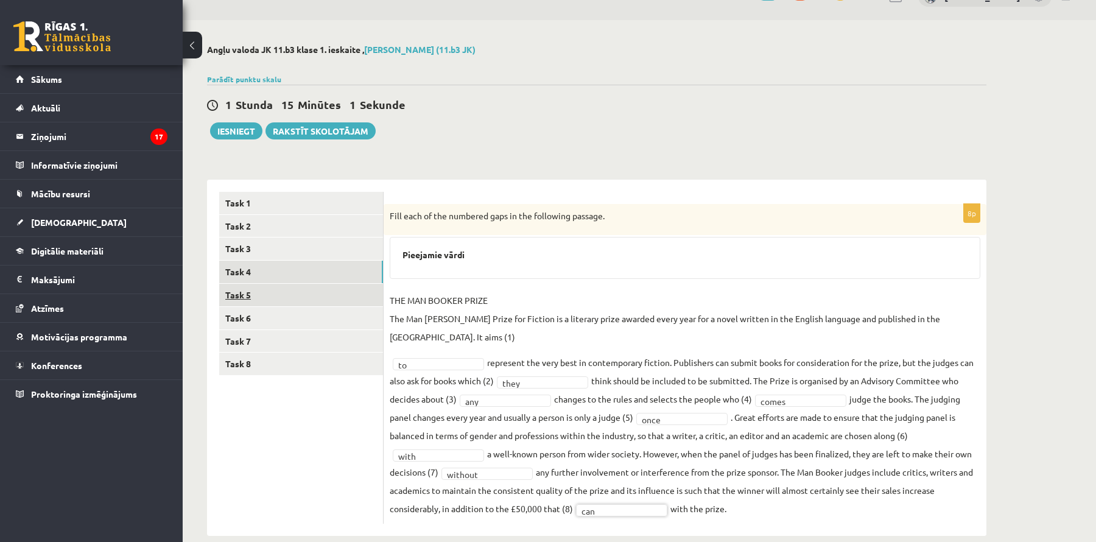
click at [308, 292] on link "Task 5" at bounding box center [301, 295] width 164 height 23
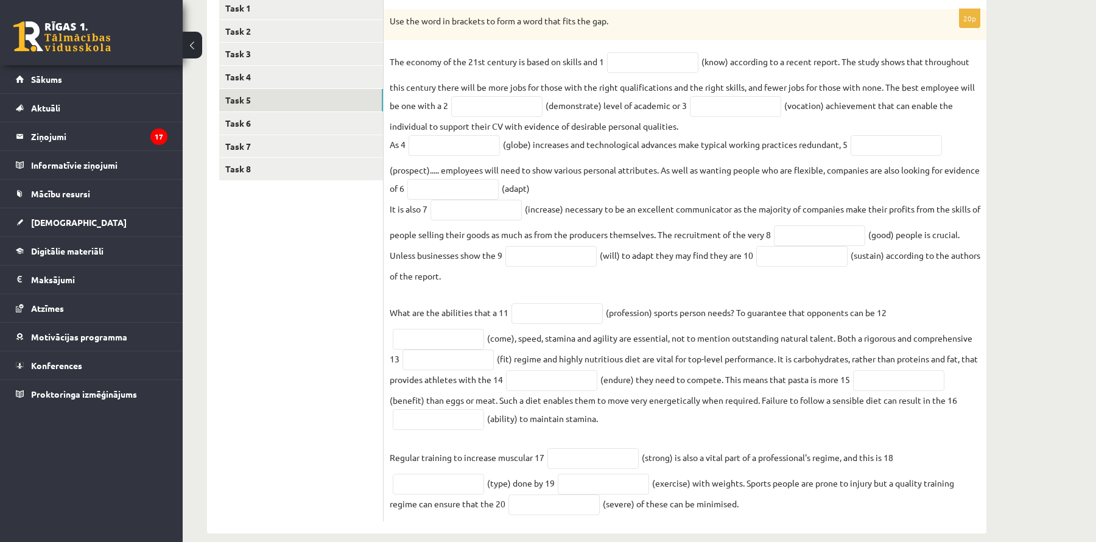
scroll to position [236, 0]
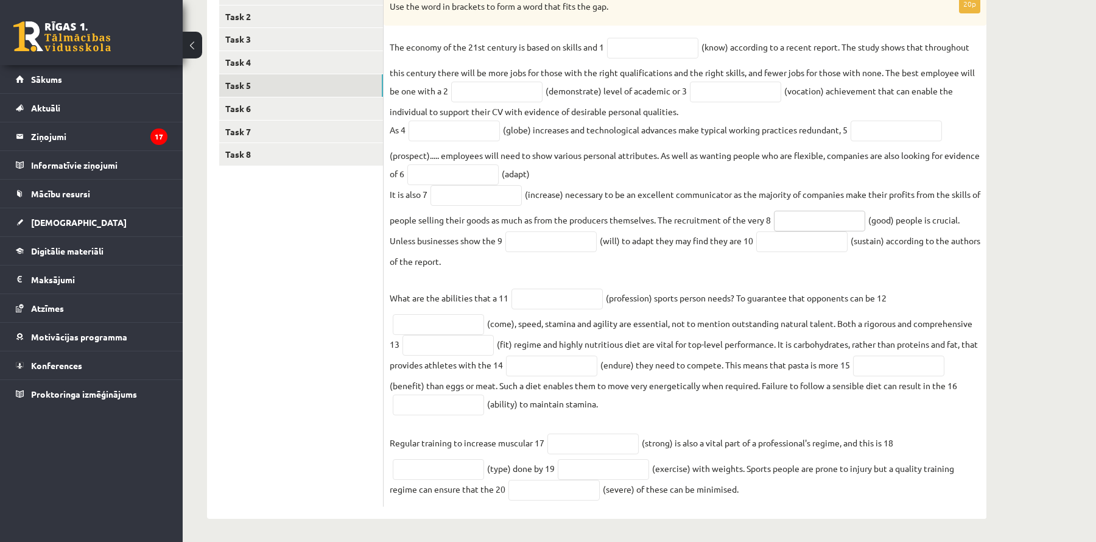
click at [836, 222] on input "text" at bounding box center [819, 221] width 91 height 21
click at [796, 247] on input "text" at bounding box center [801, 241] width 91 height 21
click at [544, 238] on input "text" at bounding box center [550, 241] width 91 height 21
click at [864, 226] on input "text" at bounding box center [819, 221] width 91 height 21
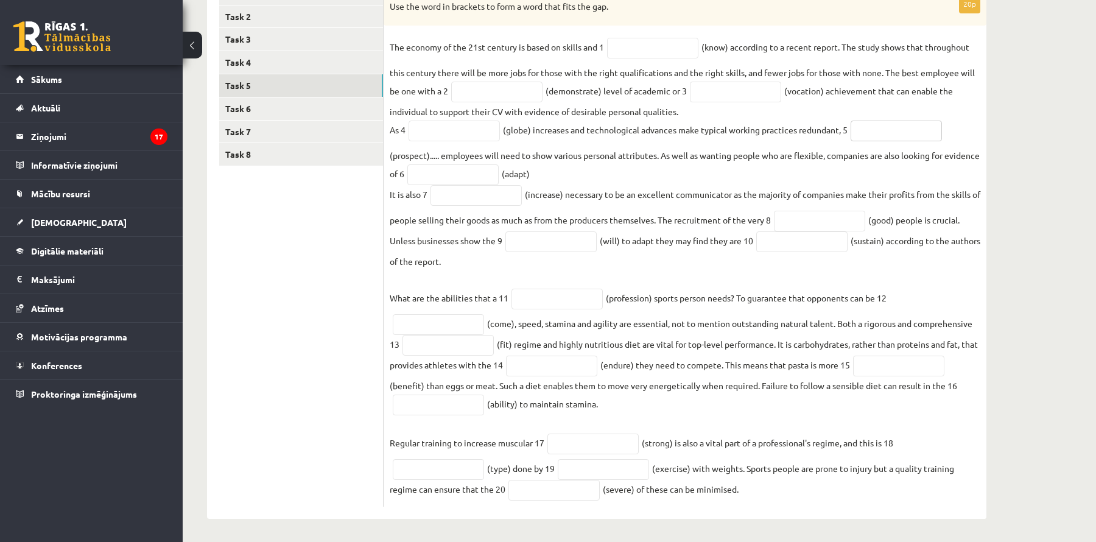
click at [888, 138] on input "text" at bounding box center [895, 131] width 91 height 21
click at [646, 51] on input "text" at bounding box center [652, 48] width 91 height 21
drag, startPoint x: 1092, startPoint y: 225, endPoint x: 1063, endPoint y: 220, distance: 29.6
click at [1091, 225] on div "Angļu valoda JK 11.b3 klase 1. ieskaite , Laura Želve (11.b3 JK) Parādīt punktu…" at bounding box center [639, 177] width 913 height 732
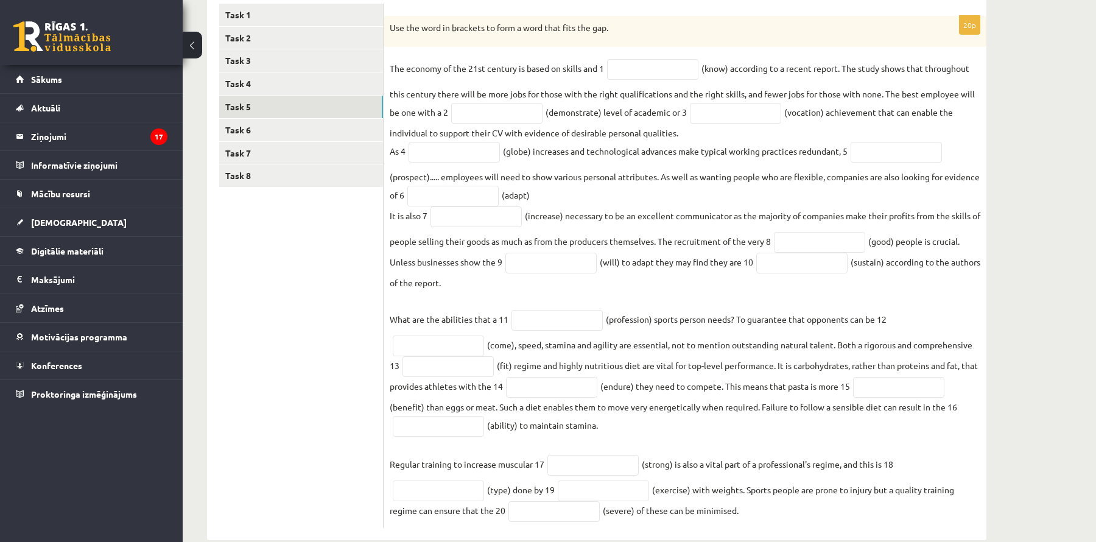
scroll to position [211, 0]
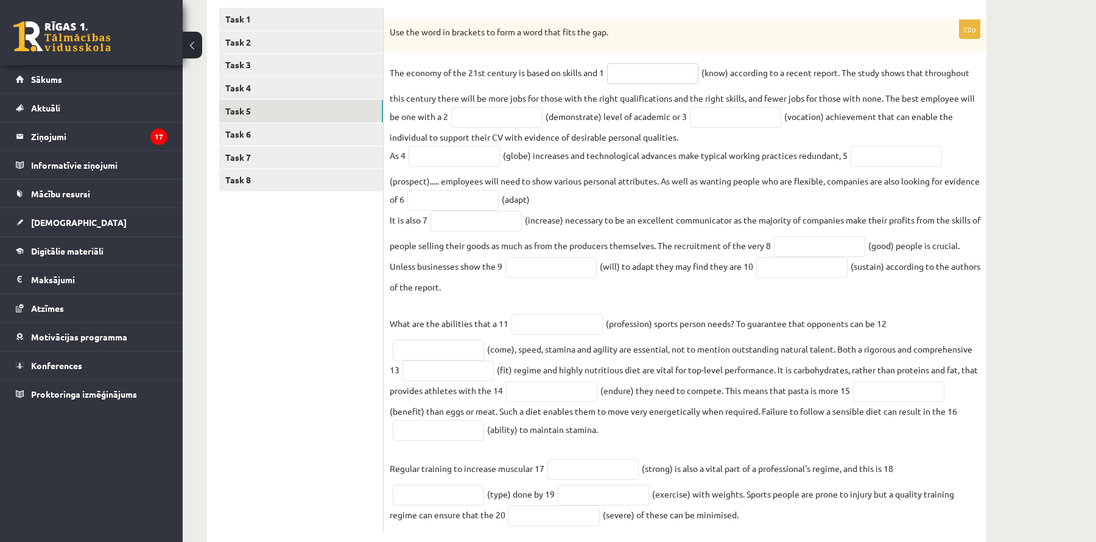
click at [666, 79] on input "text" at bounding box center [652, 73] width 91 height 21
type input "*********"
click at [496, 110] on input "text" at bounding box center [496, 117] width 91 height 21
type input "**********"
click at [728, 113] on input "text" at bounding box center [735, 117] width 91 height 21
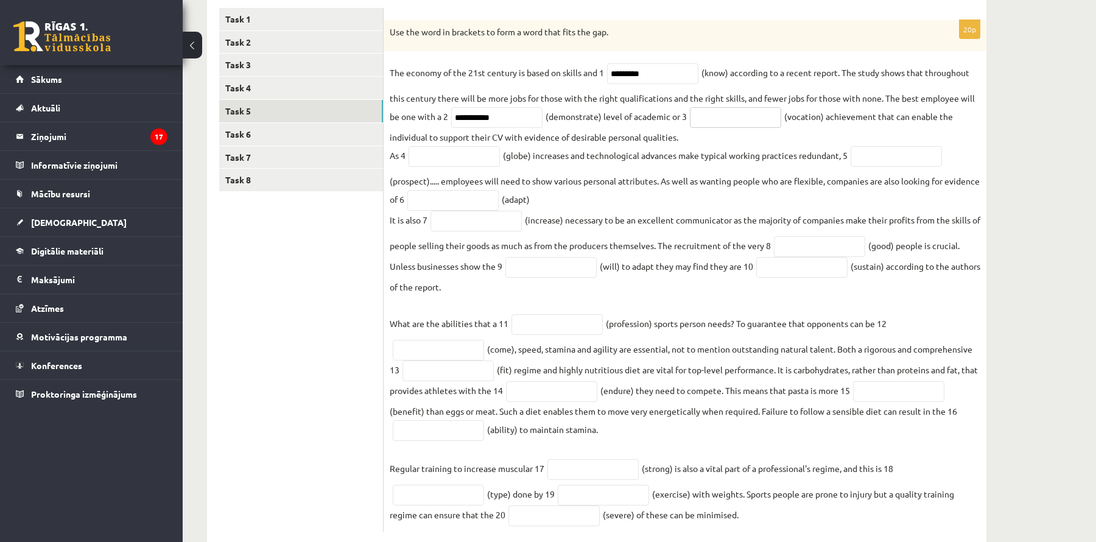
scroll to position [212, 0]
click at [728, 114] on input "text" at bounding box center [735, 117] width 91 height 21
type input "**********"
click at [480, 159] on input "text" at bounding box center [453, 154] width 91 height 21
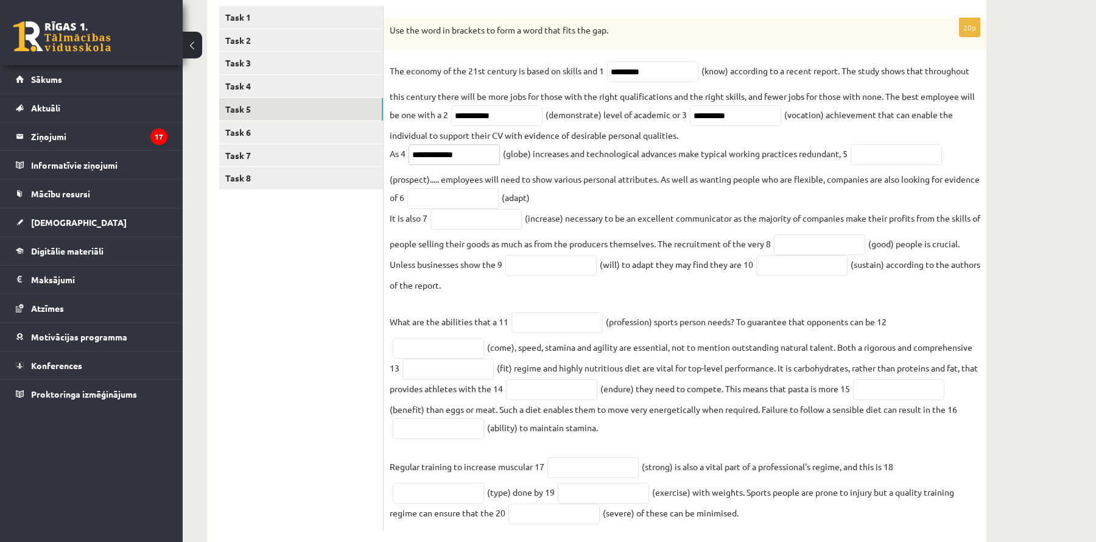
type input "**********"
click at [877, 153] on input "text" at bounding box center [895, 154] width 91 height 21
type input "**********"
click at [499, 197] on input "text" at bounding box center [452, 198] width 91 height 21
type input "**********"
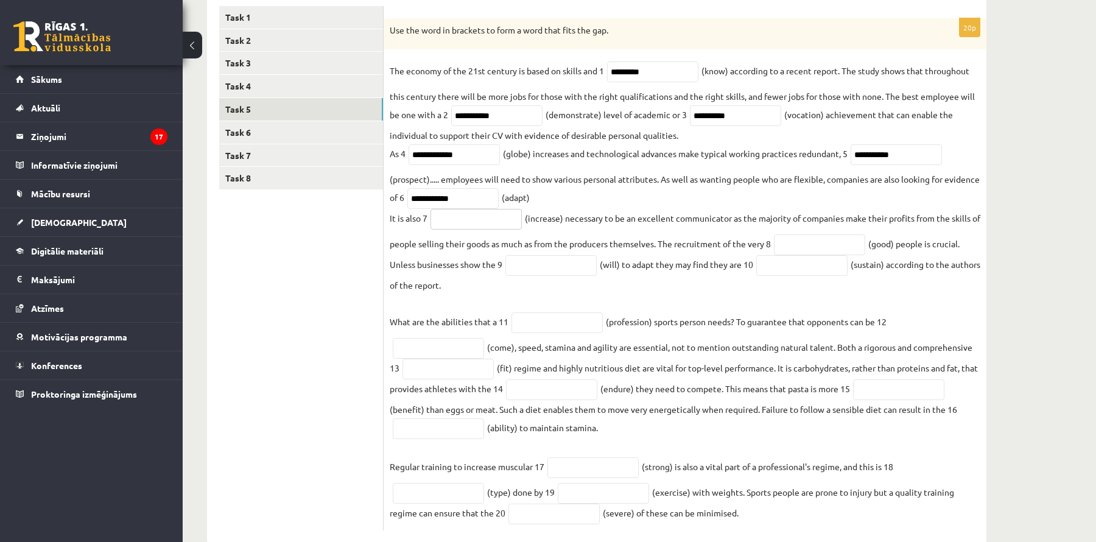
click at [452, 225] on input "text" at bounding box center [475, 219] width 91 height 21
type input "**********"
click at [815, 247] on input "text" at bounding box center [819, 244] width 91 height 21
type input "****"
click at [556, 262] on input "text" at bounding box center [550, 265] width 91 height 21
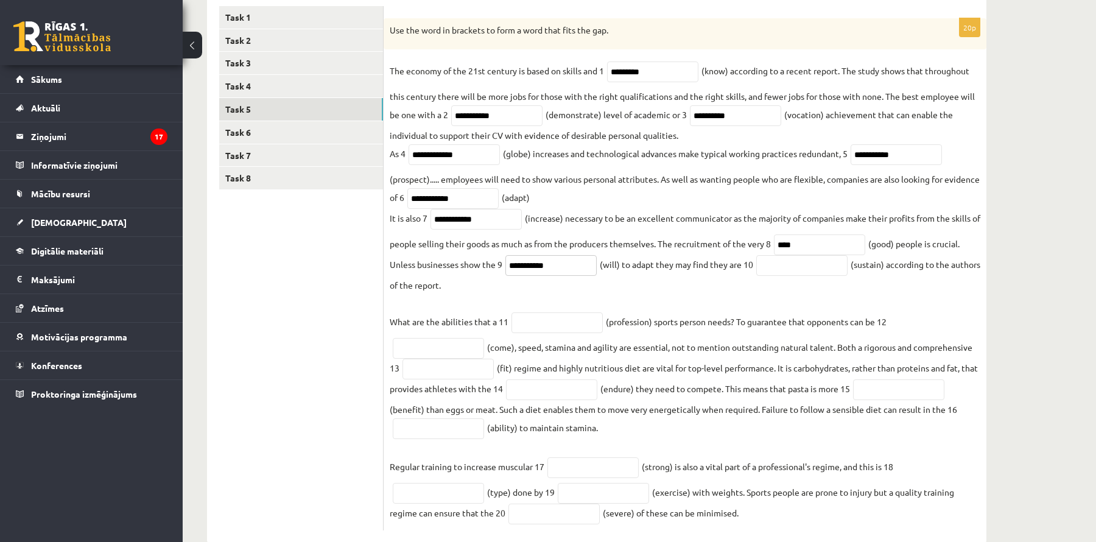
type input "**********"
click at [796, 273] on input "text" at bounding box center [801, 265] width 91 height 21
type input "**********"
click at [580, 318] on input "text" at bounding box center [556, 322] width 91 height 21
type input "**********"
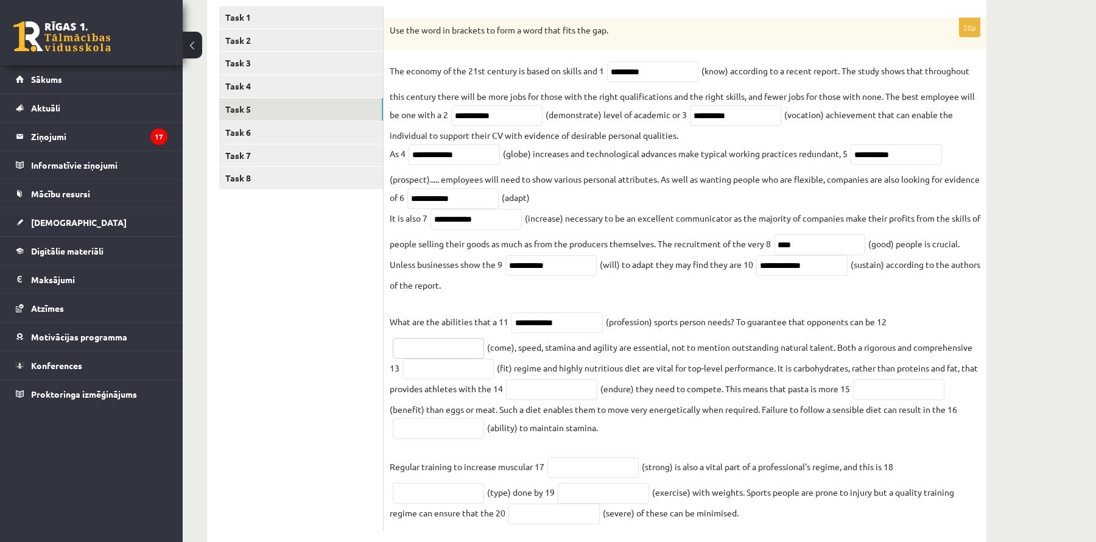
click at [461, 354] on input "text" at bounding box center [438, 348] width 91 height 21
type input "********"
click at [457, 374] on input "text" at bounding box center [447, 369] width 91 height 21
type input "*******"
click at [545, 388] on input "text" at bounding box center [551, 389] width 91 height 21
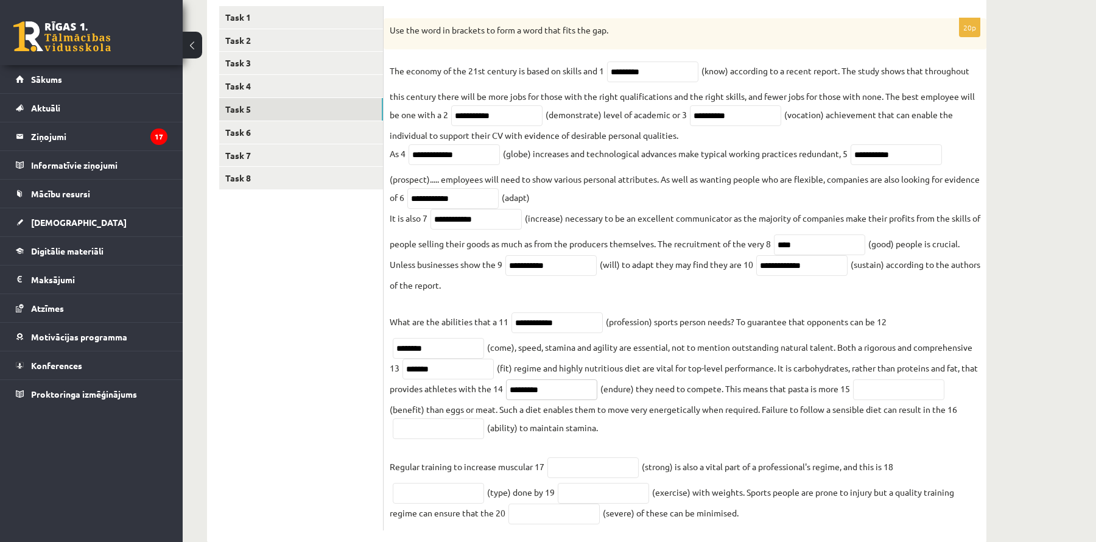
type input "*********"
click at [901, 387] on input "text" at bounding box center [898, 389] width 91 height 21
type input "**********"
click at [447, 429] on input "text" at bounding box center [438, 428] width 91 height 21
type input "*********"
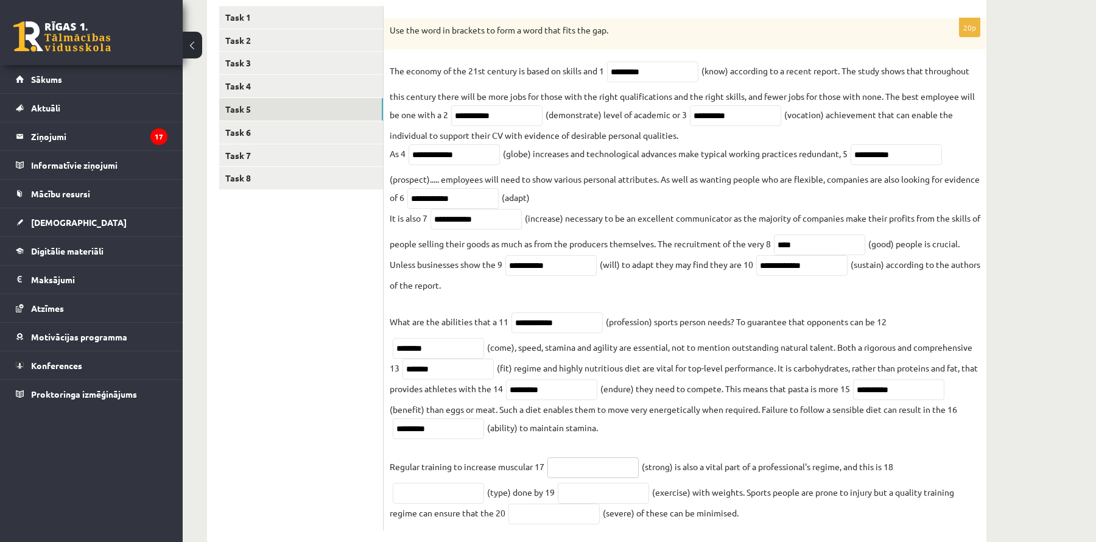
click at [564, 468] on input "text" at bounding box center [592, 467] width 91 height 21
type input "********"
click at [398, 489] on input "text" at bounding box center [438, 493] width 91 height 21
type input "*********"
click at [589, 495] on input "text" at bounding box center [603, 493] width 91 height 21
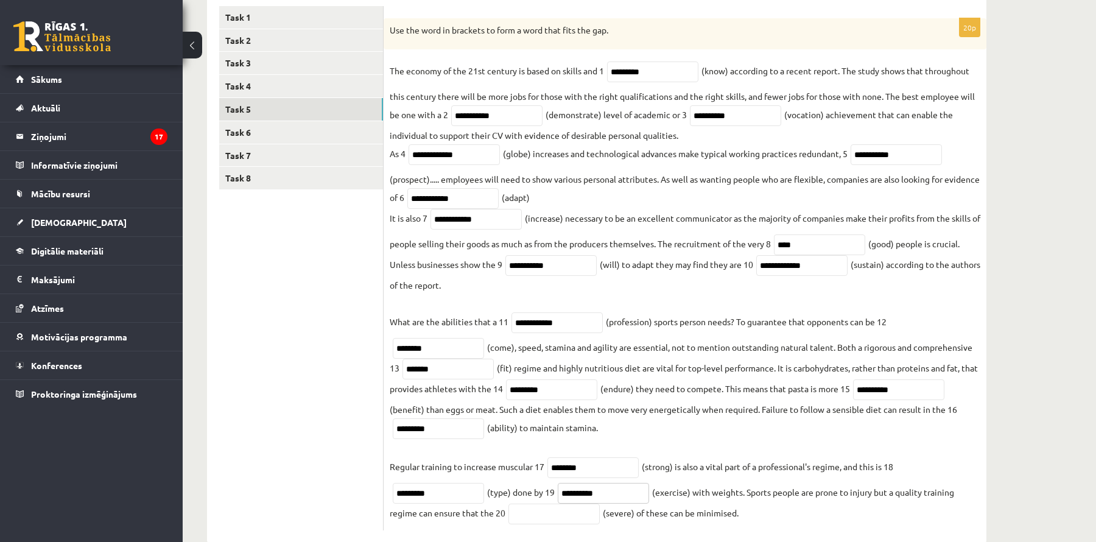
type input "**********"
click at [562, 511] on input "text" at bounding box center [553, 513] width 91 height 21
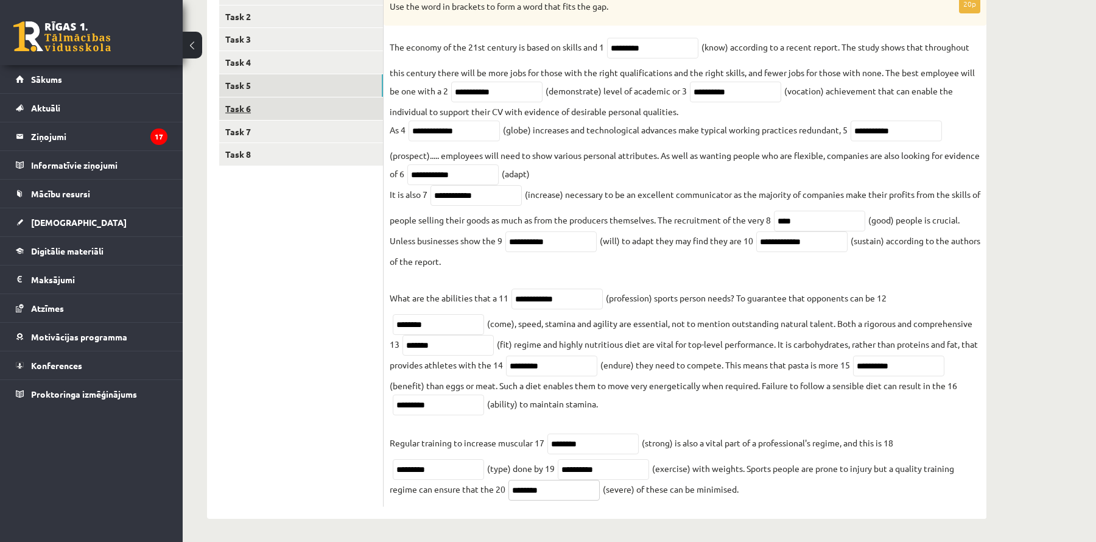
type input "********"
click at [349, 113] on link "Task 6" at bounding box center [301, 108] width 164 height 23
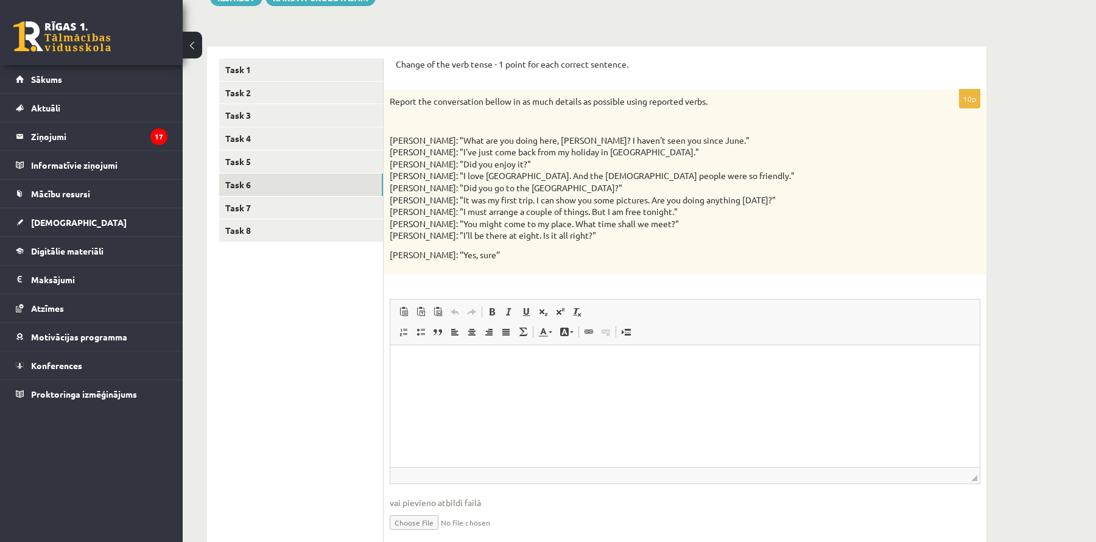
scroll to position [157, 0]
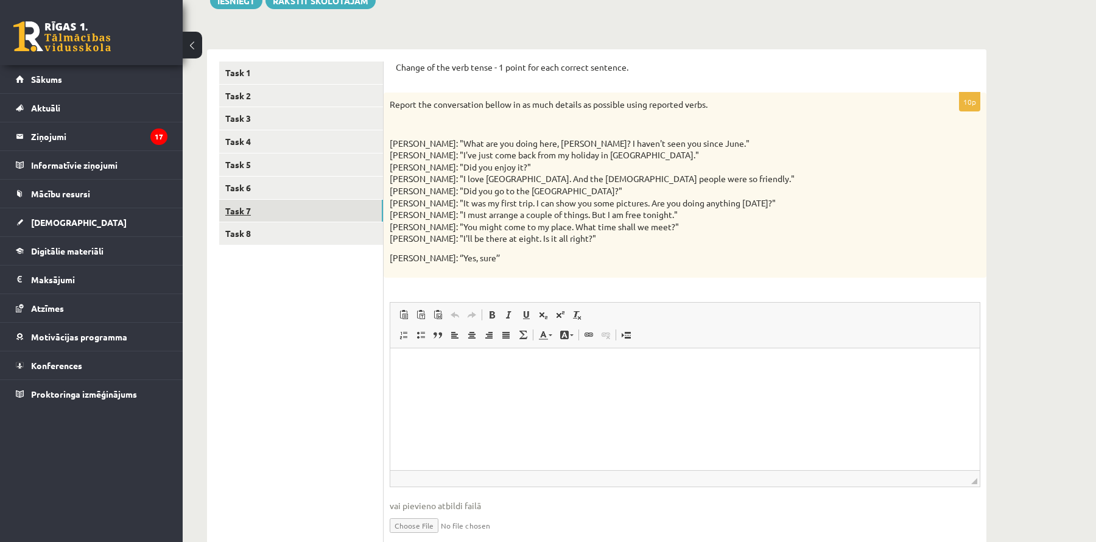
click at [276, 203] on link "Task 7" at bounding box center [301, 211] width 164 height 23
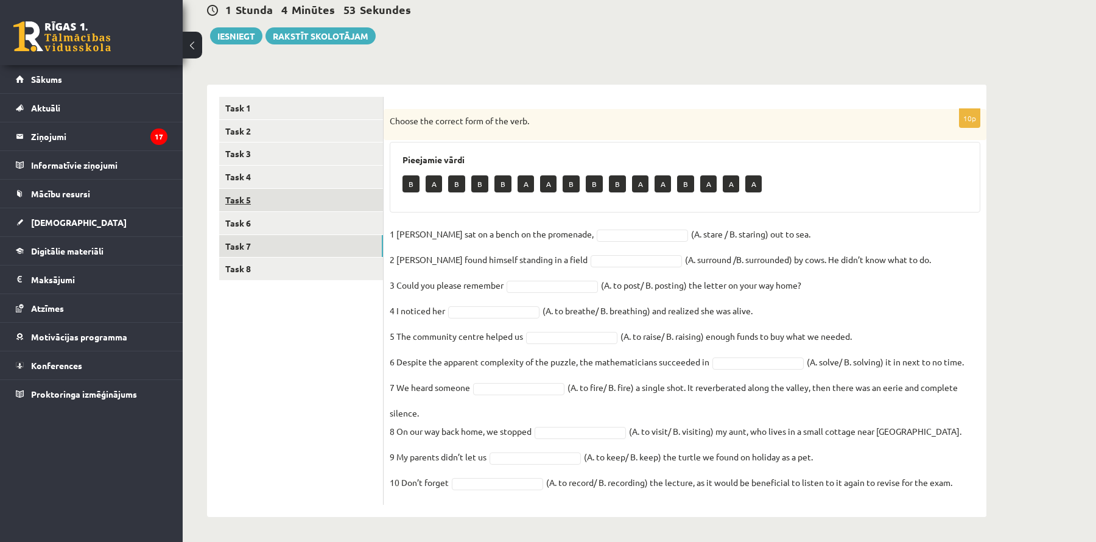
scroll to position [121, 0]
click at [304, 267] on link "Task 8" at bounding box center [301, 269] width 164 height 23
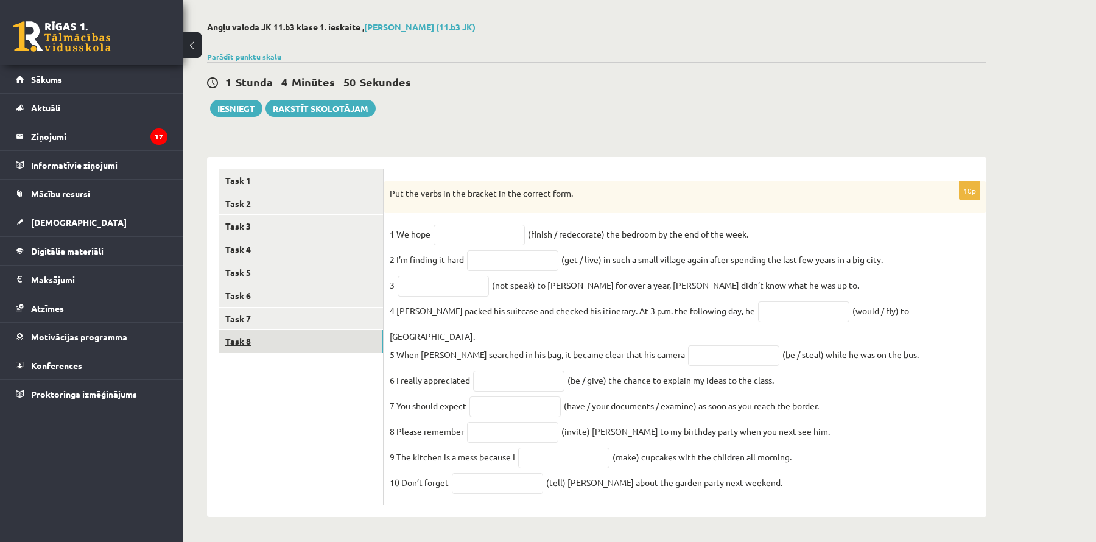
scroll to position [41, 0]
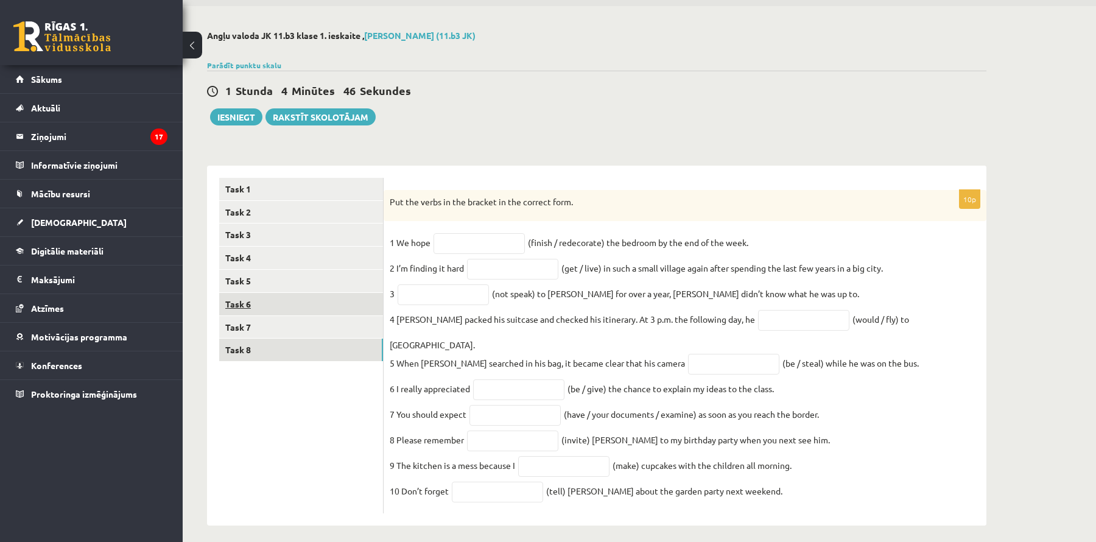
click at [281, 300] on link "Task 6" at bounding box center [301, 304] width 164 height 23
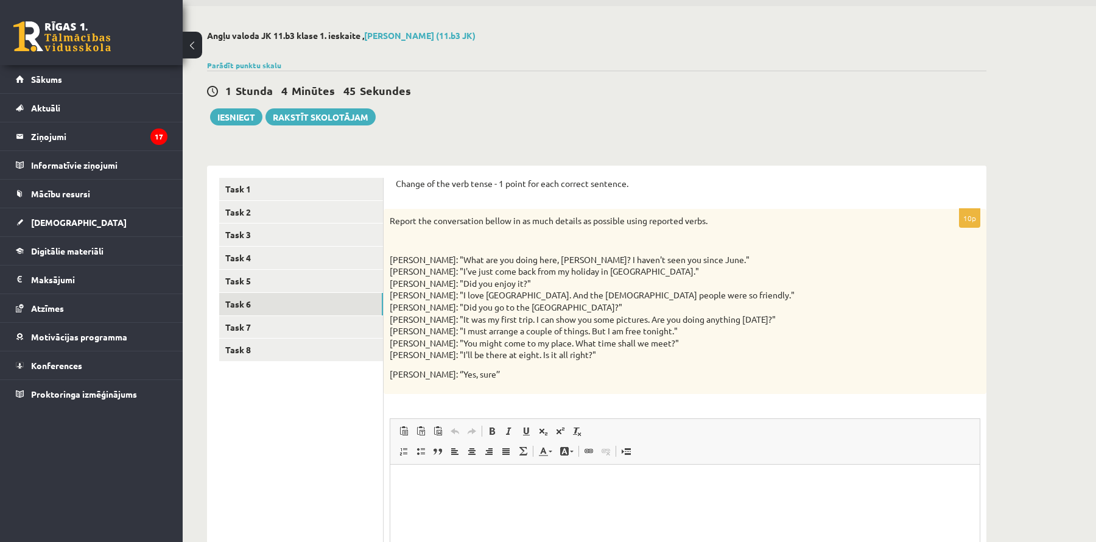
scroll to position [0, 0]
click at [283, 327] on link "Task 7" at bounding box center [301, 327] width 164 height 23
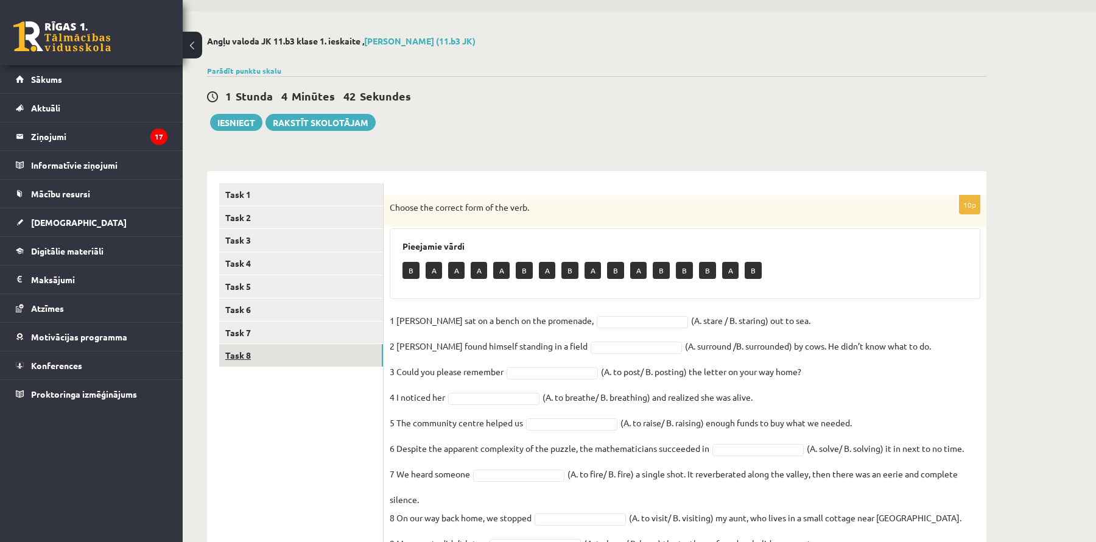
click at [267, 360] on link "Task 8" at bounding box center [301, 355] width 164 height 23
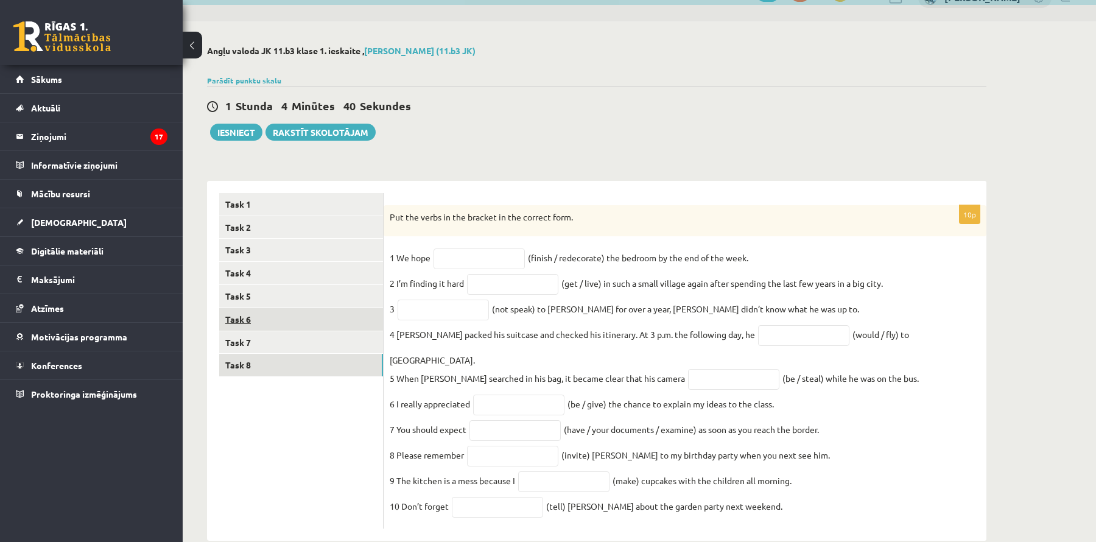
click at [270, 323] on link "Task 6" at bounding box center [301, 319] width 164 height 23
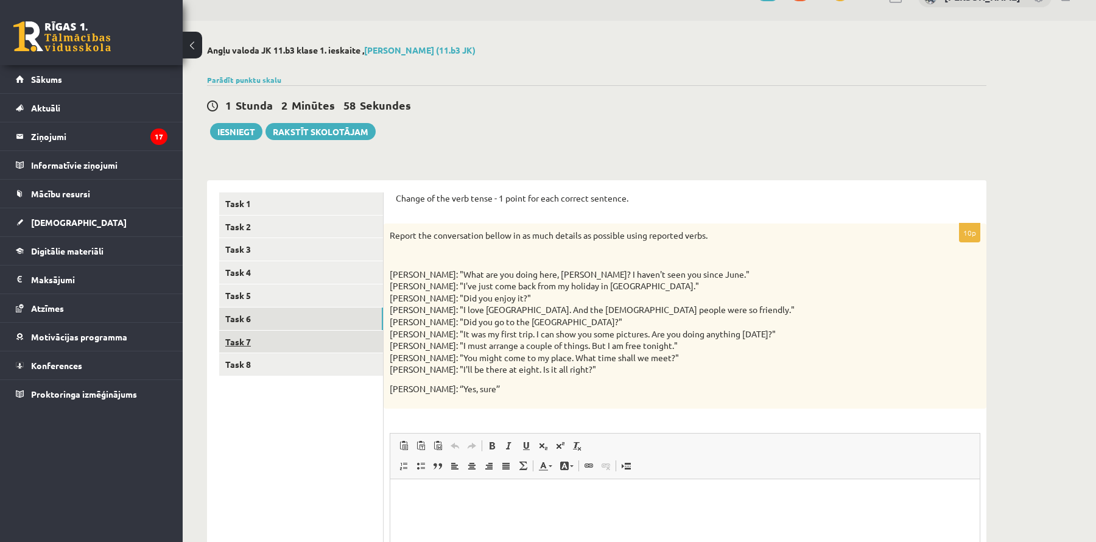
click at [332, 347] on link "Task 7" at bounding box center [301, 342] width 164 height 23
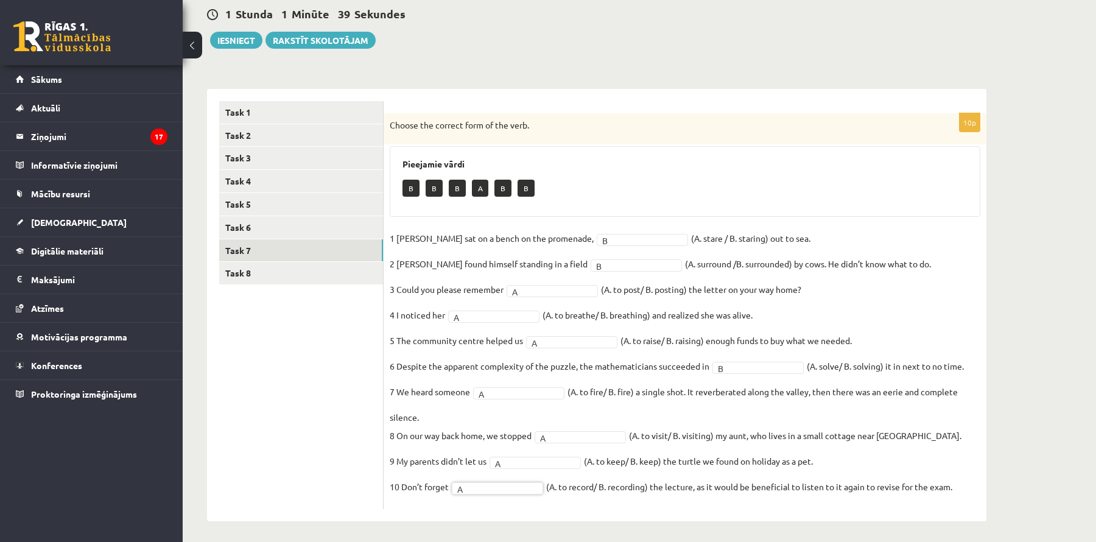
scroll to position [121, 0]
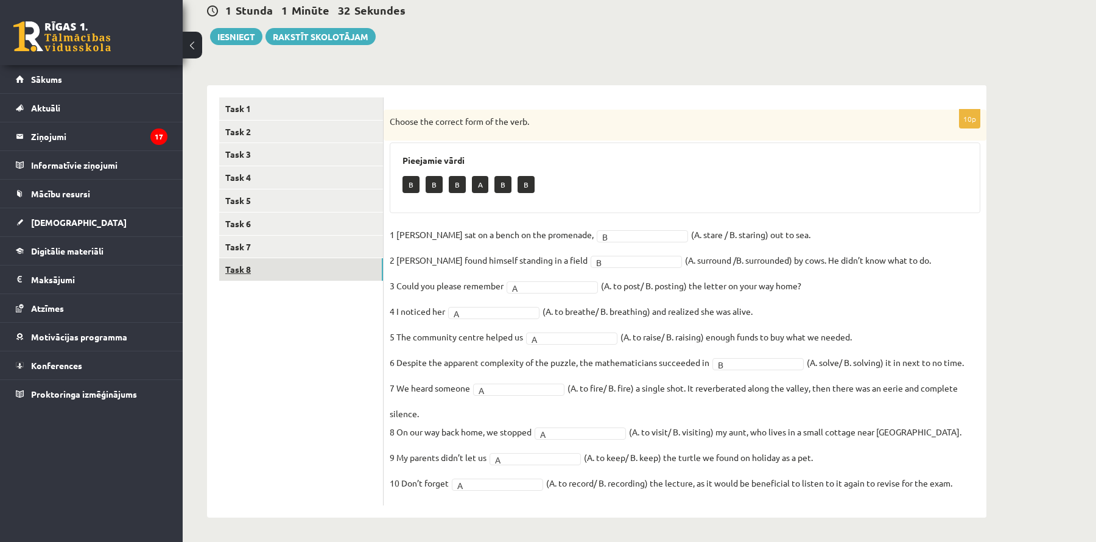
click at [340, 267] on link "Task 8" at bounding box center [301, 269] width 164 height 23
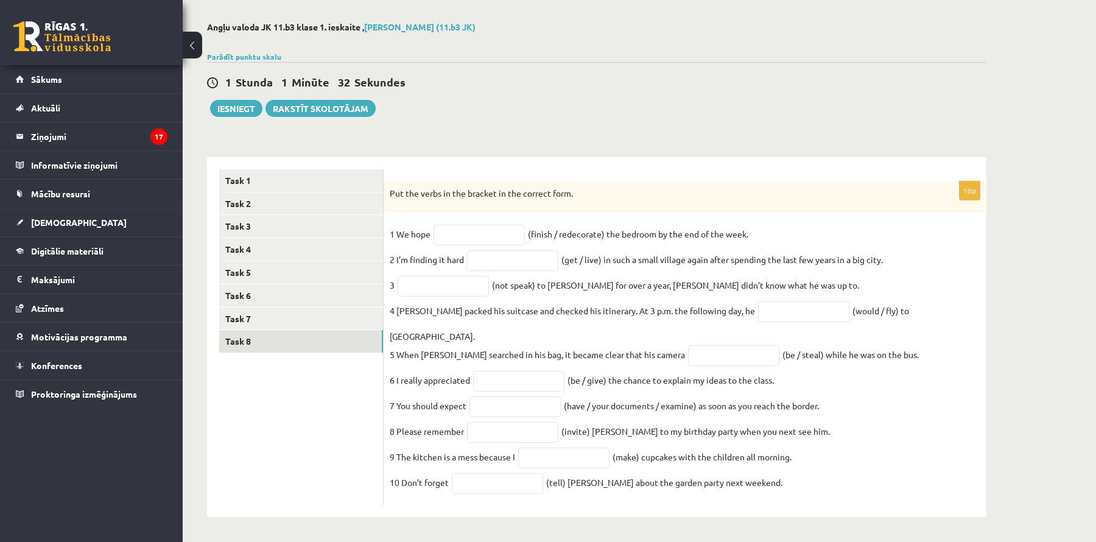
scroll to position [41, 0]
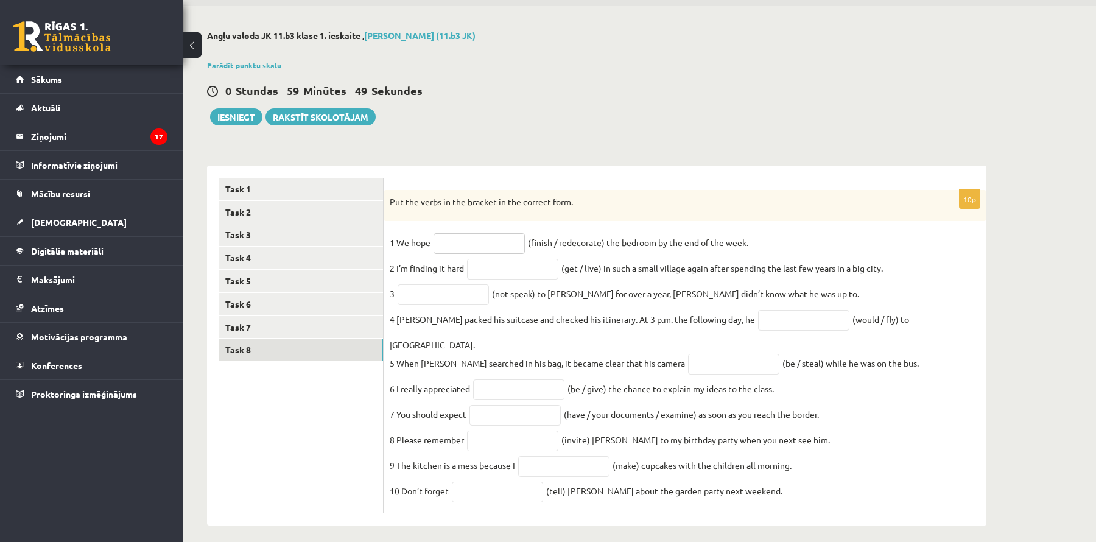
click at [497, 250] on input "text" at bounding box center [478, 243] width 91 height 21
click at [868, 227] on div "10p Put the verbs in the bracket in the correct form. 1 We hope (finish / redec…" at bounding box center [685, 352] width 603 height 324
click at [465, 248] on input "text" at bounding box center [478, 243] width 91 height 21
type input "******"
click at [508, 265] on input "text" at bounding box center [512, 269] width 91 height 21
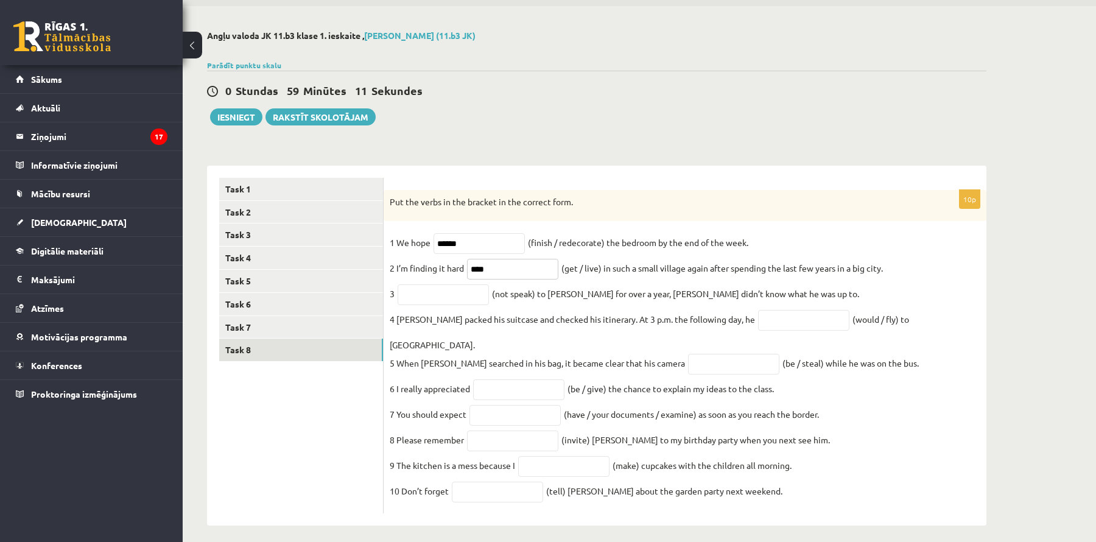
scroll to position [37, 0]
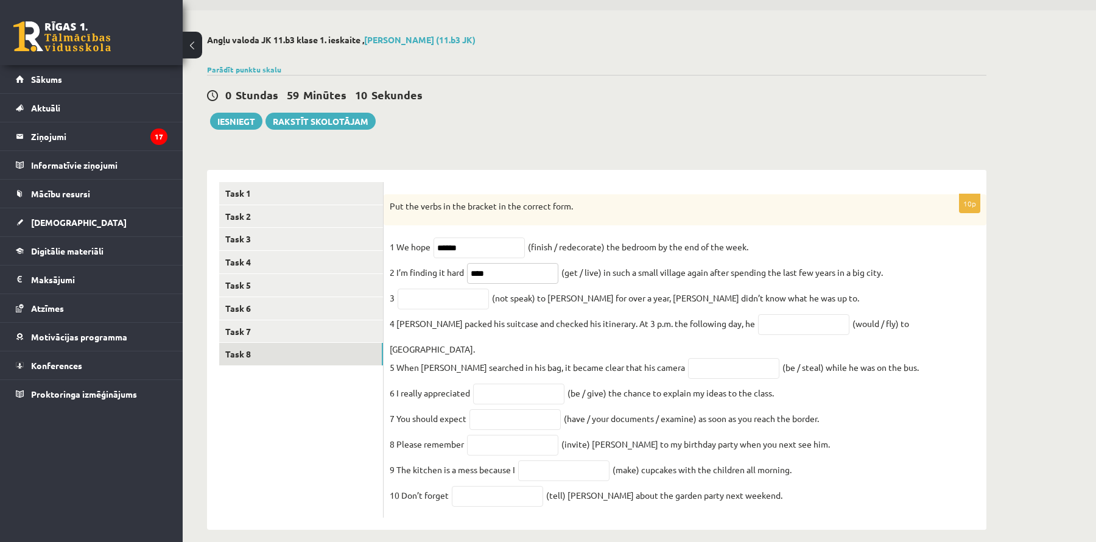
type input "****"
click at [443, 303] on input "text" at bounding box center [443, 299] width 91 height 21
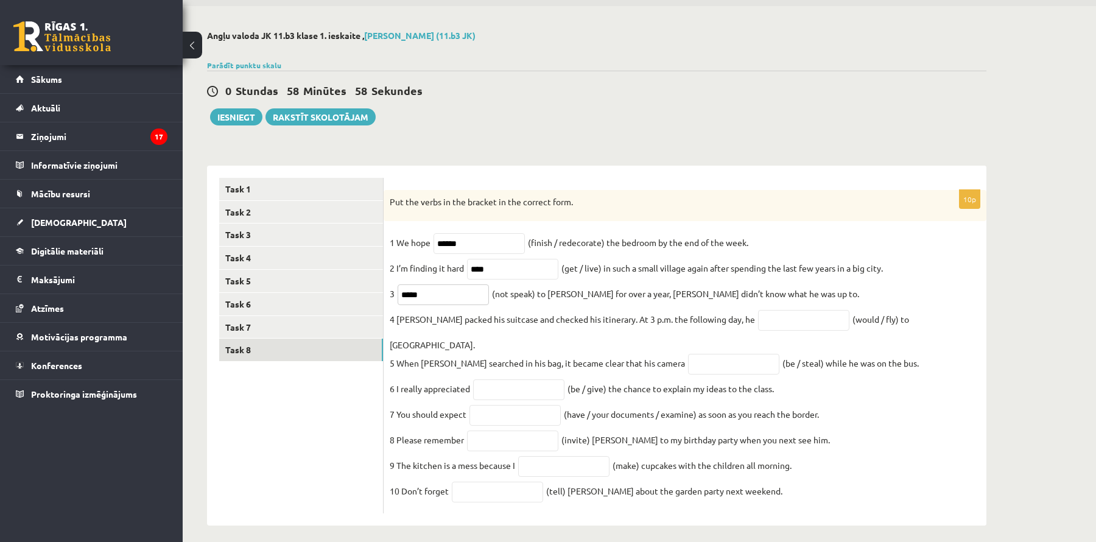
type input "*****"
click at [773, 326] on input "text" at bounding box center [803, 320] width 91 height 21
type input "***"
click at [701, 354] on input "text" at bounding box center [733, 364] width 91 height 21
type input "*****"
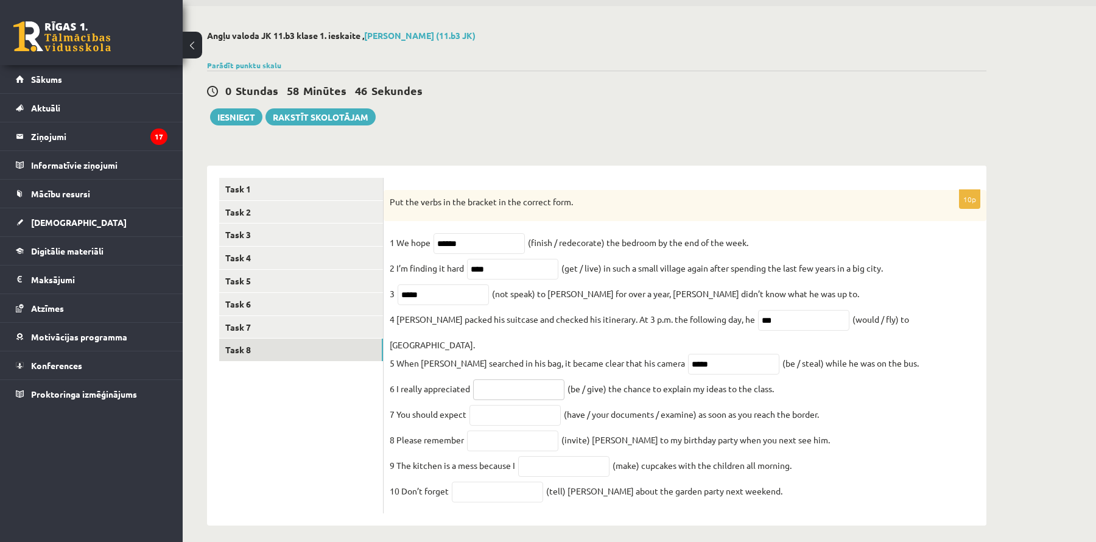
click at [547, 379] on input "text" at bounding box center [518, 389] width 91 height 21
type input "**"
click at [527, 405] on input "text" at bounding box center [514, 415] width 91 height 21
type input "****"
click at [534, 430] on input "text" at bounding box center [512, 440] width 91 height 21
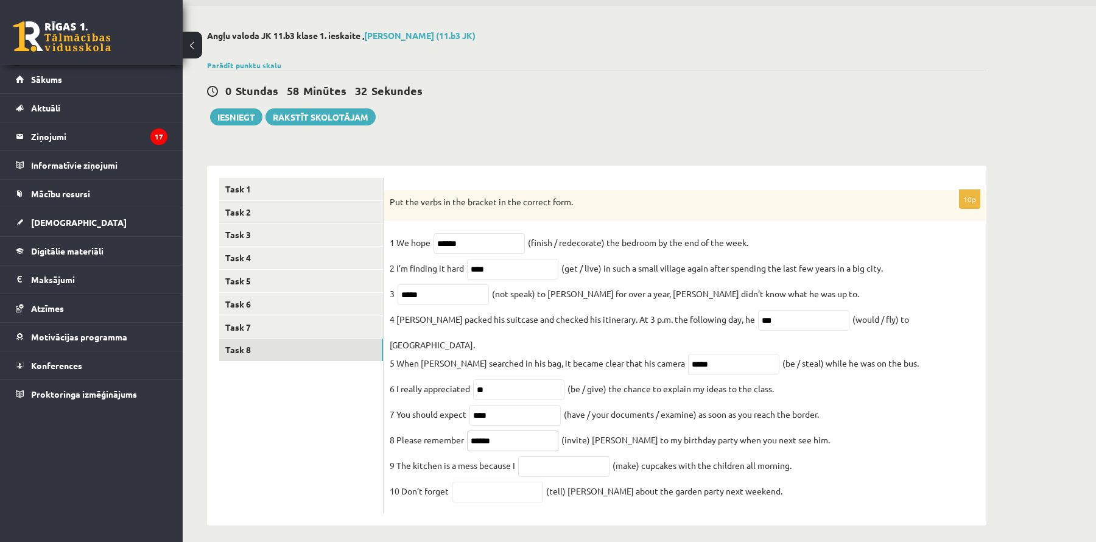
type input "******"
click at [587, 456] on input "text" at bounding box center [563, 466] width 91 height 21
type input "****"
click at [485, 486] on input "text" at bounding box center [497, 492] width 91 height 21
type input "****"
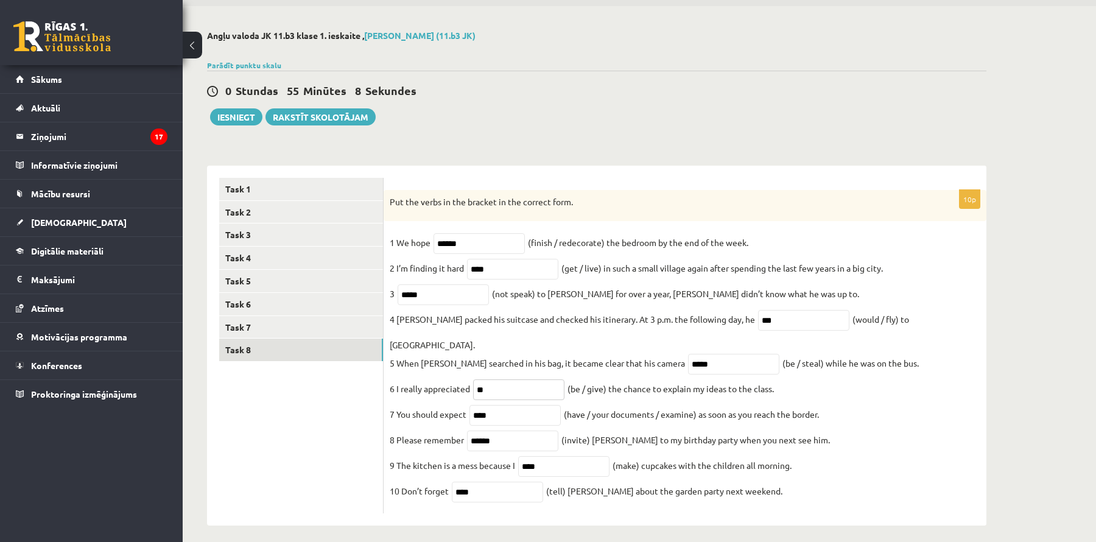
click at [488, 379] on input "**" at bounding box center [518, 389] width 91 height 21
type input "*"
click at [500, 245] on input "******" at bounding box center [478, 243] width 91 height 21
type input "*"
type input "**********"
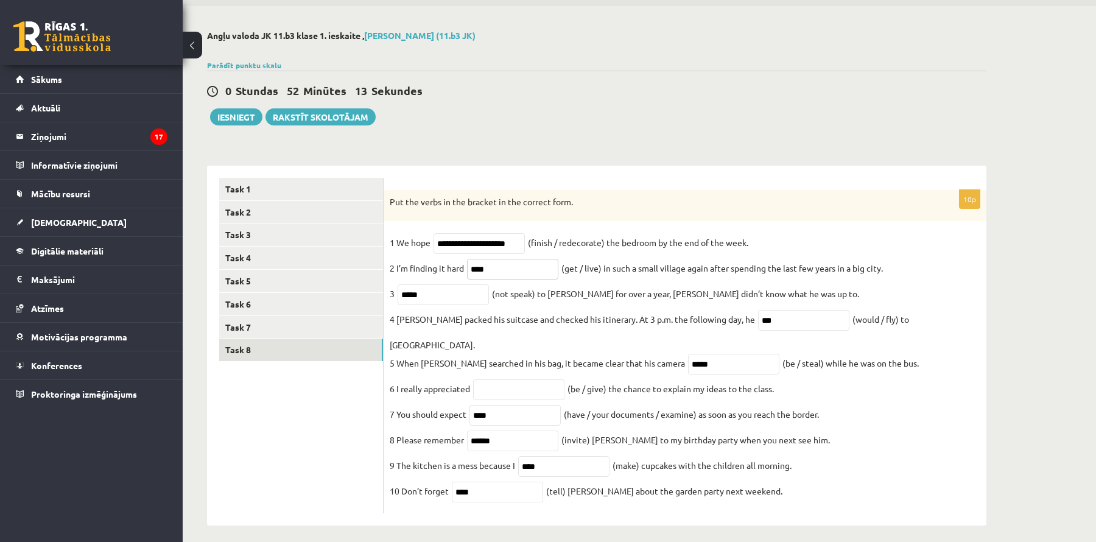
click at [516, 272] on input "****" at bounding box center [512, 269] width 91 height 21
type input "*"
type input "**********"
drag, startPoint x: 466, startPoint y: 294, endPoint x: 374, endPoint y: 293, distance: 91.9
click at [374, 294] on div "**********" at bounding box center [596, 346] width 779 height 360
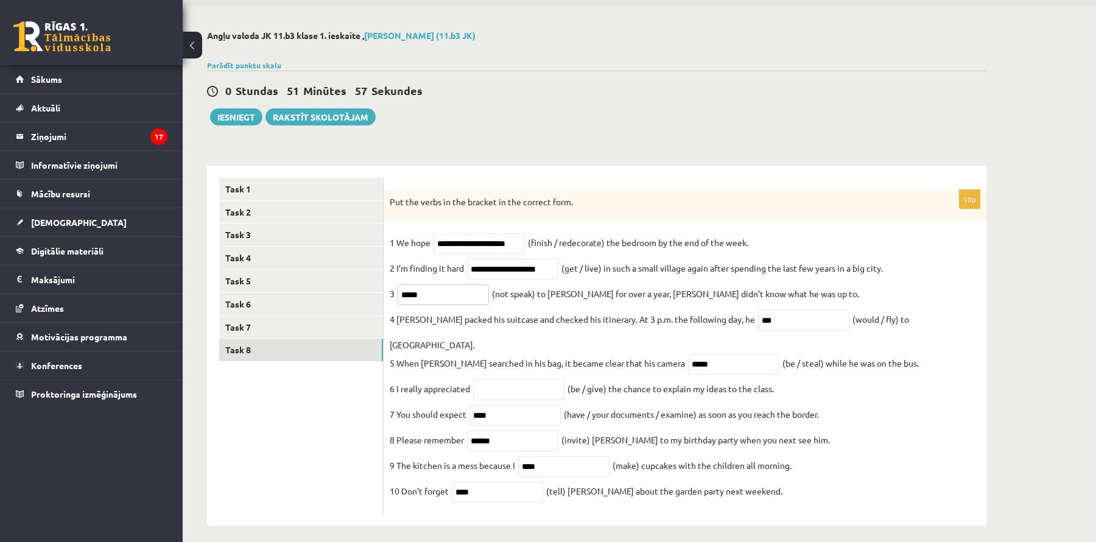
click at [441, 302] on input "*****" at bounding box center [443, 294] width 91 height 21
type input "*"
type input "**********"
drag, startPoint x: 768, startPoint y: 323, endPoint x: 729, endPoint y: 321, distance: 39.0
click at [755, 321] on span "***" at bounding box center [803, 319] width 97 height 11
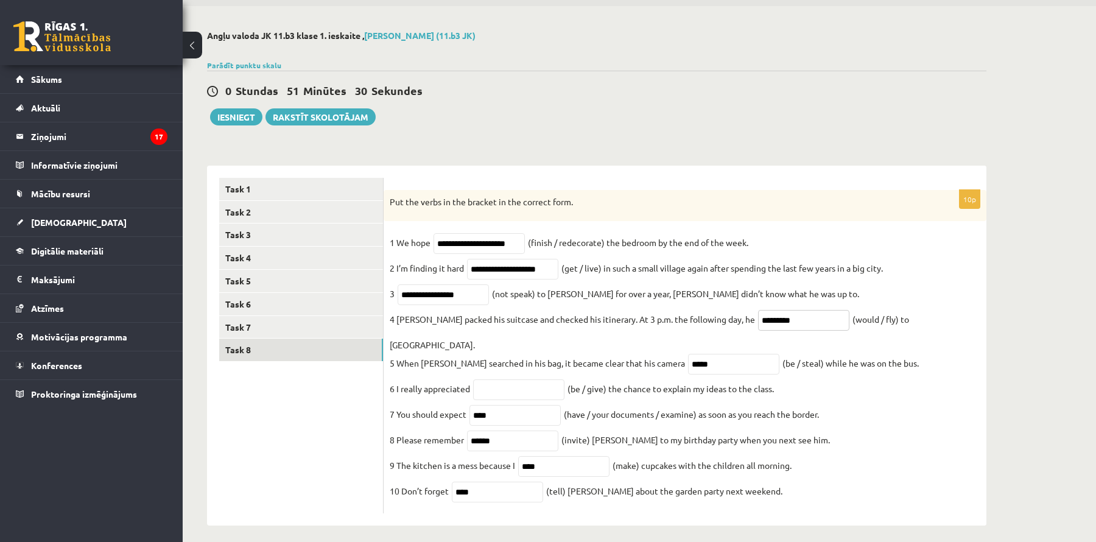
type input "*********"
click at [698, 354] on input "*****" at bounding box center [733, 364] width 91 height 21
type input "*"
type input "**********"
click at [542, 384] on input "text" at bounding box center [518, 389] width 91 height 21
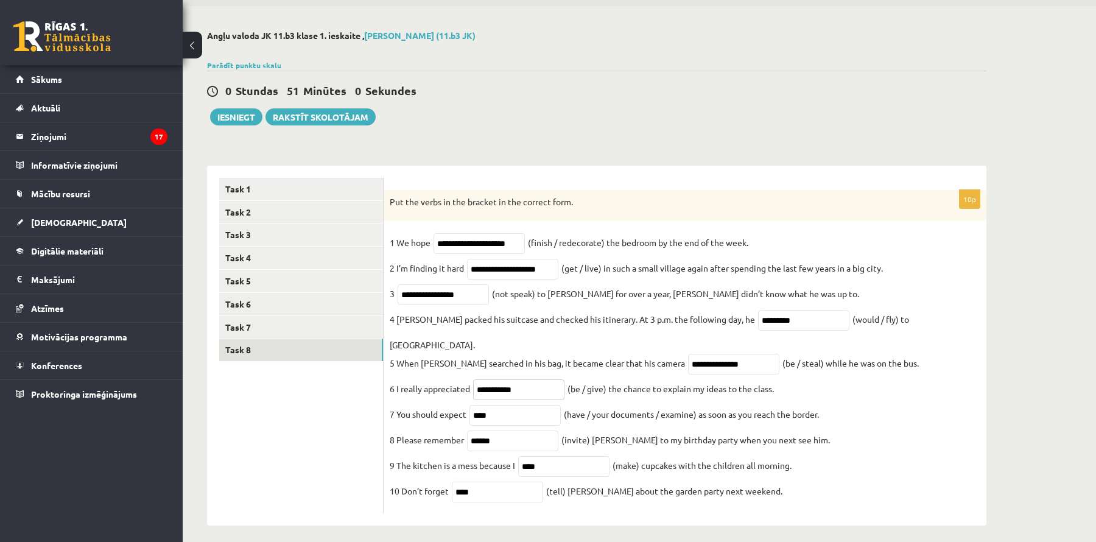
type input "**********"
click at [521, 405] on input "****" at bounding box center [514, 415] width 91 height 21
type input "*"
type input "**********"
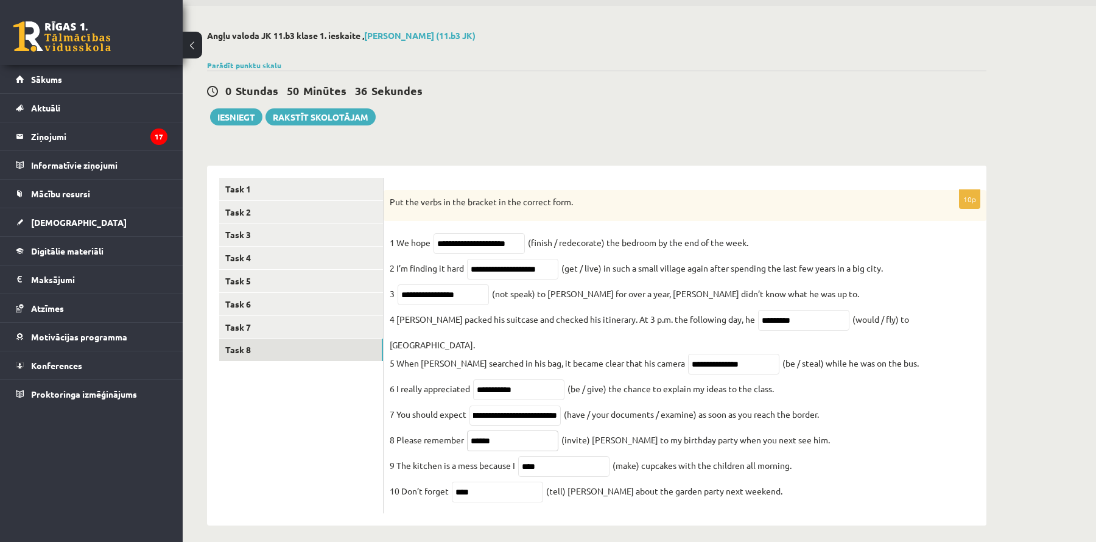
scroll to position [0, 0]
click at [541, 430] on input "******" at bounding box center [512, 440] width 91 height 21
click at [542, 430] on input "******" at bounding box center [512, 440] width 91 height 21
type input "*"
type input "*********"
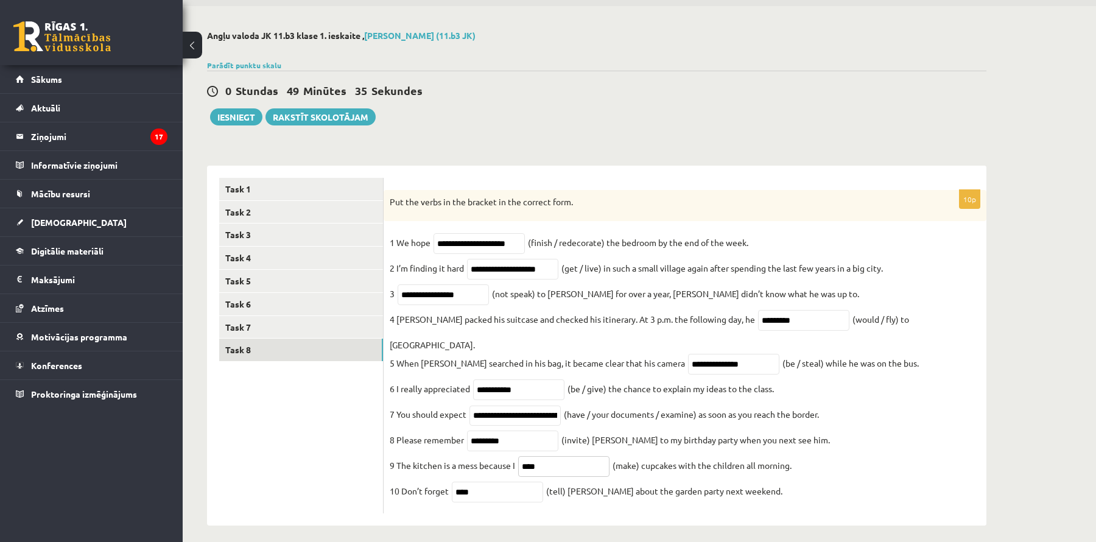
click at [580, 456] on input "****" at bounding box center [563, 466] width 91 height 21
type input "*"
type input "**********"
click at [529, 485] on input "****" at bounding box center [497, 492] width 91 height 21
type input "*"
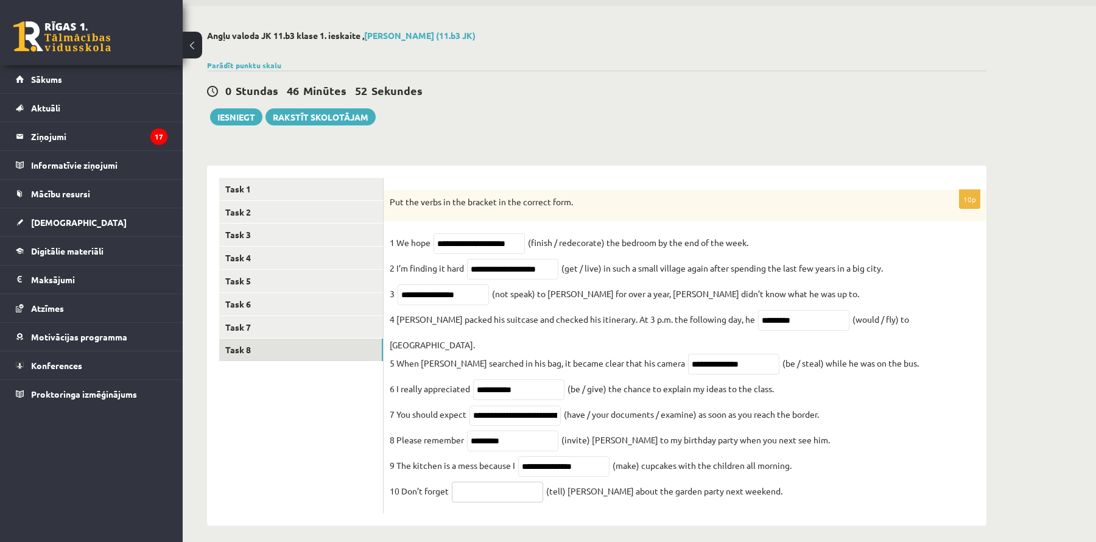
click at [507, 482] on input "text" at bounding box center [497, 492] width 91 height 21
type input "*******"
click at [329, 329] on link "Task 7" at bounding box center [301, 327] width 164 height 23
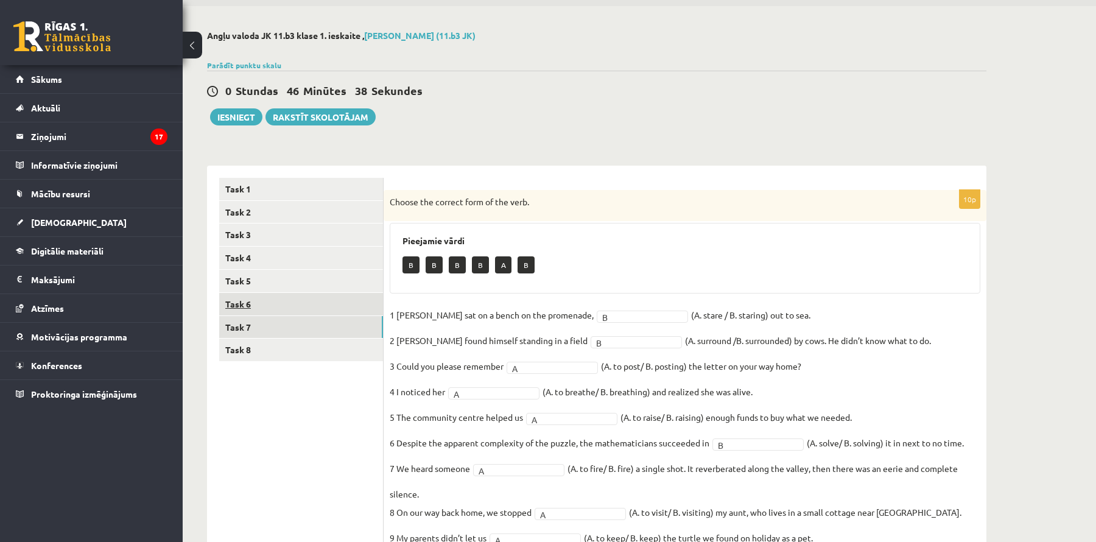
scroll to position [40, 0]
click at [336, 307] on link "Task 6" at bounding box center [301, 305] width 164 height 23
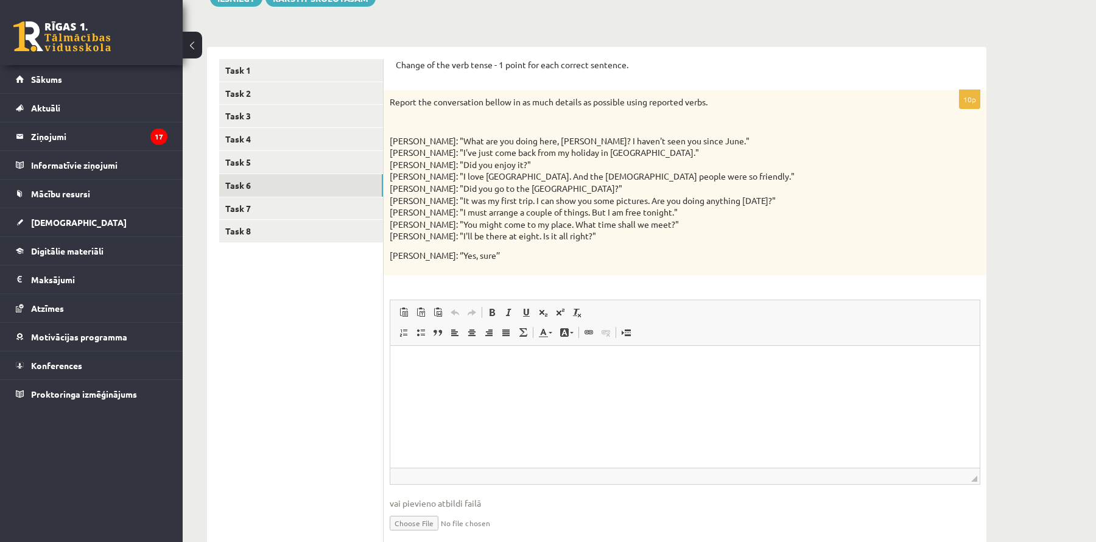
scroll to position [207, 0]
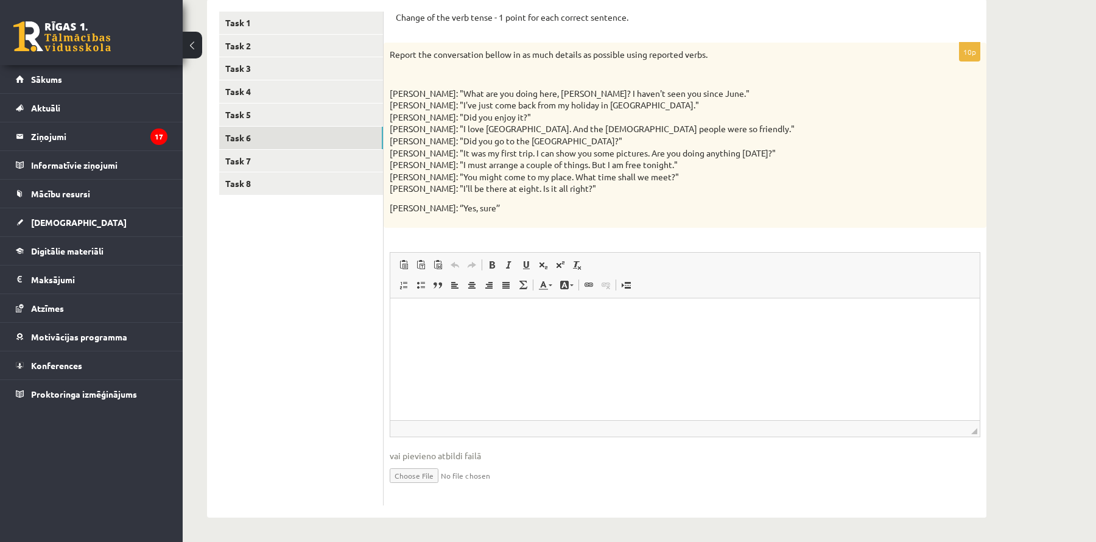
drag, startPoint x: 432, startPoint y: 369, endPoint x: 429, endPoint y: 358, distance: 11.4
click at [429, 335] on html at bounding box center [684, 316] width 589 height 37
click at [417, 335] on html at bounding box center [684, 316] width 589 height 37
click at [477, 335] on html at bounding box center [684, 316] width 589 height 37
click at [449, 335] on html "**" at bounding box center [684, 316] width 589 height 37
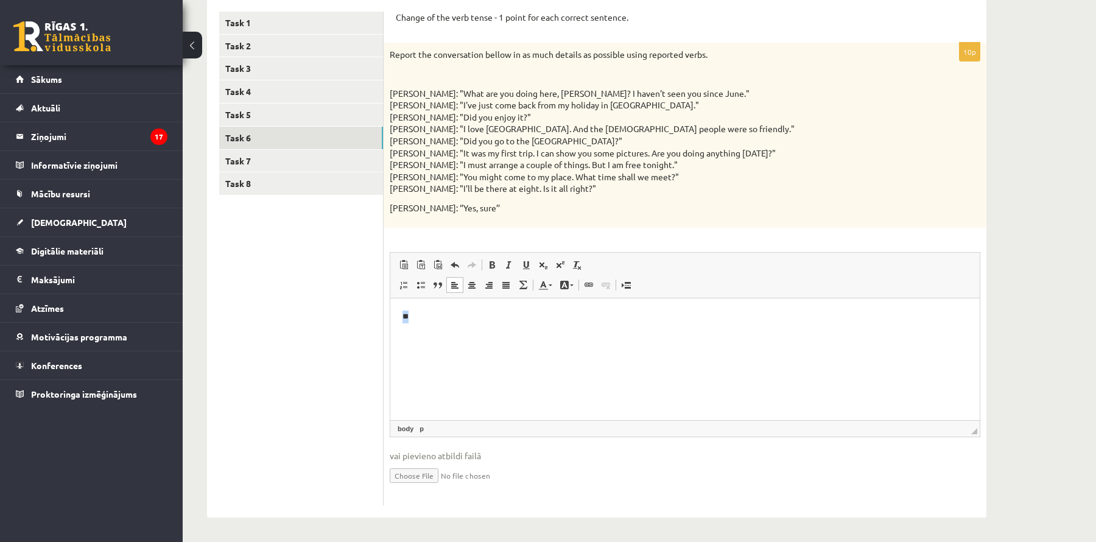
scroll to position [188, 0]
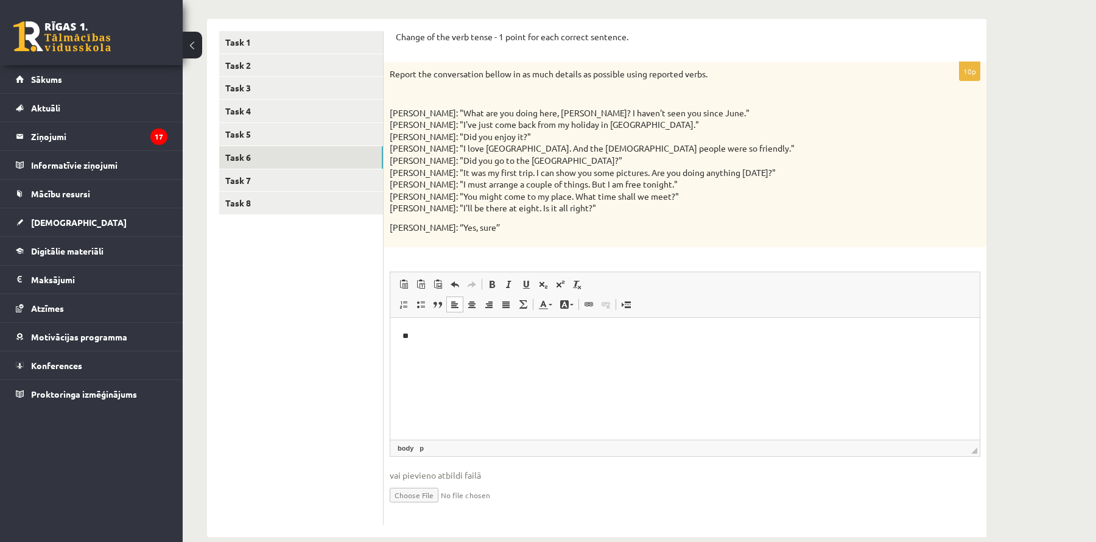
click at [508, 351] on html "**" at bounding box center [684, 335] width 589 height 37
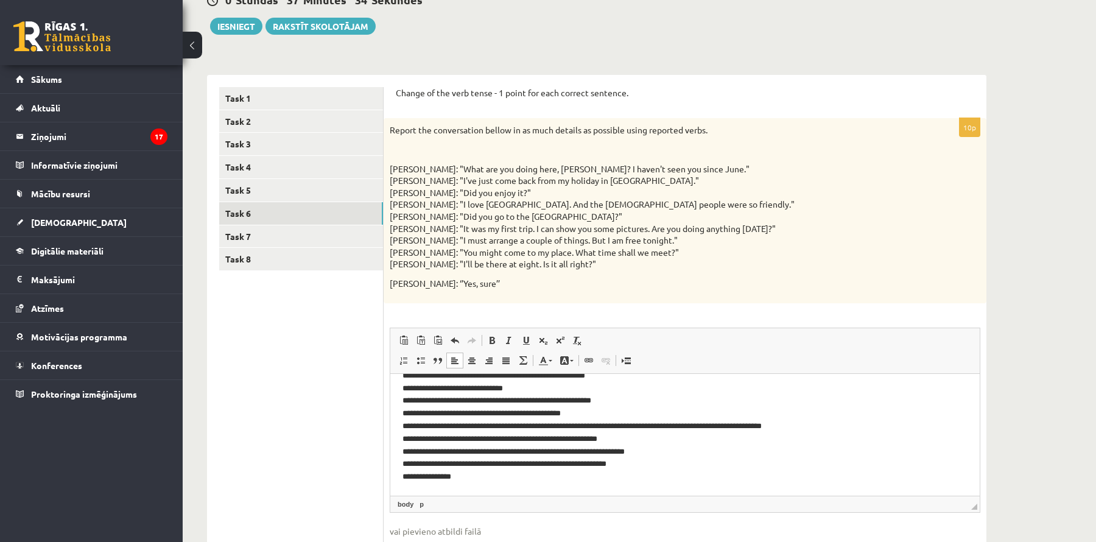
scroll to position [132, 0]
click at [242, 27] on button "Iesniegt" at bounding box center [236, 25] width 52 height 17
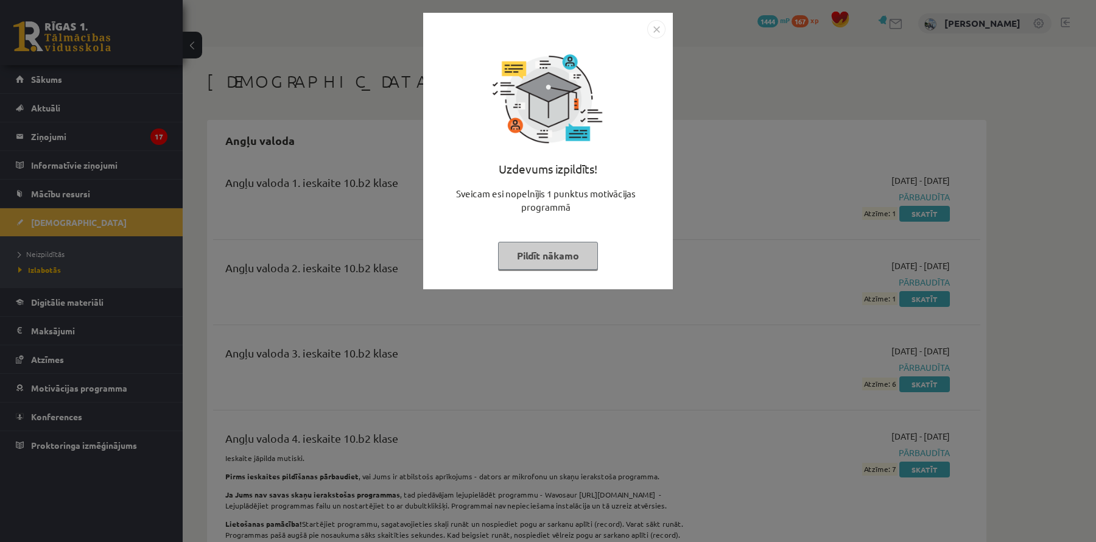
click at [550, 246] on button "Pildīt nākamo" at bounding box center [548, 256] width 100 height 28
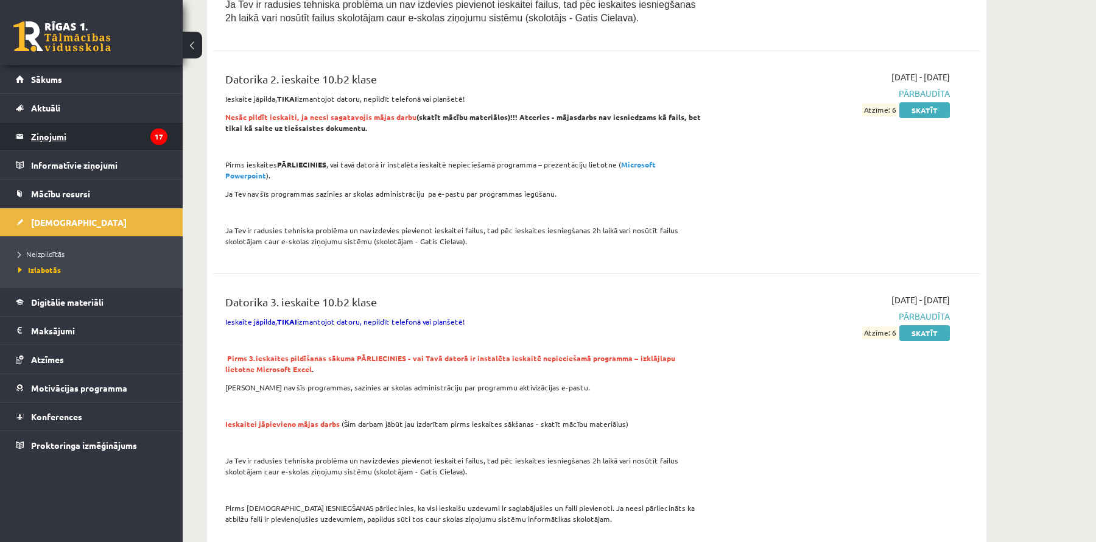
scroll to position [1576, 0]
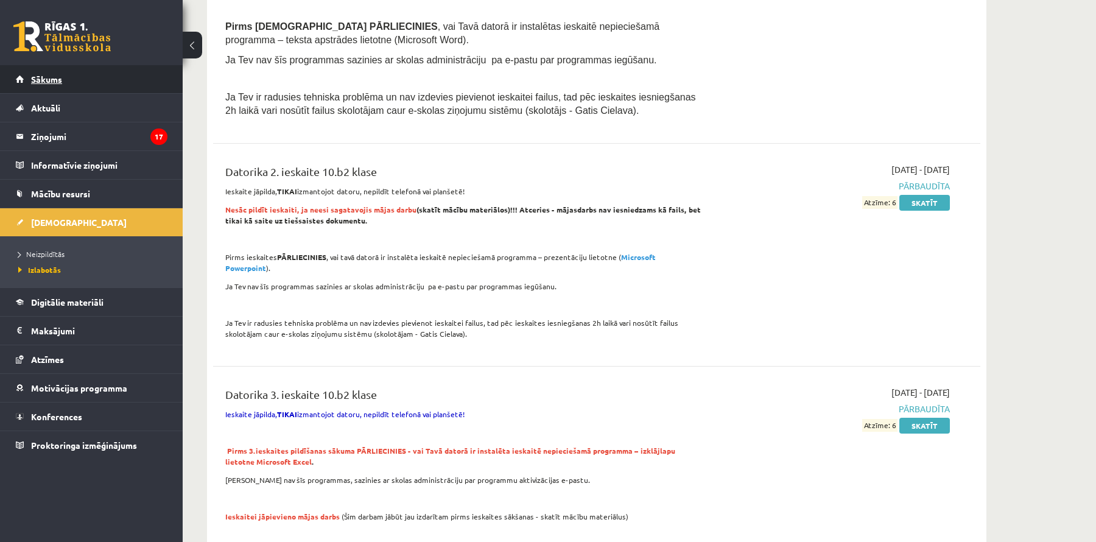
click at [103, 83] on link "Sākums" at bounding box center [92, 79] width 152 height 28
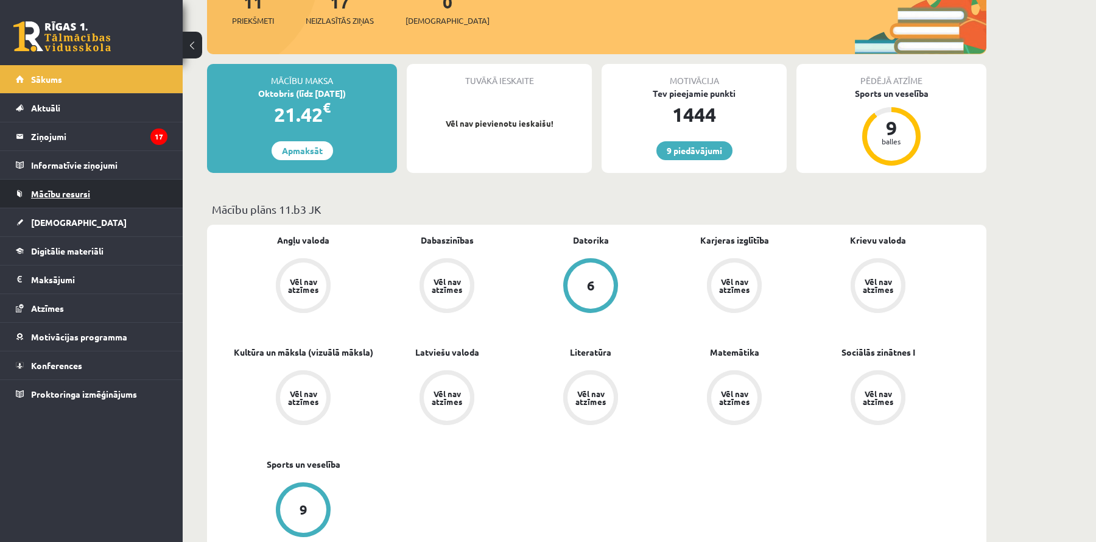
scroll to position [174, 0]
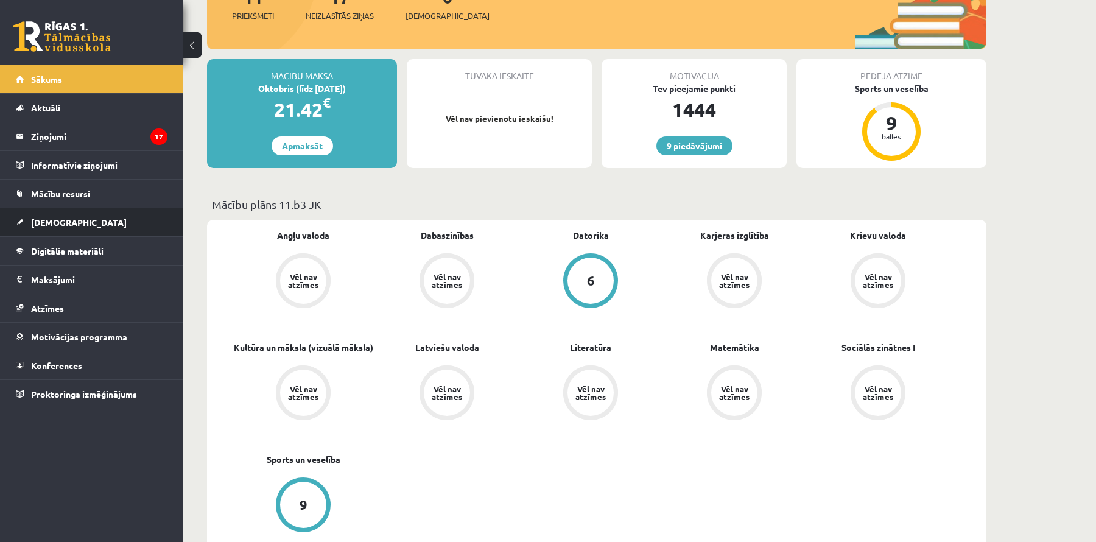
click at [71, 219] on link "[DEMOGRAPHIC_DATA]" at bounding box center [92, 222] width 152 height 28
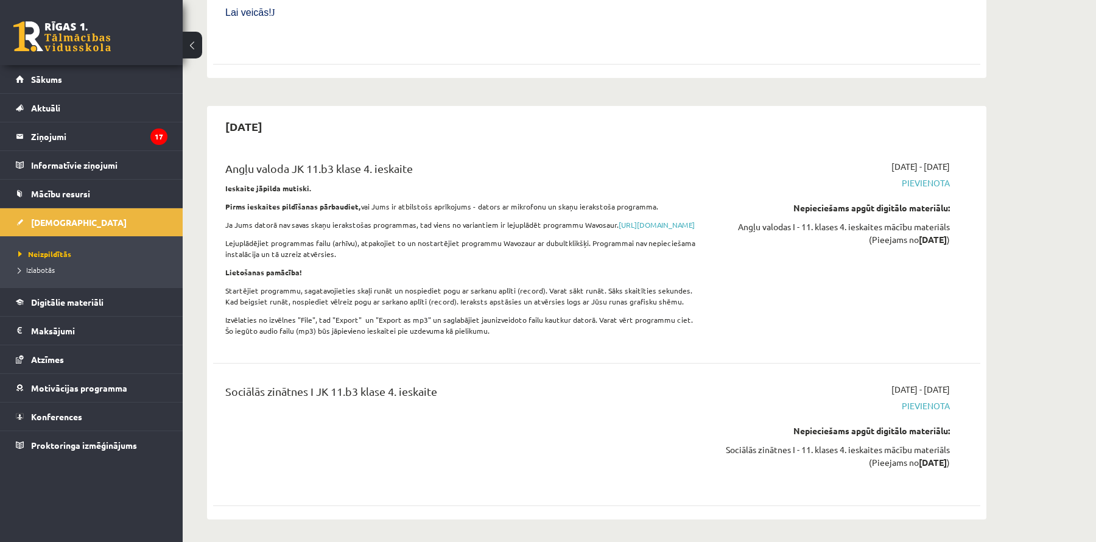
scroll to position [6823, 0]
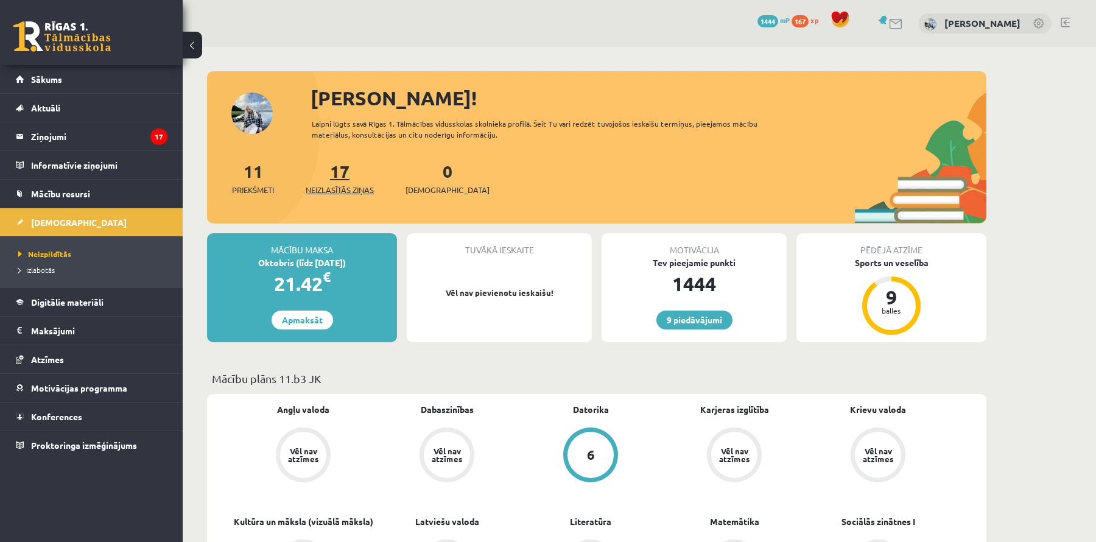
click at [342, 172] on link "17 Neizlasītās ziņas" at bounding box center [340, 178] width 68 height 36
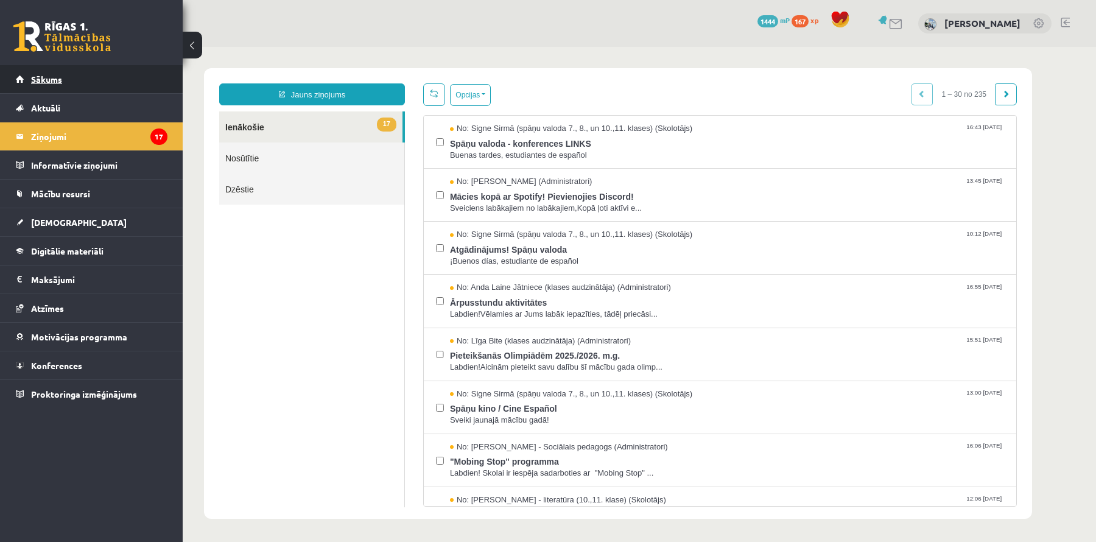
click at [68, 77] on link "Sākums" at bounding box center [92, 79] width 152 height 28
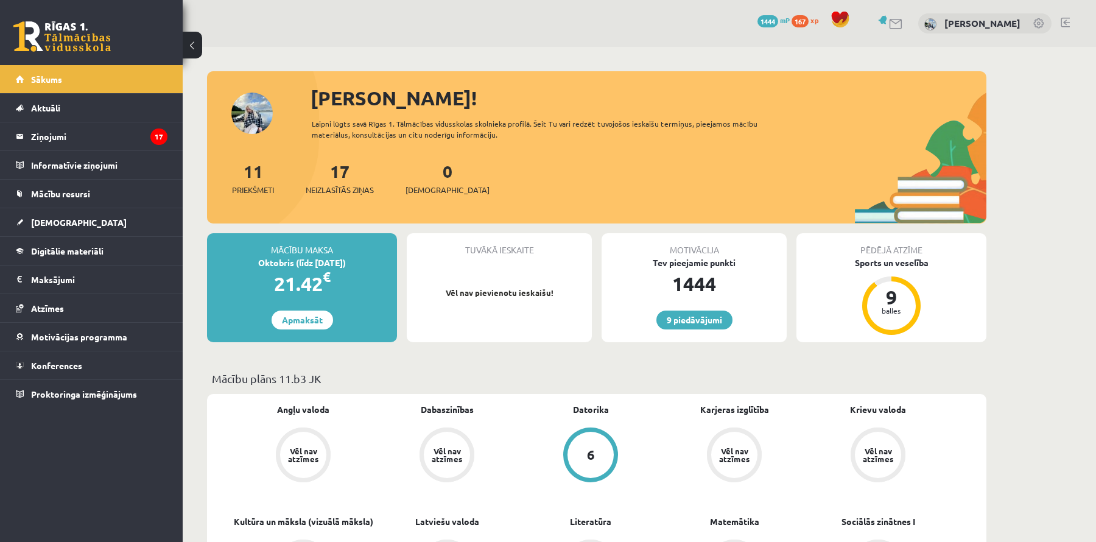
scroll to position [1, 0]
click at [138, 79] on link "Sākums" at bounding box center [92, 79] width 152 height 28
